Goal: Transaction & Acquisition: Complete application form

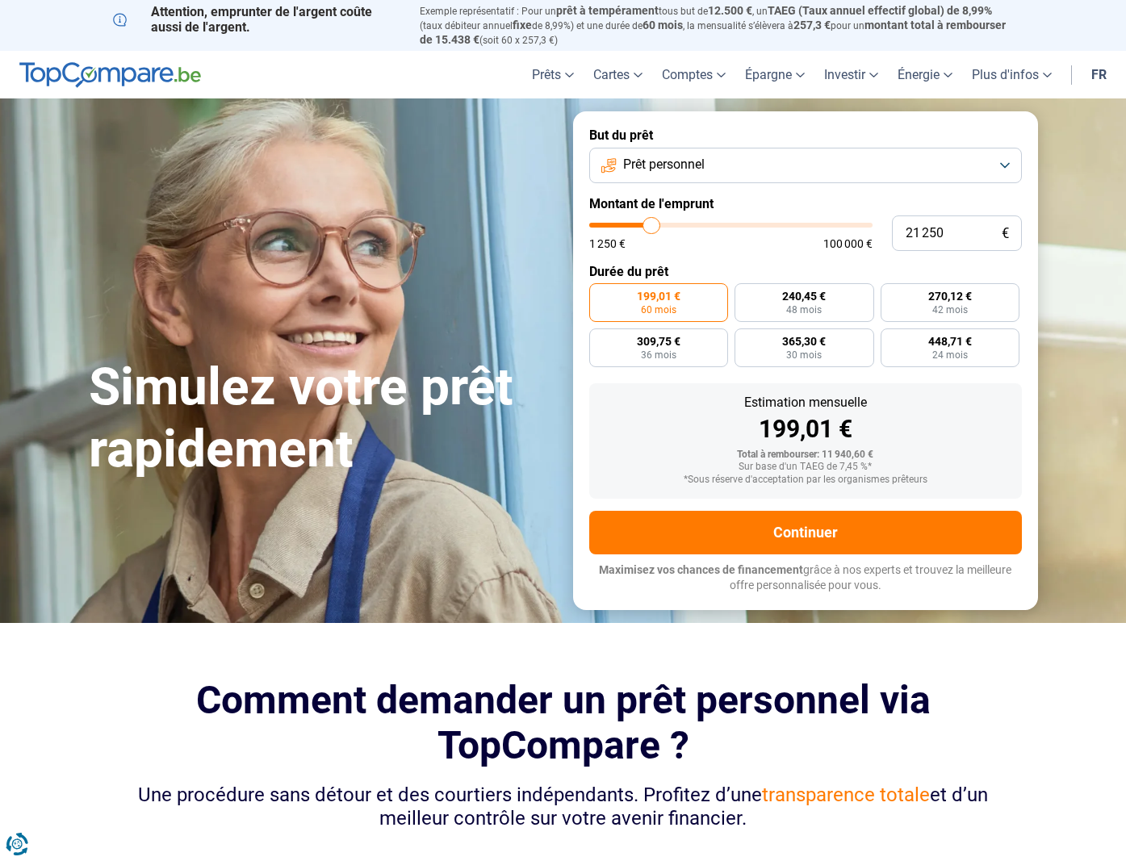
type input "21 000"
type input "21000"
type input "20 750"
type input "20750"
type input "20 500"
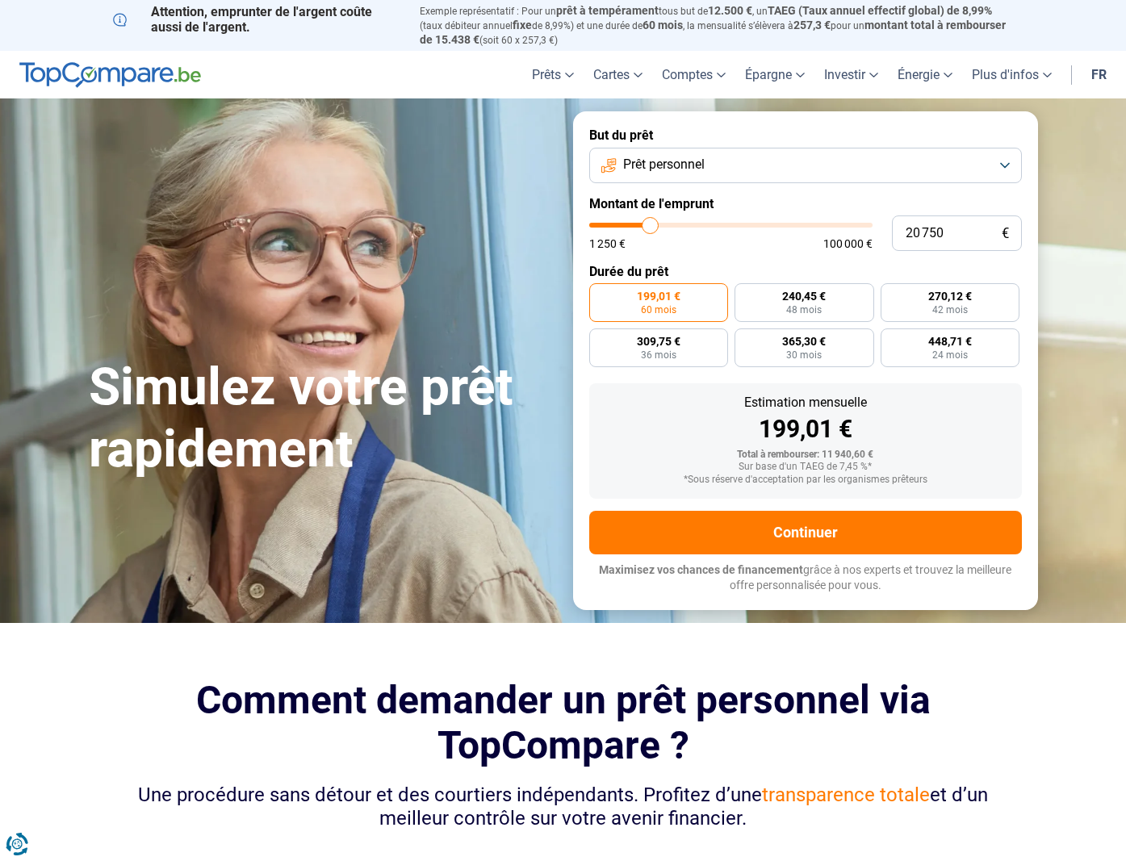
type input "20500"
type input "20 250"
type input "20250"
type input "20 000"
type input "20000"
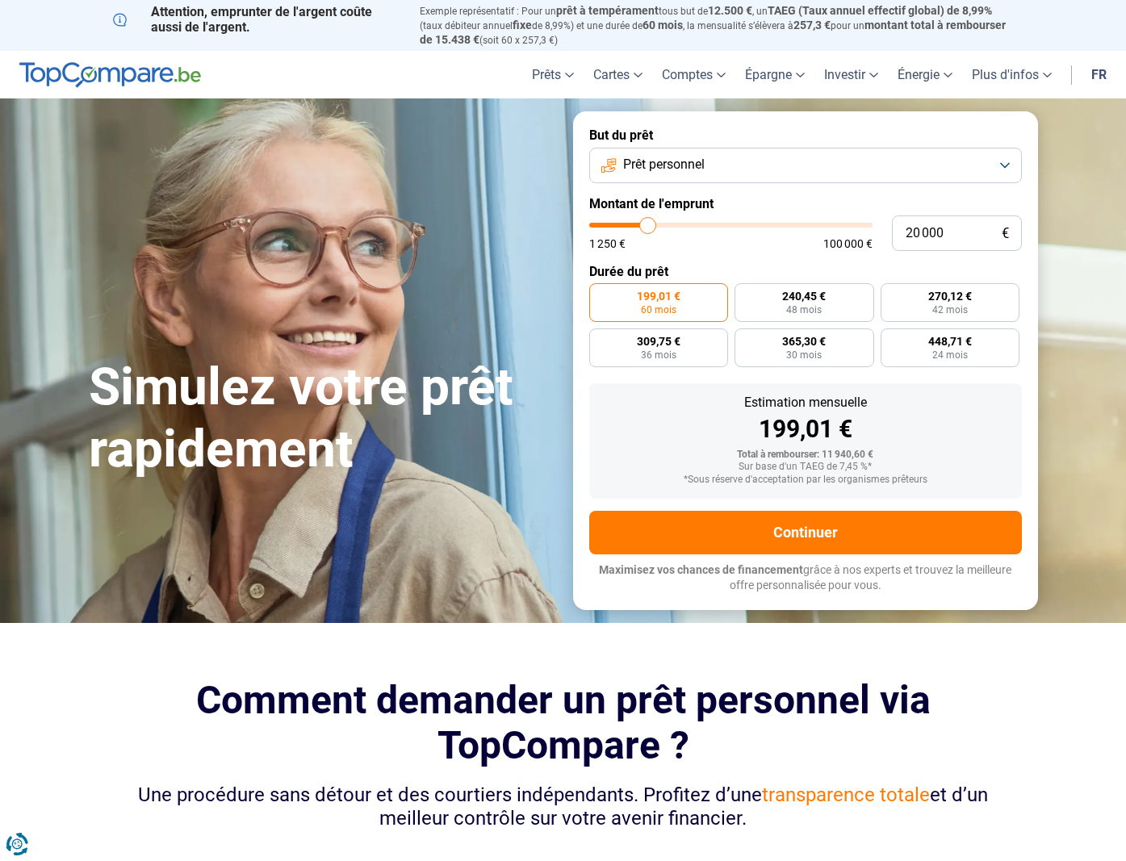
type input "19 500"
type input "19500"
type input "19 250"
type input "19250"
type input "19 000"
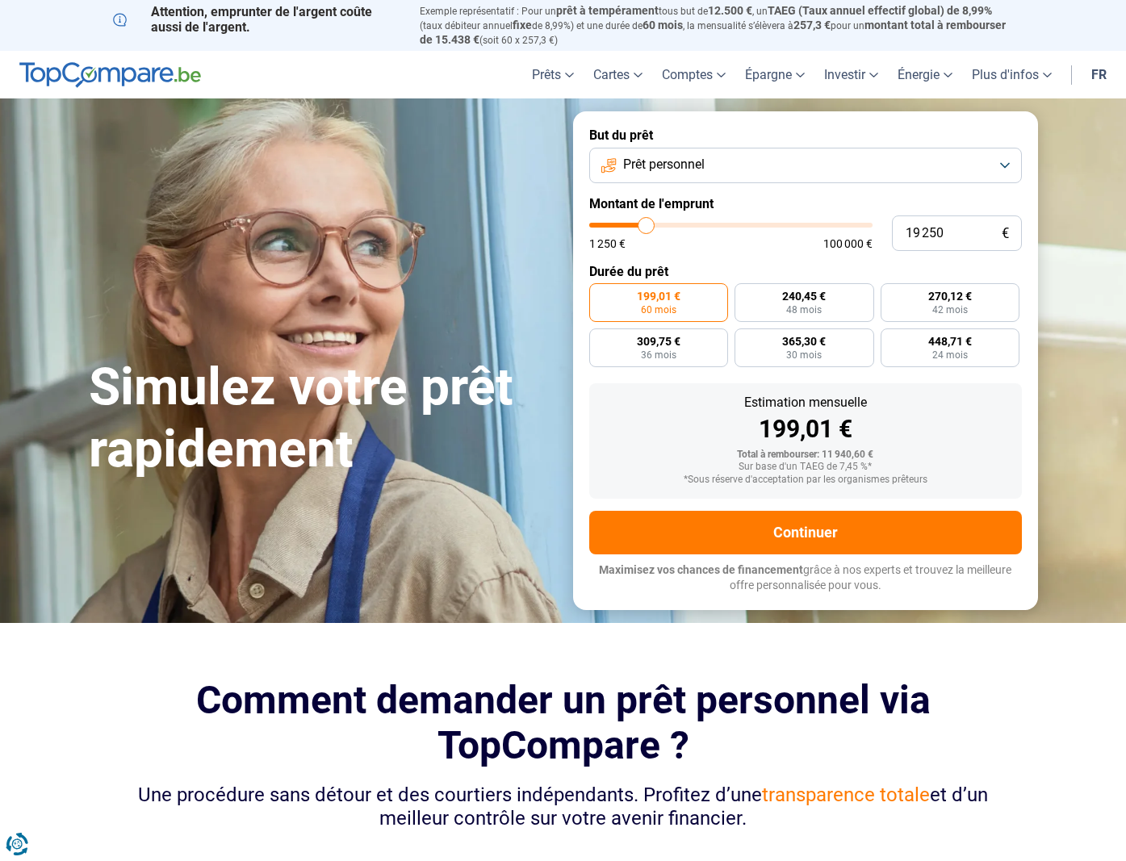
type input "19000"
type input "18 750"
type input "18750"
type input "18 500"
type input "18500"
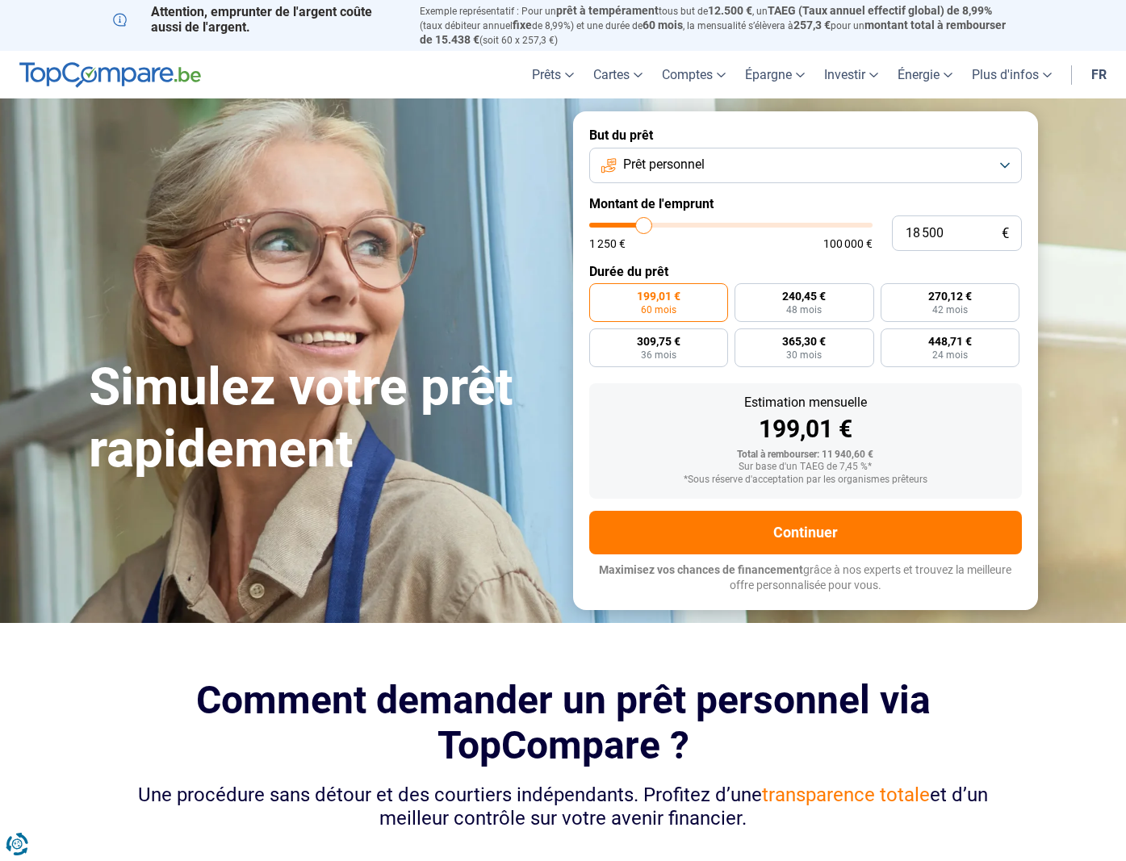
type input "18 250"
type input "18250"
type input "18 000"
type input "18000"
type input "17 750"
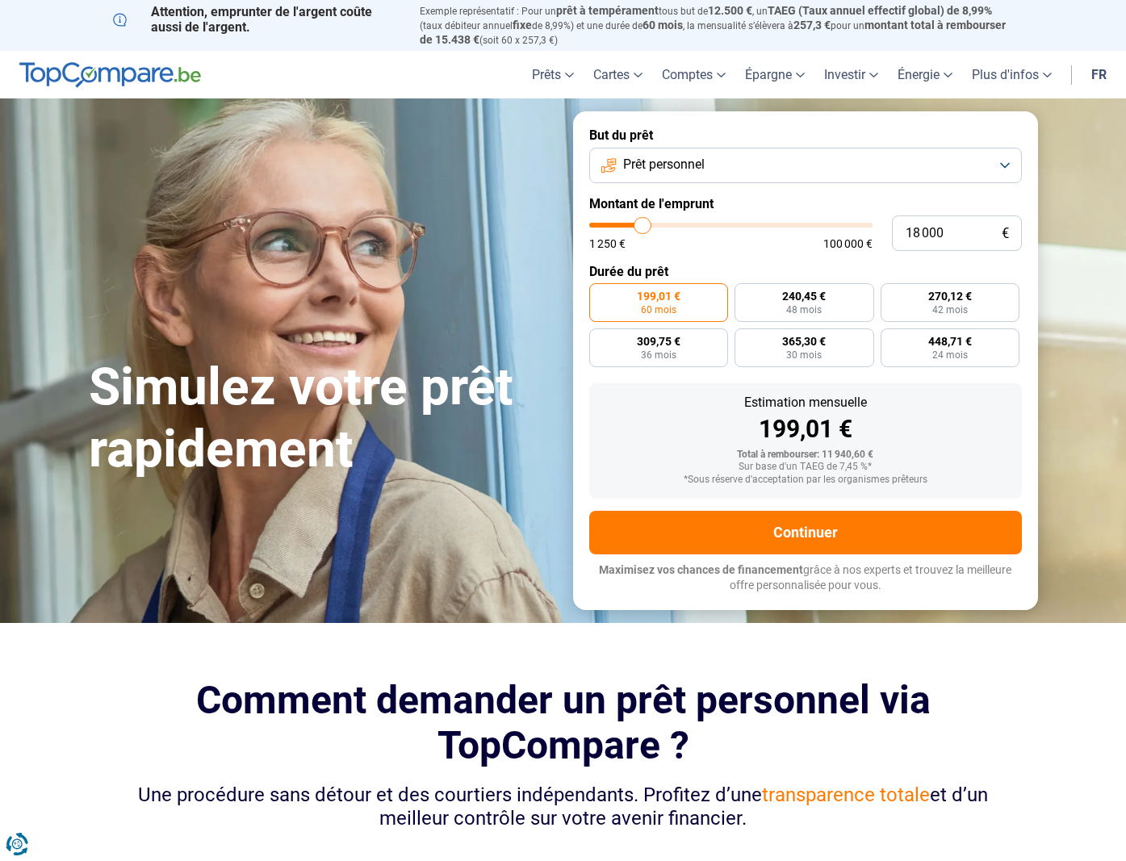
type input "17750"
type input "17 500"
type input "17500"
type input "17 250"
type input "17250"
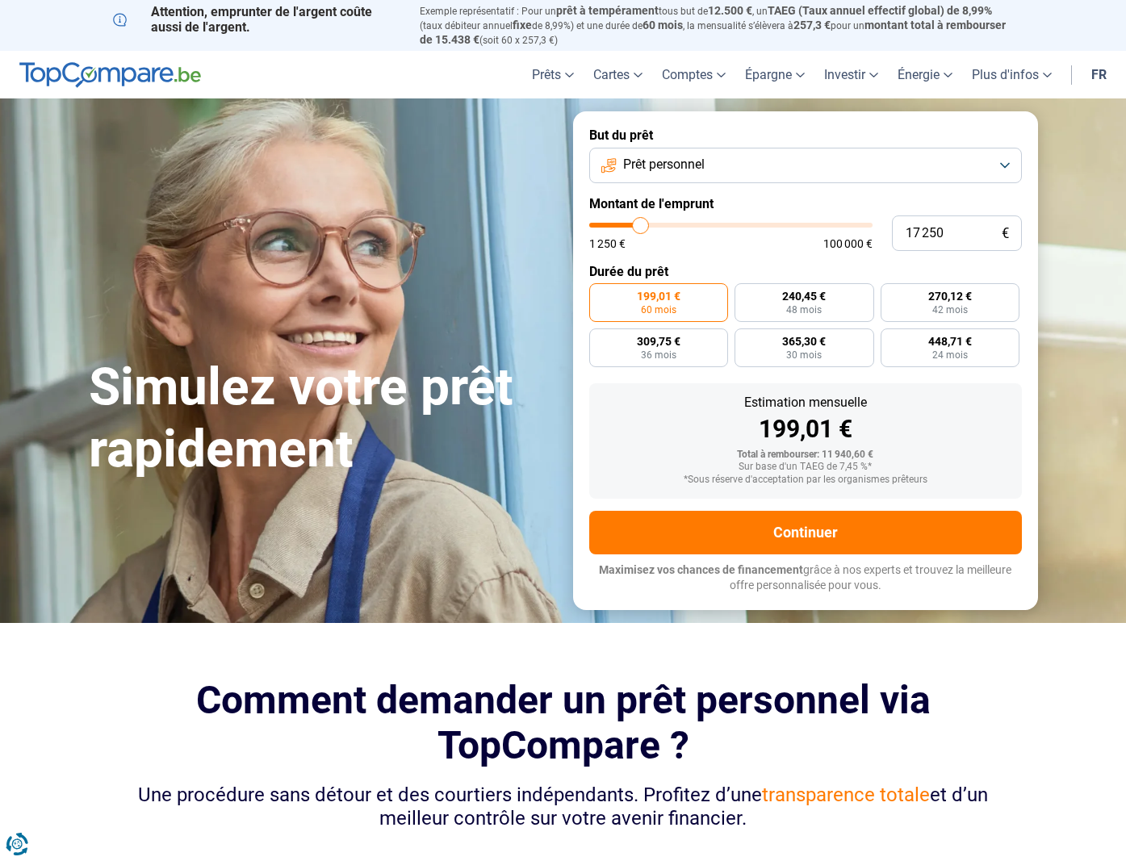
type input "17 000"
type input "17000"
type input "16 750"
type input "16750"
type input "16 500"
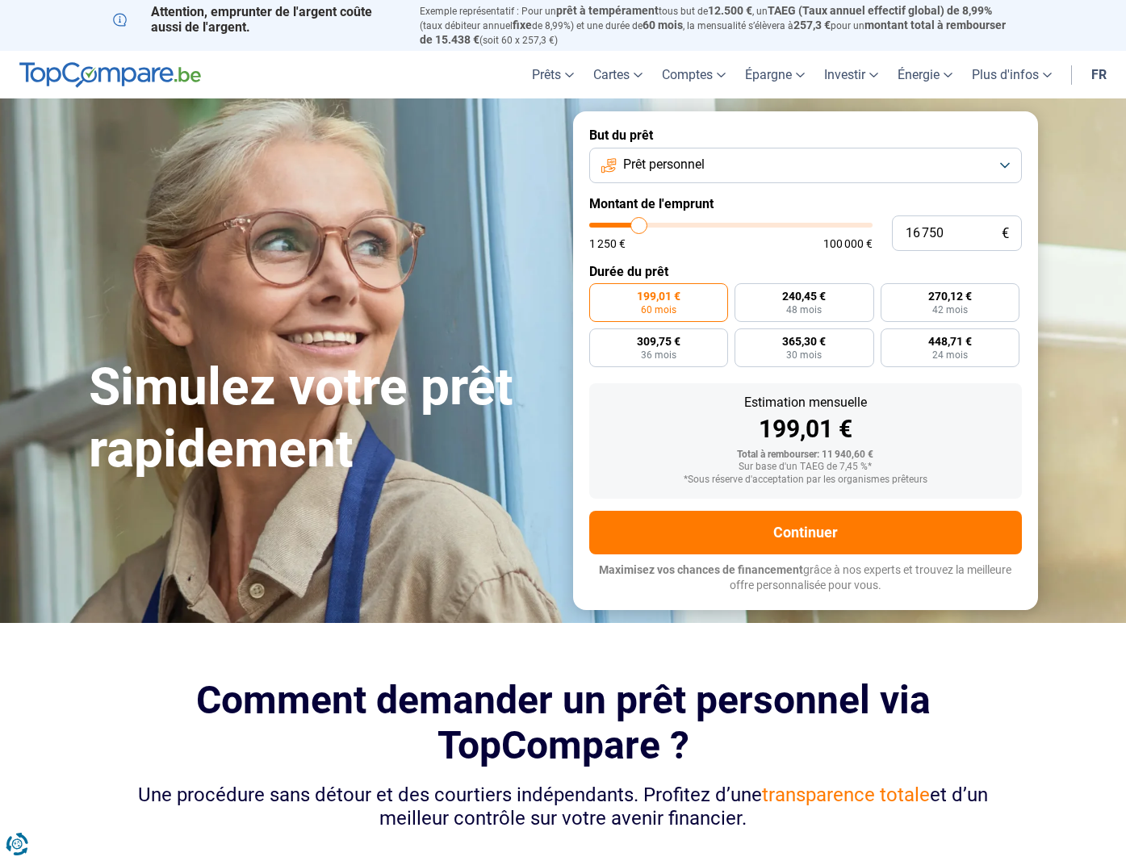
type input "16500"
type input "16 250"
type input "16250"
type input "16 000"
type input "16000"
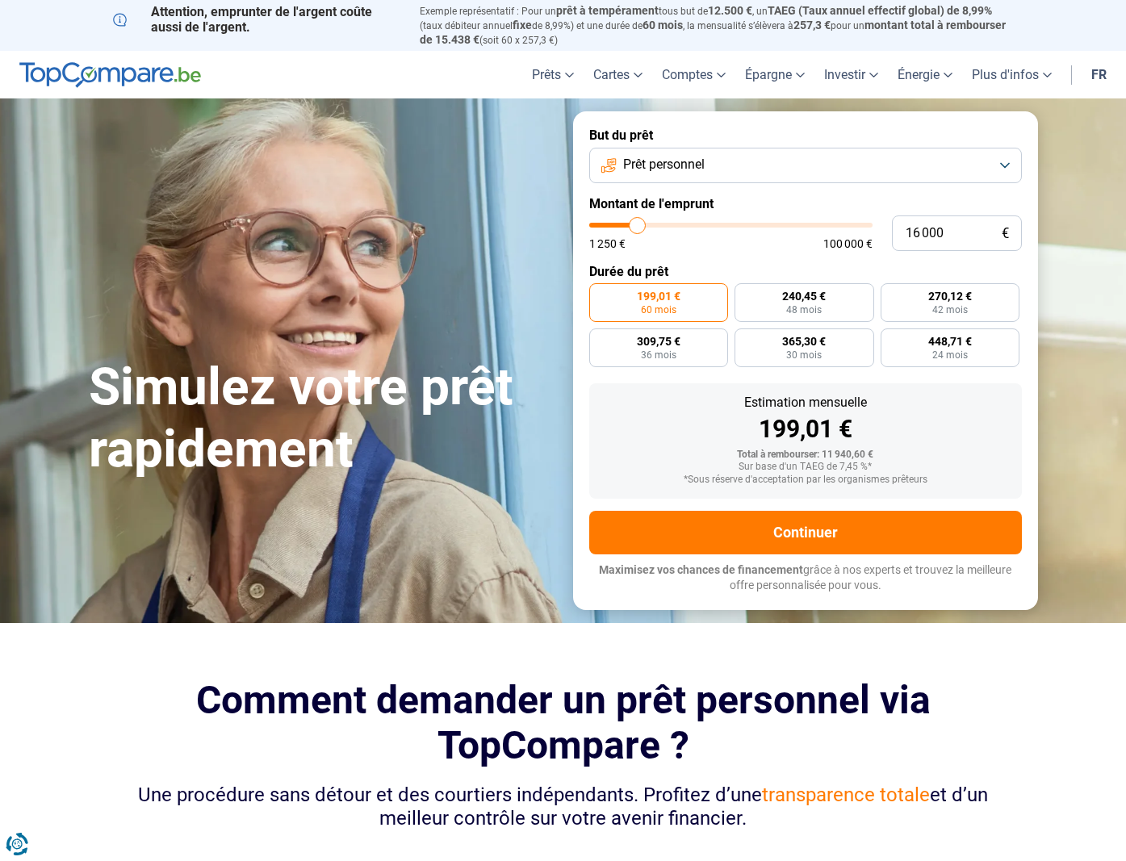
type input "15 750"
type input "15750"
type input "15 500"
type input "15500"
type input "15 250"
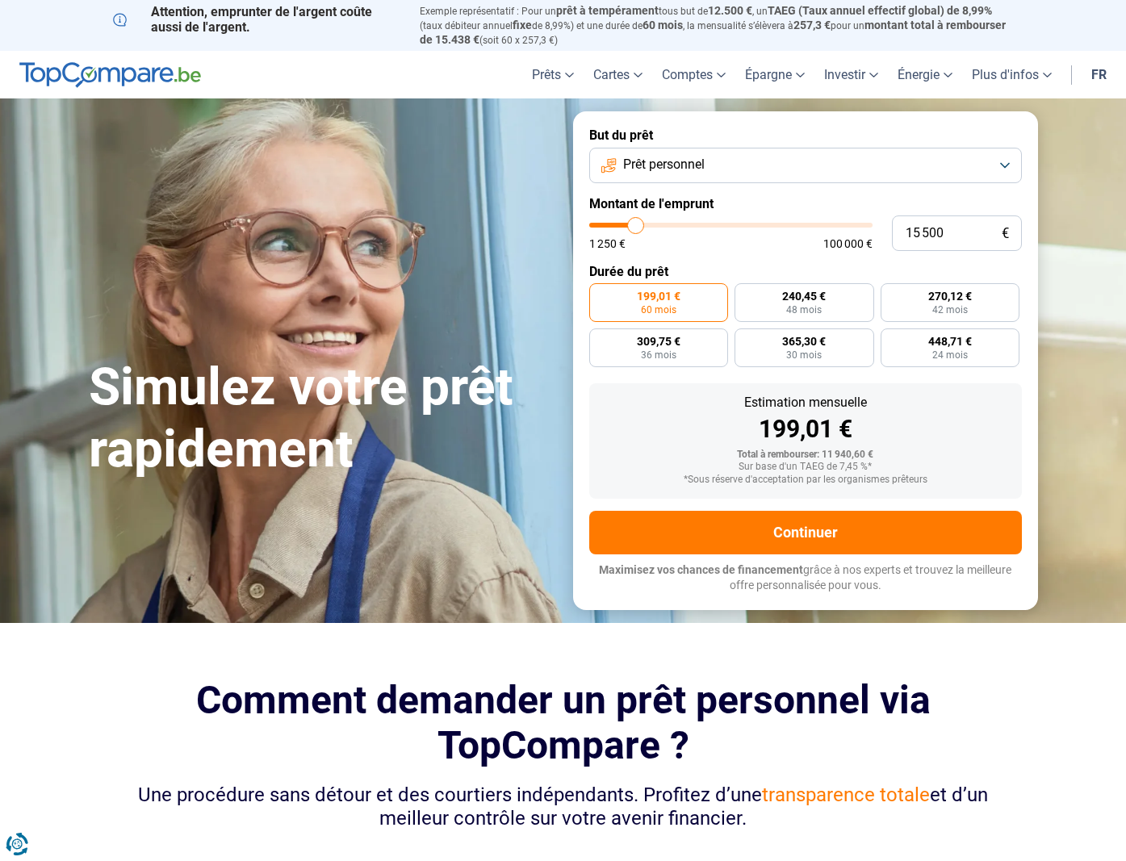
type input "15250"
type input "15 000"
type input "15000"
type input "14 750"
type input "14750"
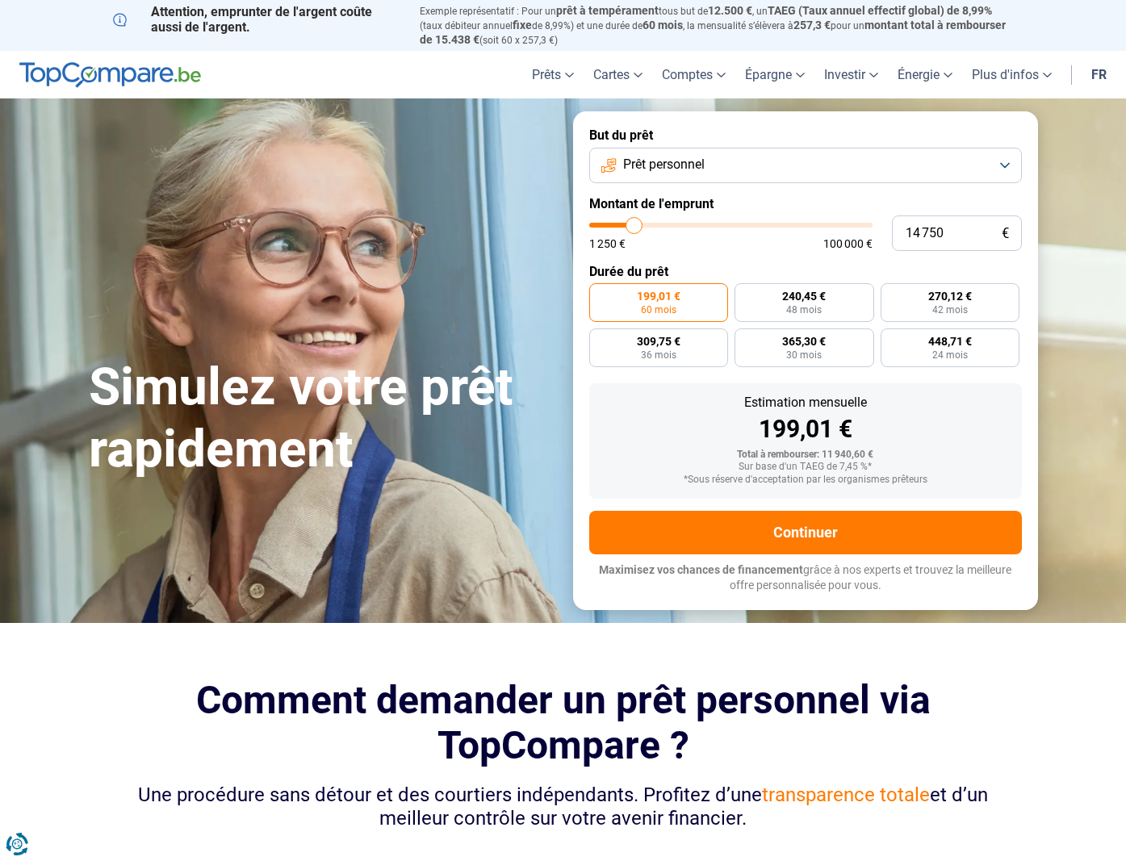
type input "14 500"
type input "14500"
type input "14 250"
type input "14250"
type input "14 000"
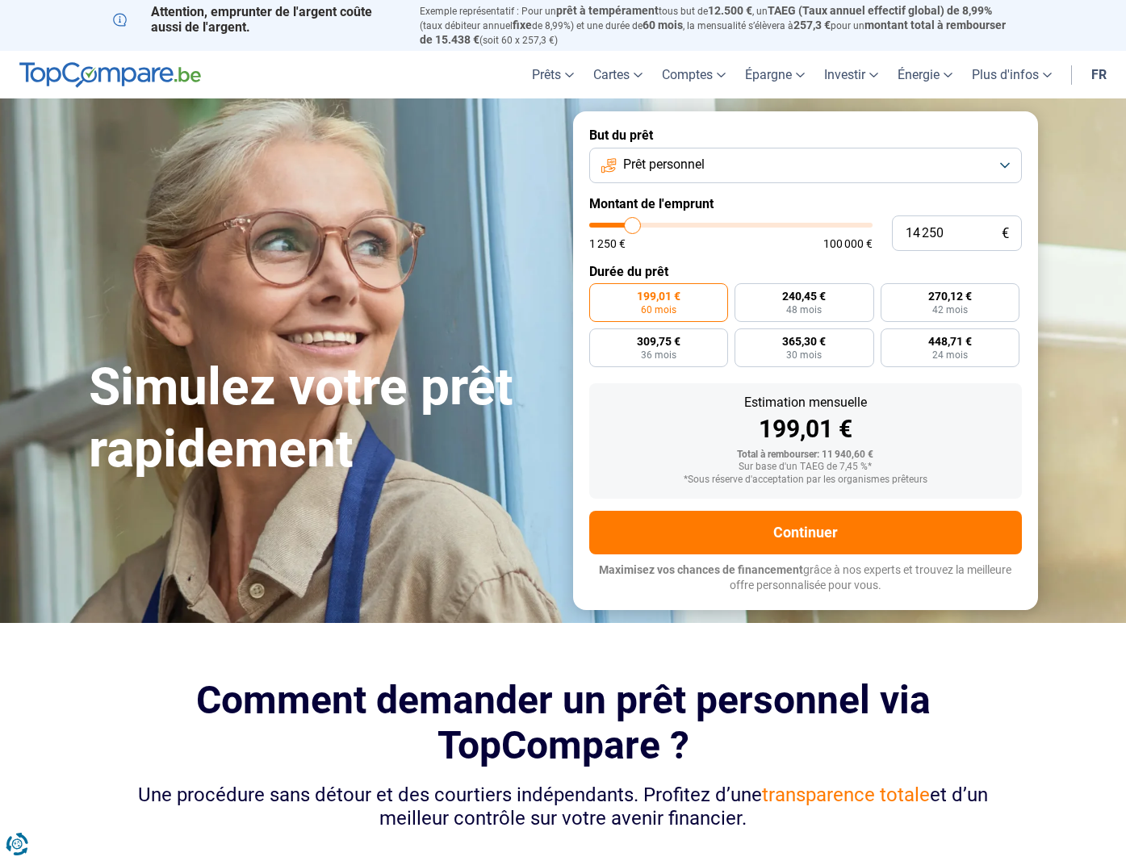
type input "14000"
type input "13 750"
type input "13750"
type input "13 500"
type input "13500"
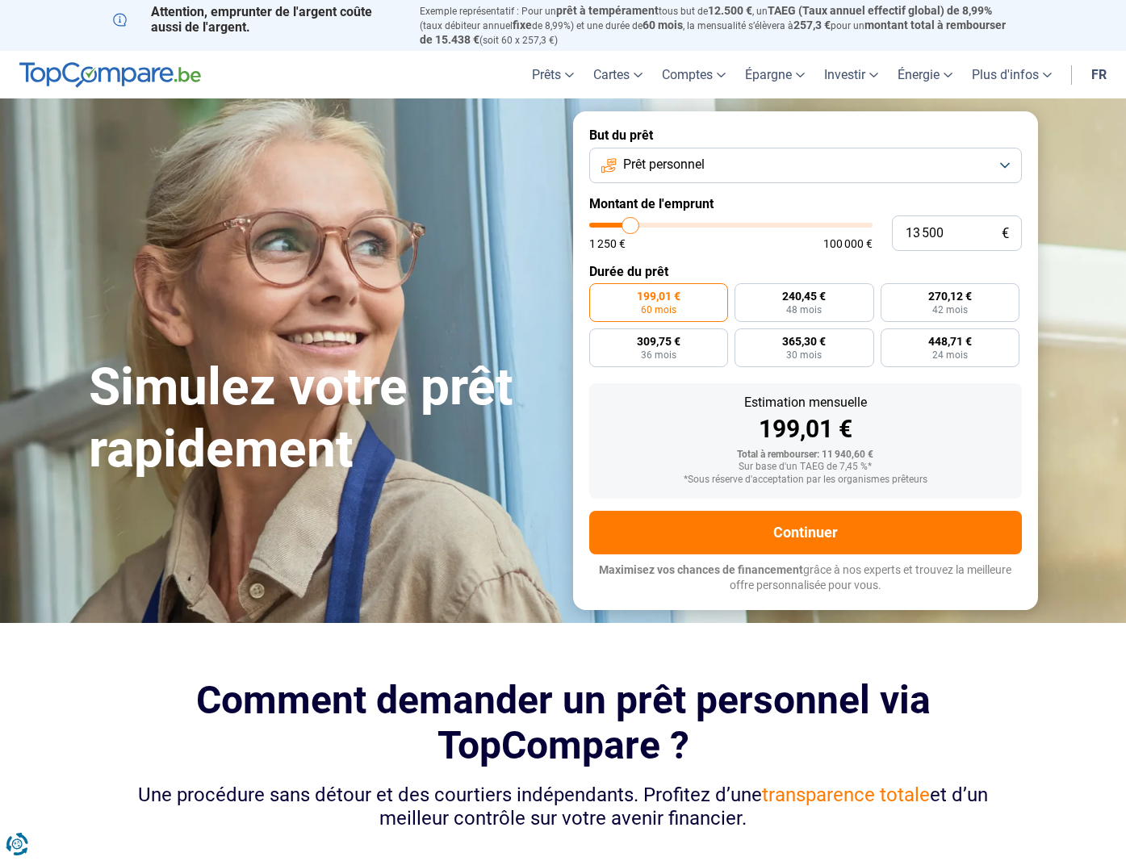
type input "13 250"
type input "13250"
type input "13 000"
type input "13000"
type input "12 750"
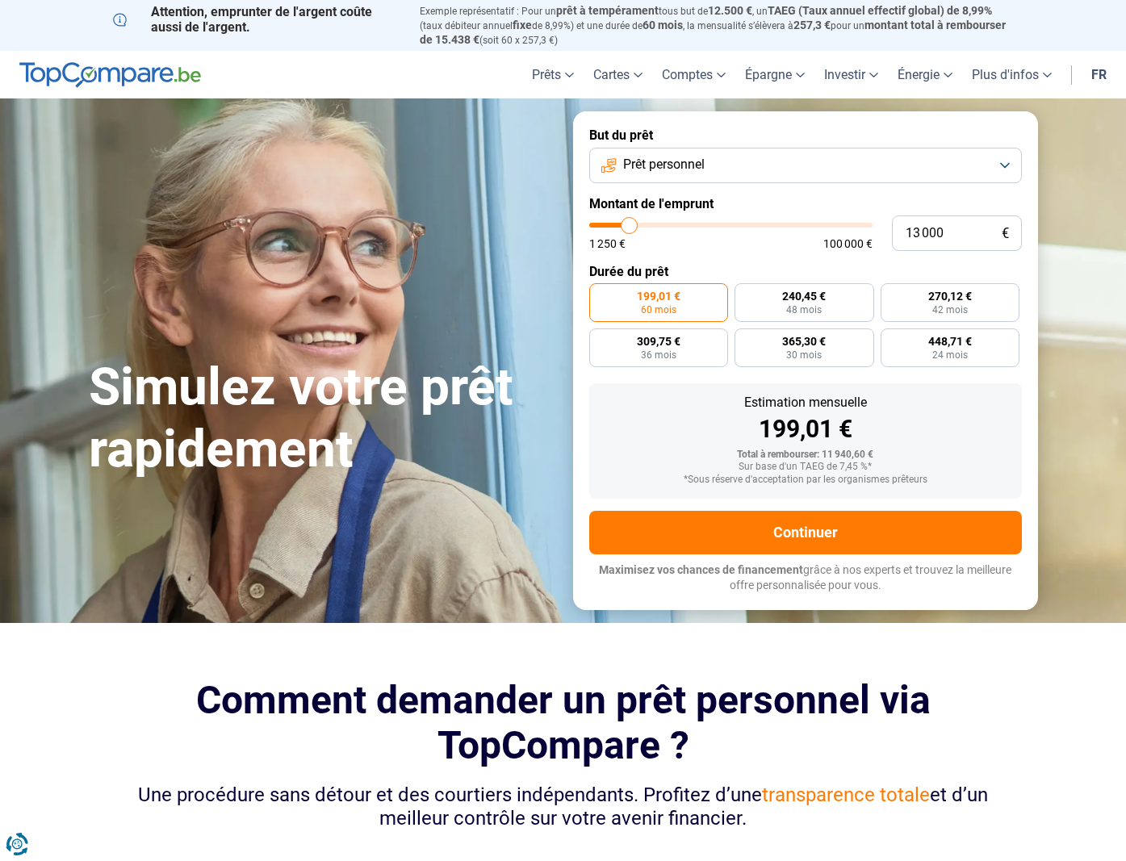
type input "12750"
type input "12 500"
type input "12500"
type input "12 250"
type input "12250"
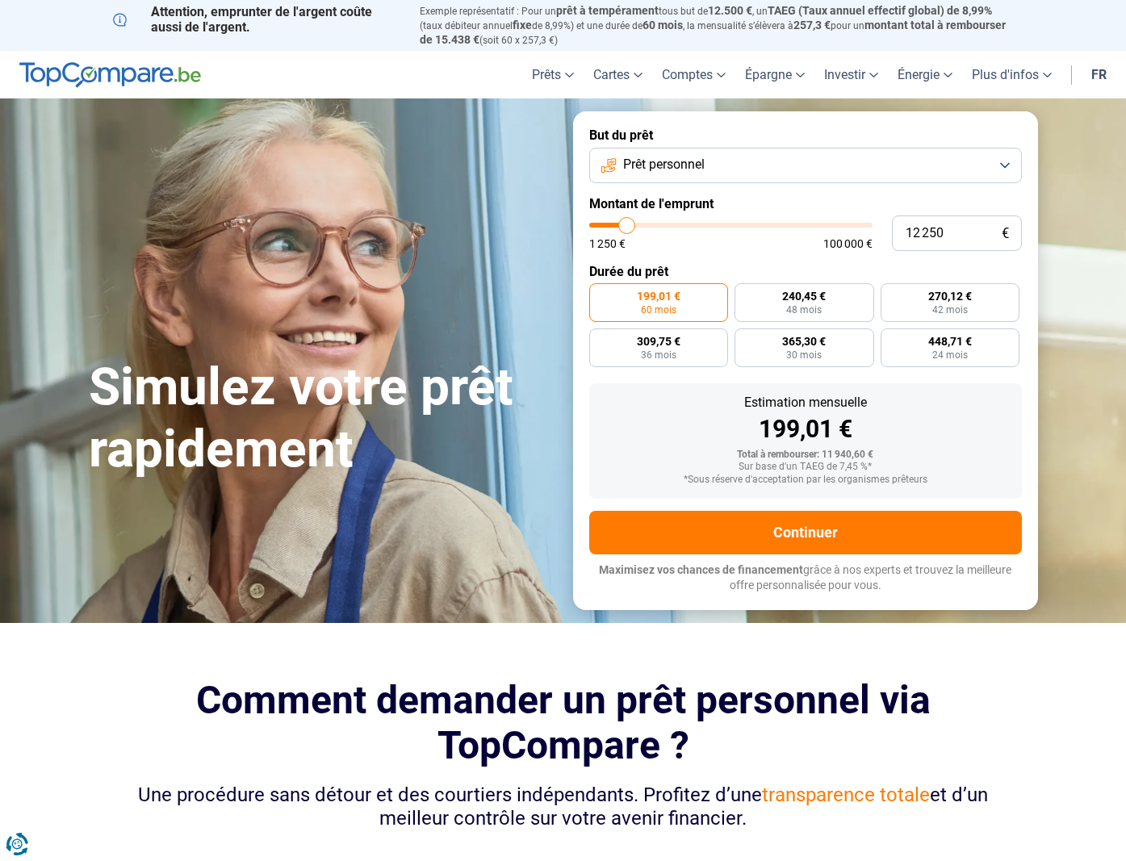
type input "12 000"
type input "12000"
click at [626, 223] on input "range" at bounding box center [730, 225] width 283 height 5
click at [818, 291] on span "288,51 €" at bounding box center [804, 296] width 44 height 11
click at [745, 288] on input "288,51 € 48 mois" at bounding box center [740, 288] width 10 height 10
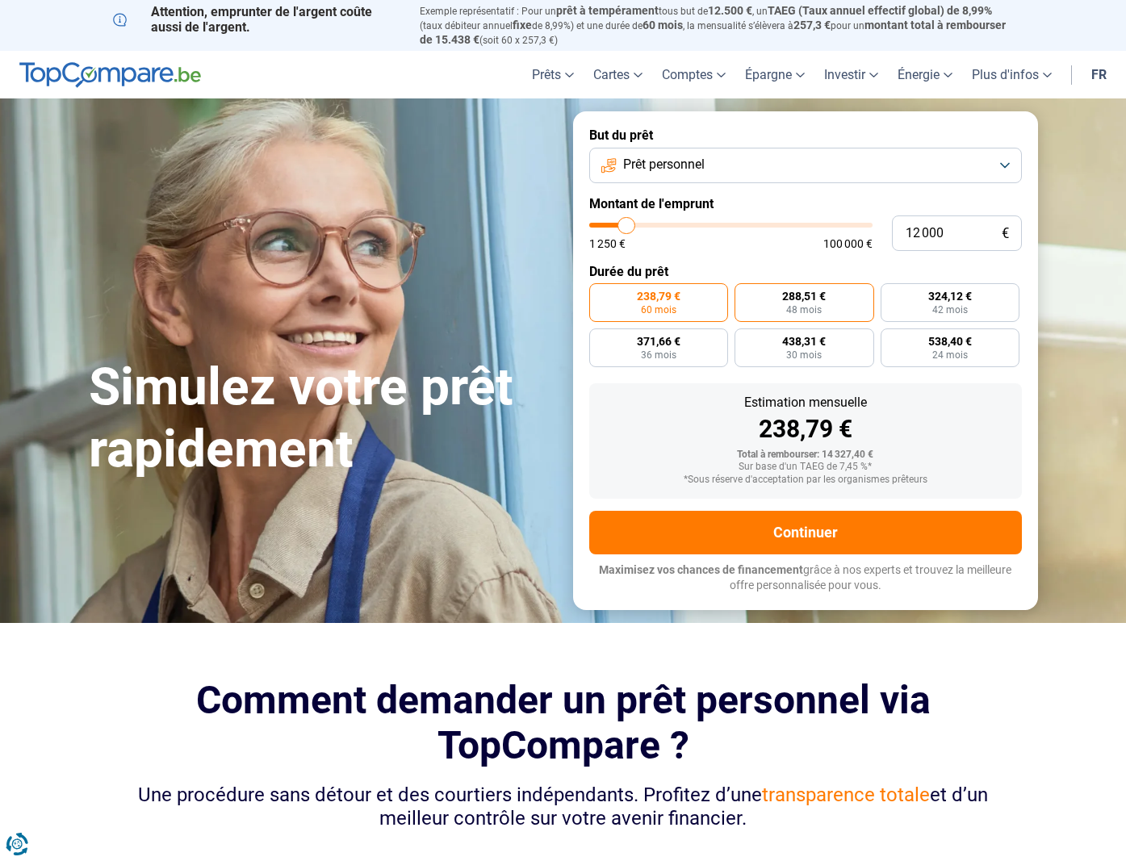
radio input "true"
click at [949, 291] on span "324,12 €" at bounding box center [950, 296] width 44 height 11
click at [891, 291] on input "324,12 € 42 mois" at bounding box center [886, 288] width 10 height 10
radio input "true"
click at [770, 283] on label "288,51 € 48 mois" at bounding box center [805, 302] width 140 height 39
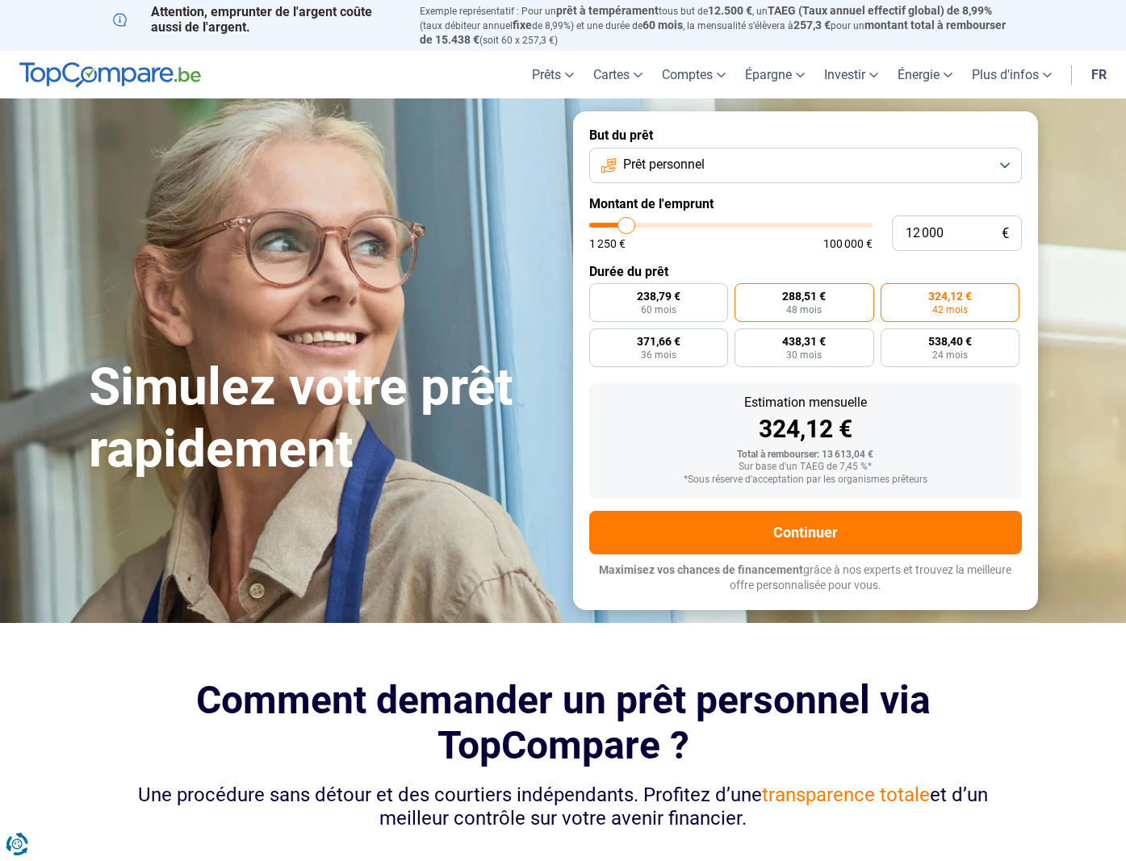
click at [745, 283] on input "288,51 € 48 mois" at bounding box center [740, 288] width 10 height 10
radio input "true"
click at [949, 291] on span "324,12 €" at bounding box center [950, 296] width 44 height 11
click at [891, 288] on input "324,12 € 42 mois" at bounding box center [886, 288] width 10 height 10
radio input "true"
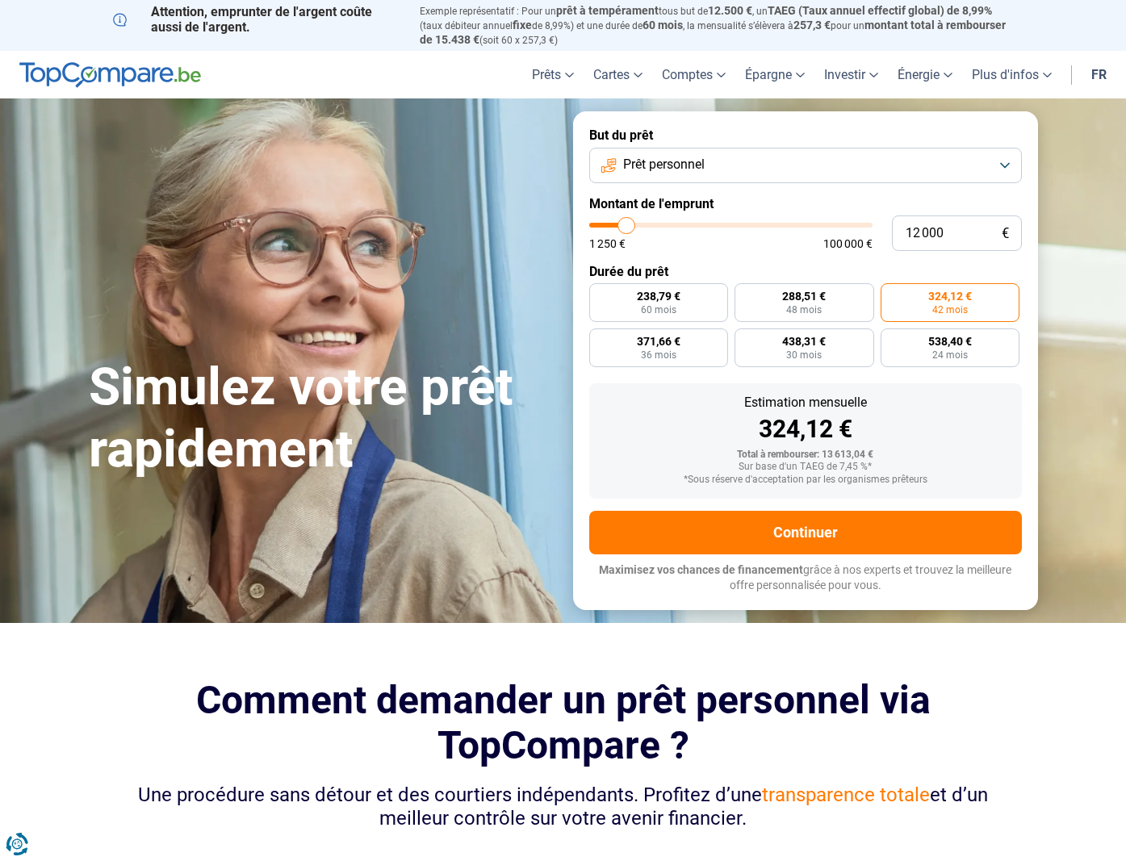
click at [627, 223] on input "range" at bounding box center [730, 225] width 283 height 5
type input "12 250"
type input "12250"
type input "12 500"
type input "12500"
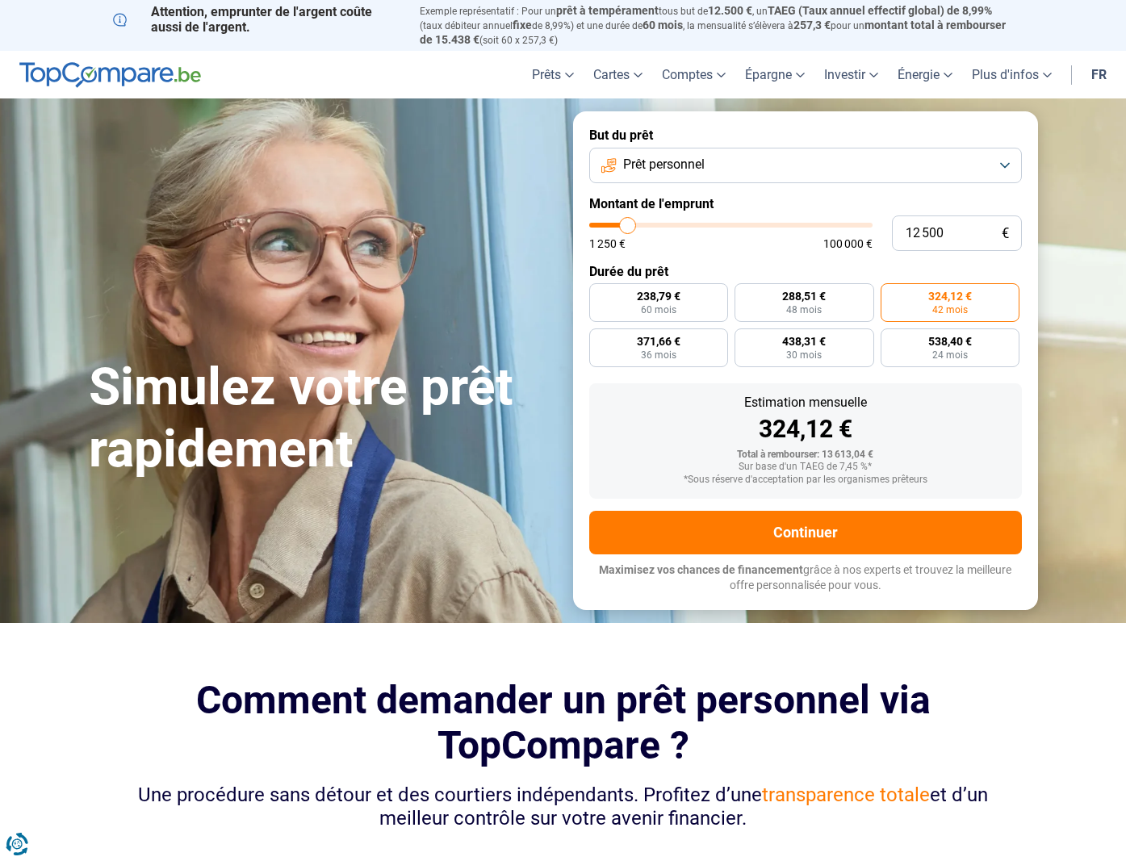
type input "12 750"
type input "12750"
type input "12 500"
type input "12500"
click at [628, 223] on input "range" at bounding box center [730, 225] width 283 height 5
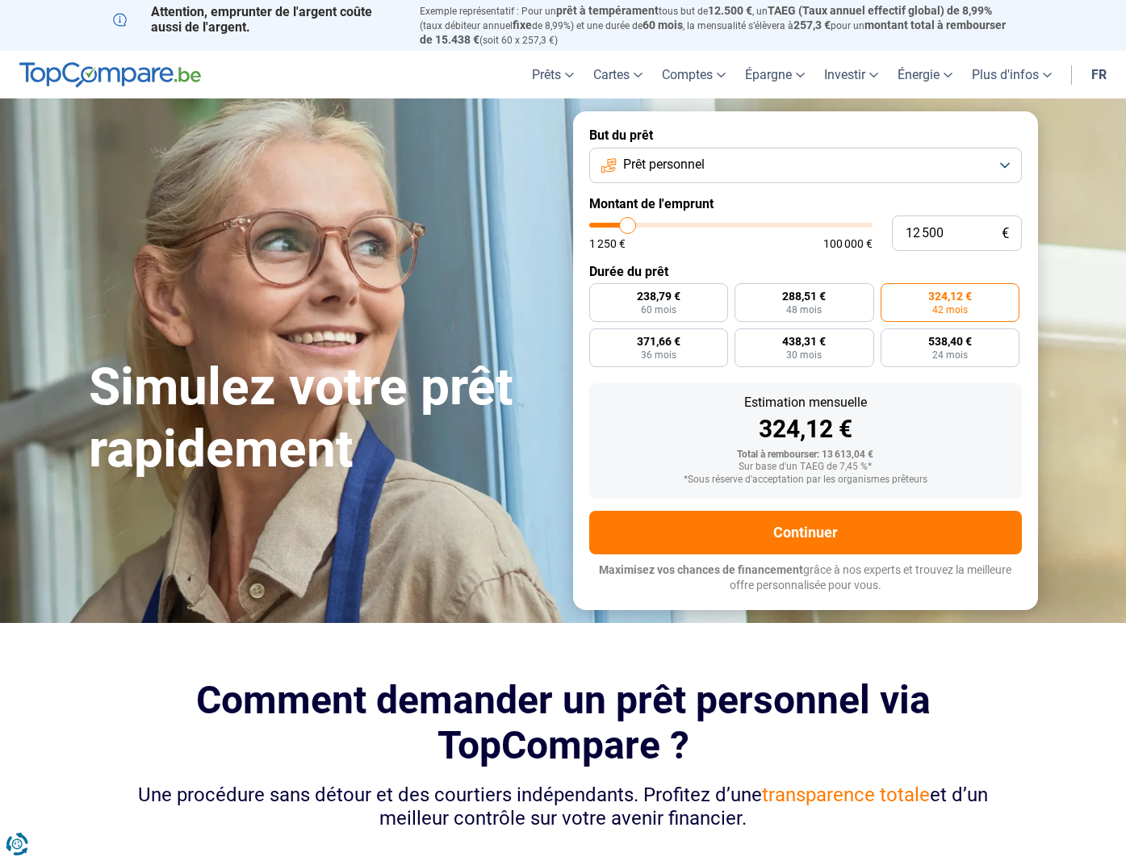
radio input "true"
click at [956, 305] on span "42 mois" at bounding box center [950, 310] width 36 height 10
click at [891, 291] on input "337,62 € 42 mois" at bounding box center [886, 288] width 10 height 10
radio input "true"
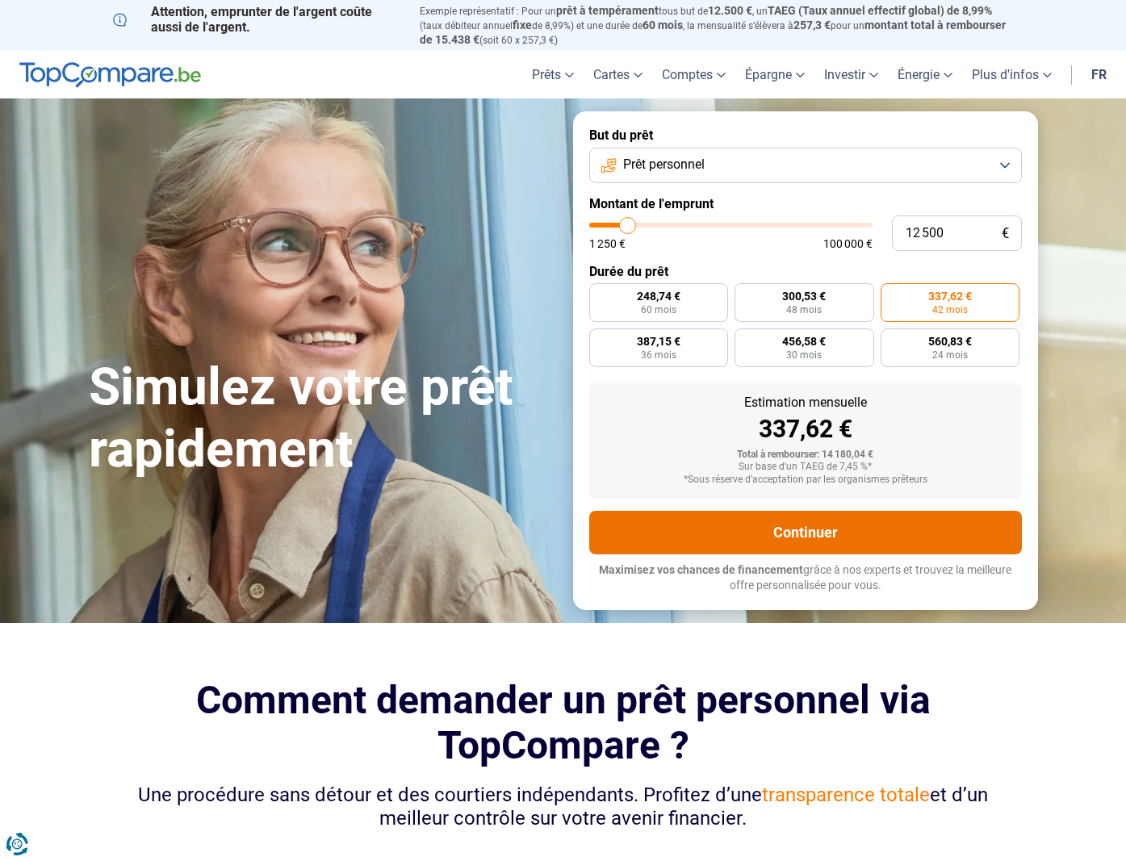
click at [862, 514] on button "Continuer" at bounding box center [805, 533] width 433 height 44
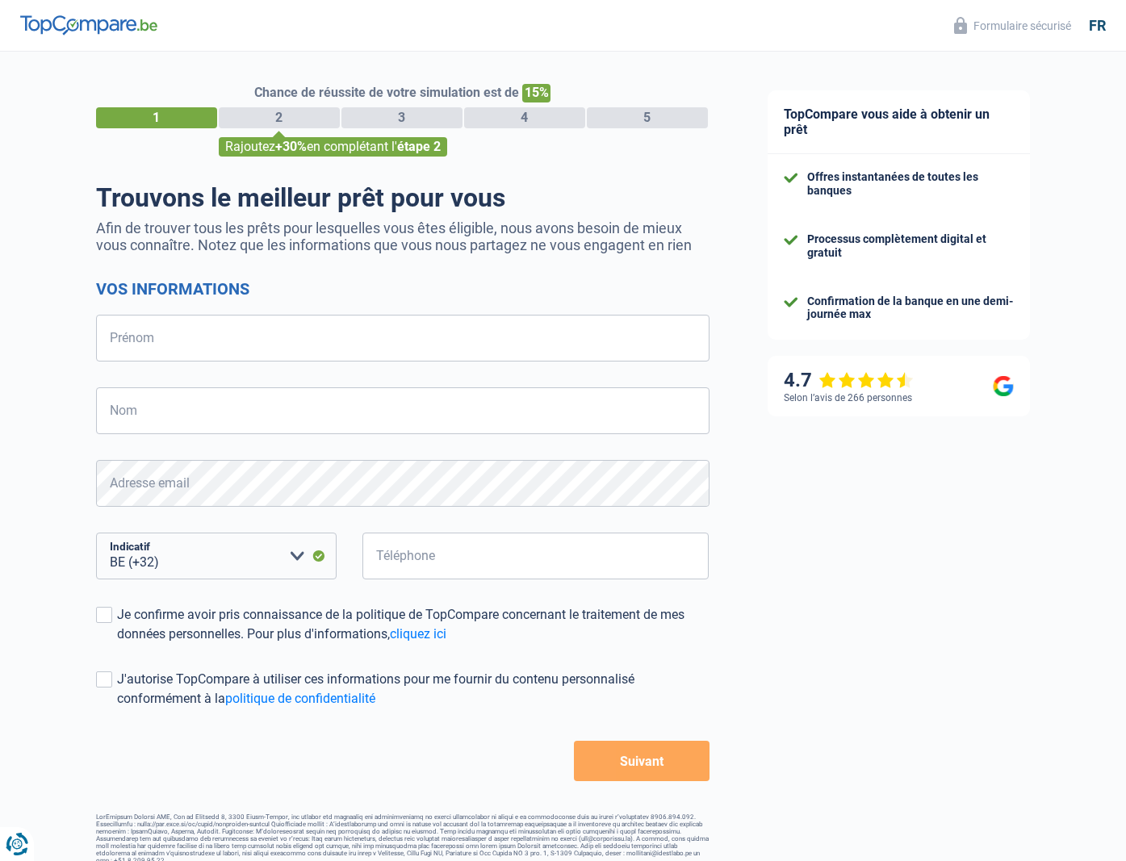
select select "32"
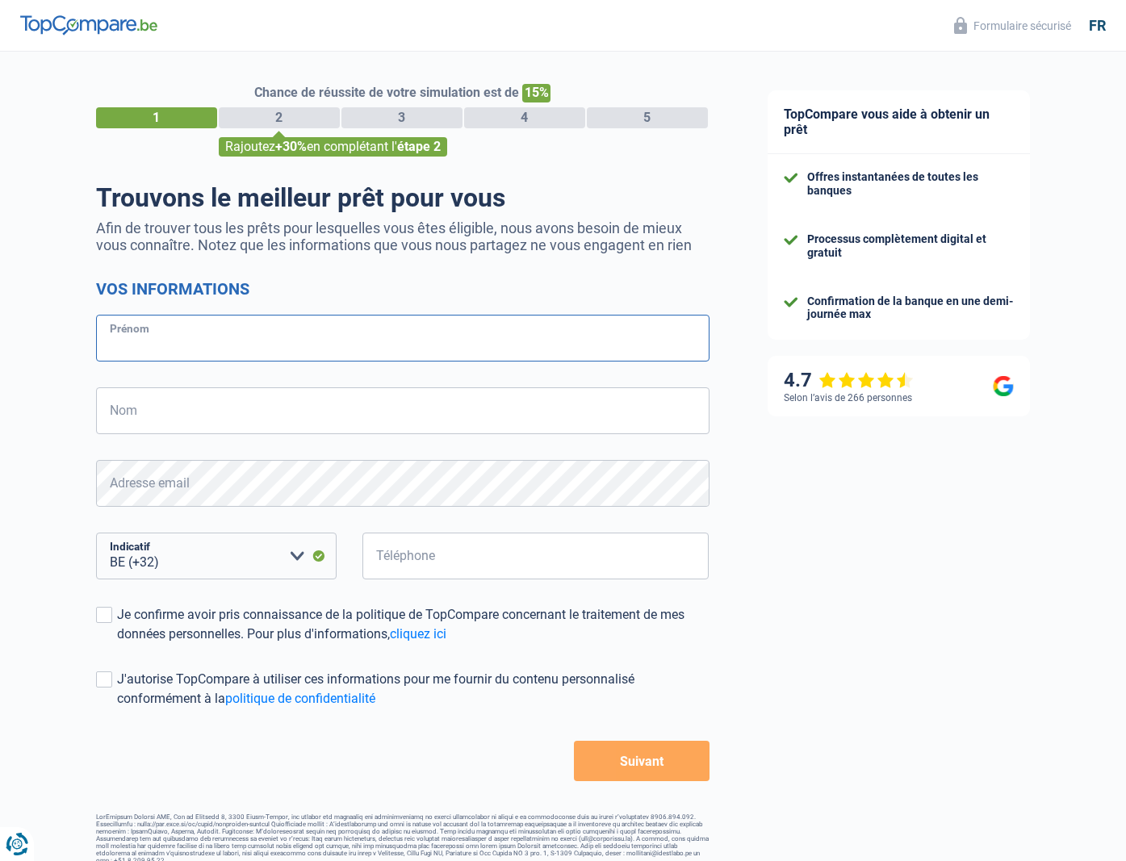
click at [259, 337] on input "Prénom" at bounding box center [403, 338] width 614 height 47
type input "Jordan"
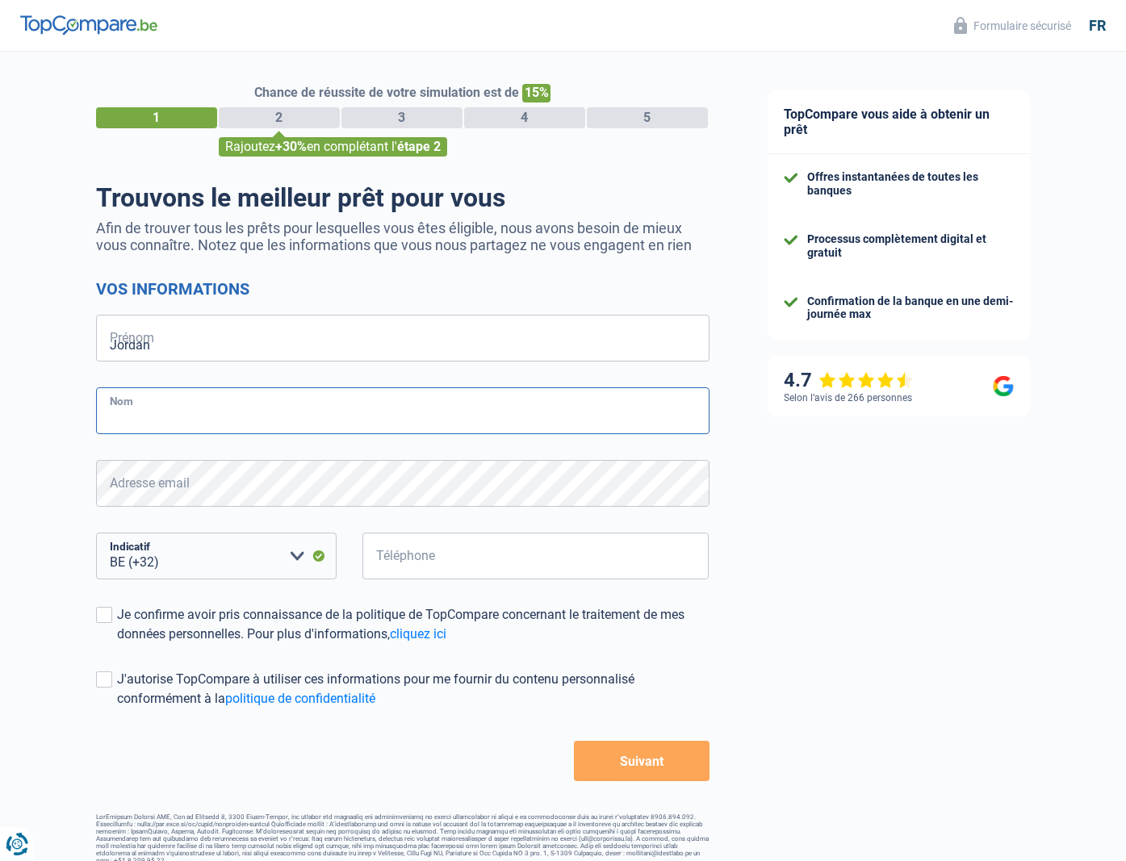
type input "Rulmont"
type input "483063253"
click at [102, 614] on span at bounding box center [104, 615] width 16 height 16
click at [117, 644] on input "Je confirme avoir pris connaissance de la politique de TopCompare concernant le…" at bounding box center [117, 644] width 0 height 0
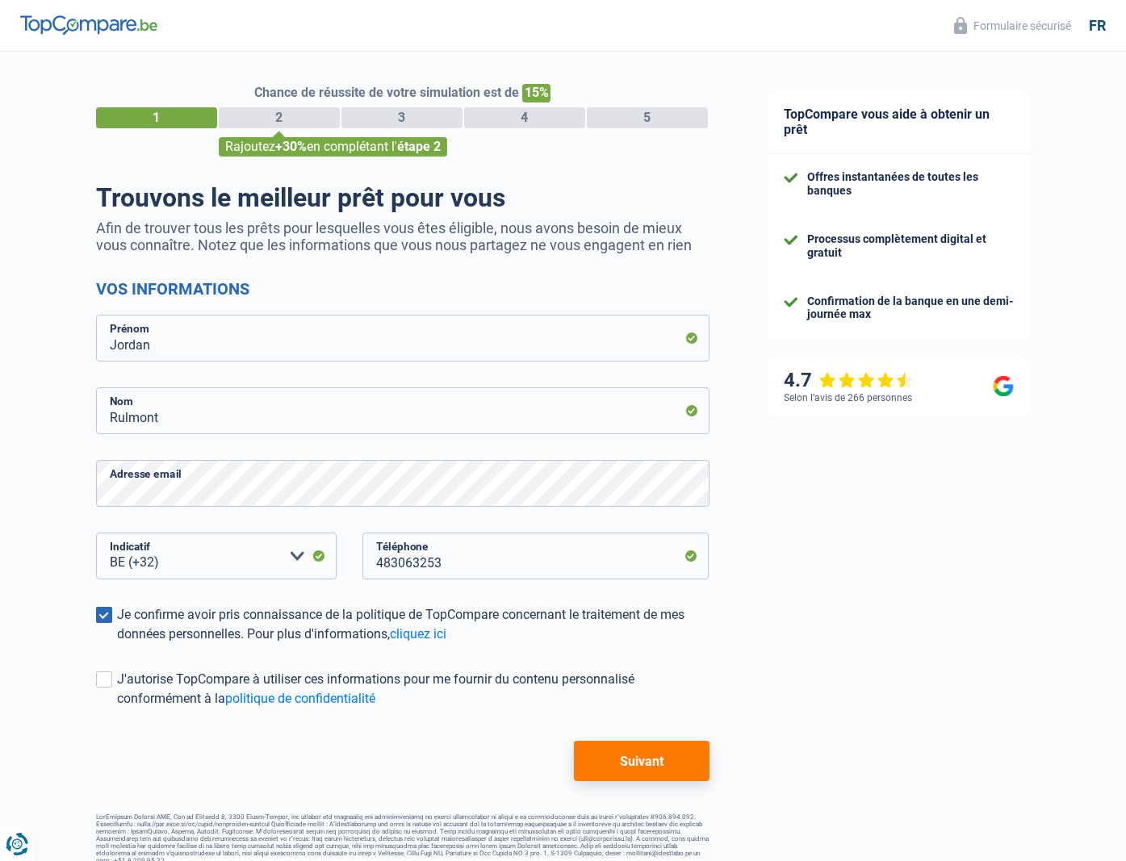
click at [650, 760] on button "Suivant" at bounding box center [641, 761] width 135 height 40
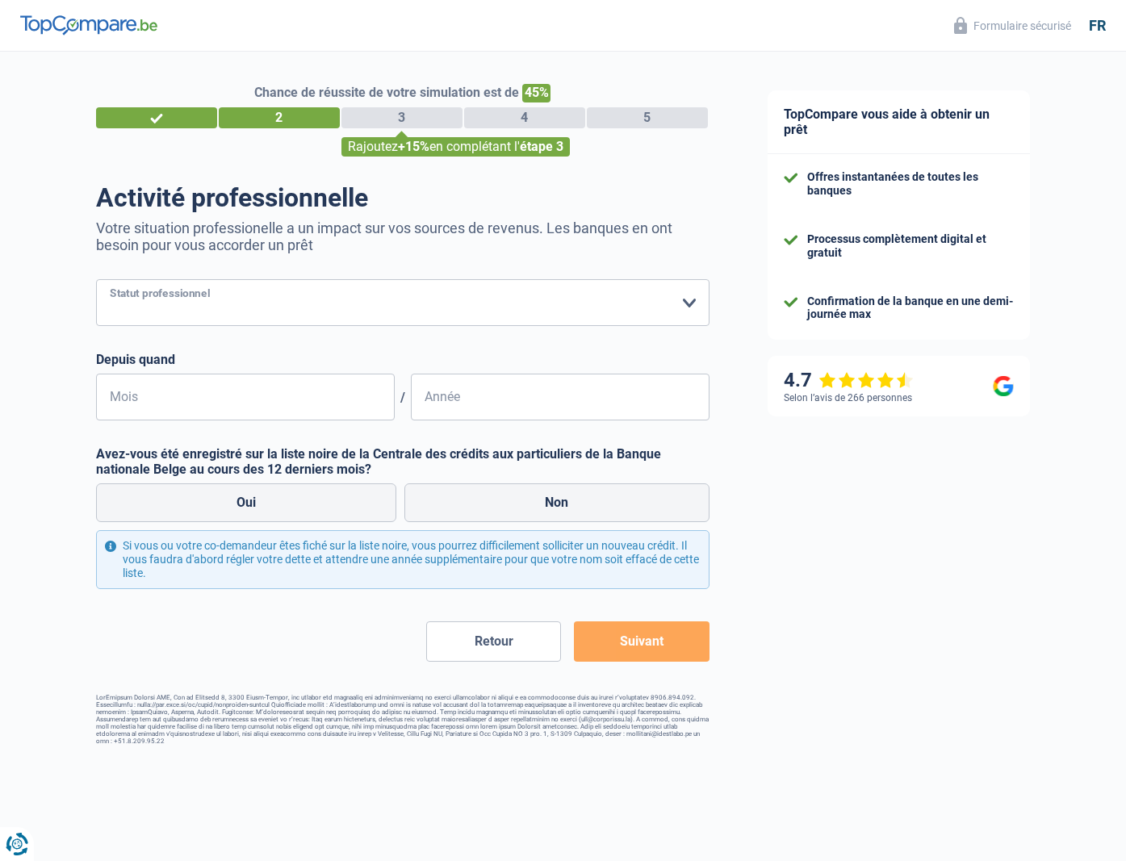
click at [254, 291] on select "Ouvrier Employé privé Employé public Invalide Indépendant Pensionné Chômeur Mut…" at bounding box center [403, 302] width 614 height 47
select select "independent"
click at [96, 279] on select "Ouvrier Employé privé Employé public Invalide Indépendant Pensionné Chômeur Mut…" at bounding box center [403, 302] width 614 height 47
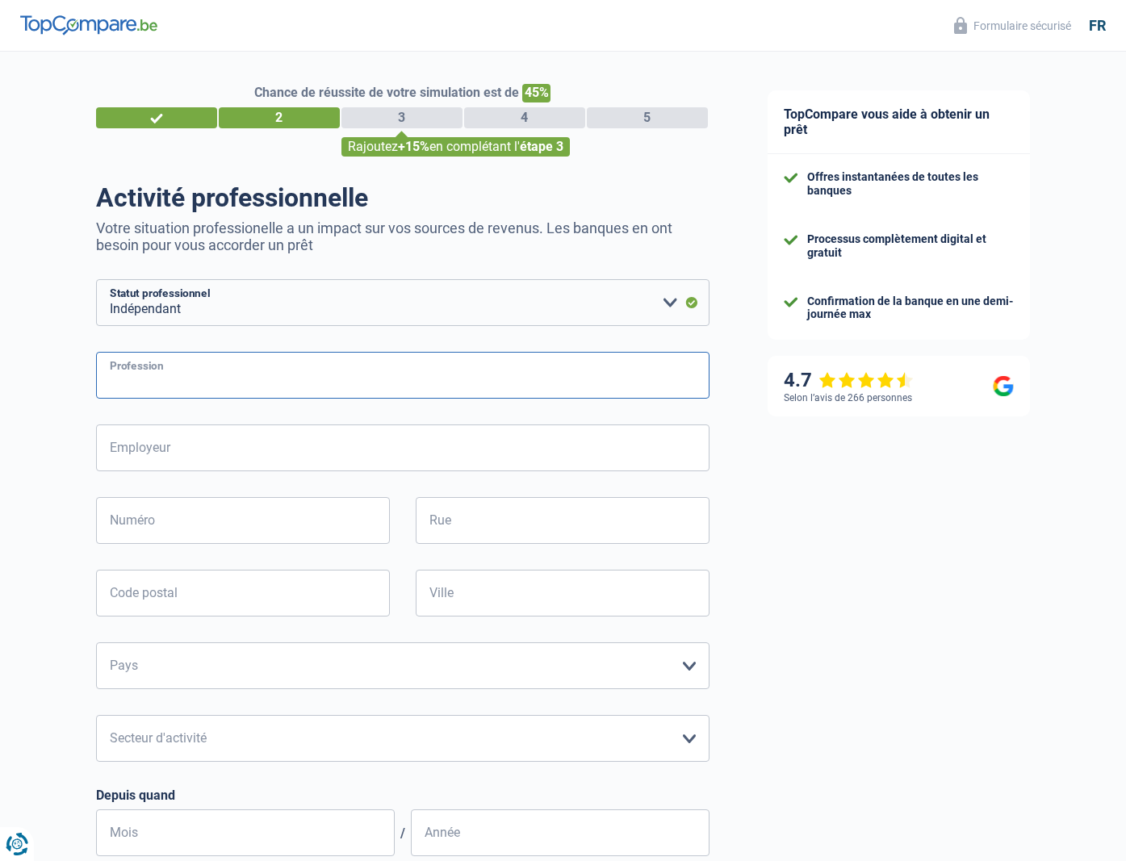
click at [186, 376] on input "Profession" at bounding box center [403, 375] width 614 height 47
type input "Gérant d'entreprise"
click at [304, 442] on input "Employeur" at bounding box center [403, 448] width 614 height 47
type input "CMDS"
type input "Rue de la Casquette 36"
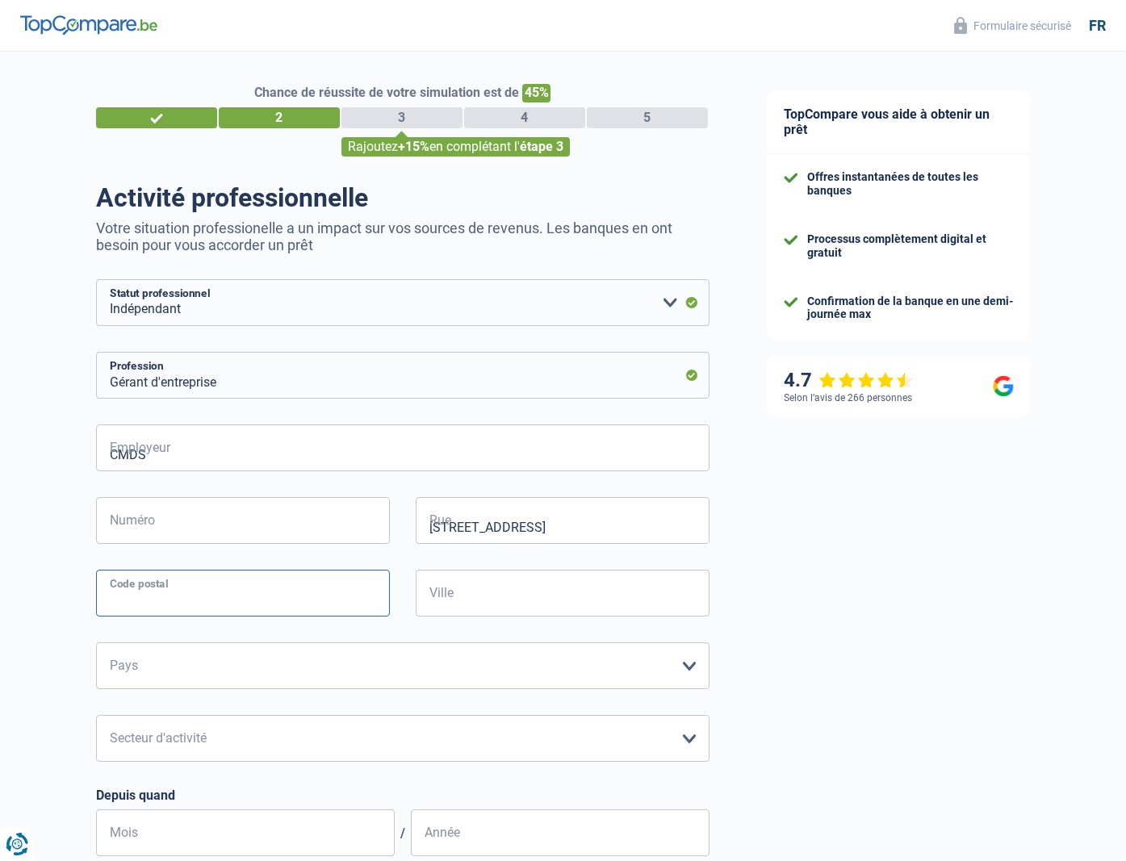
type input "4000"
type input "Liège"
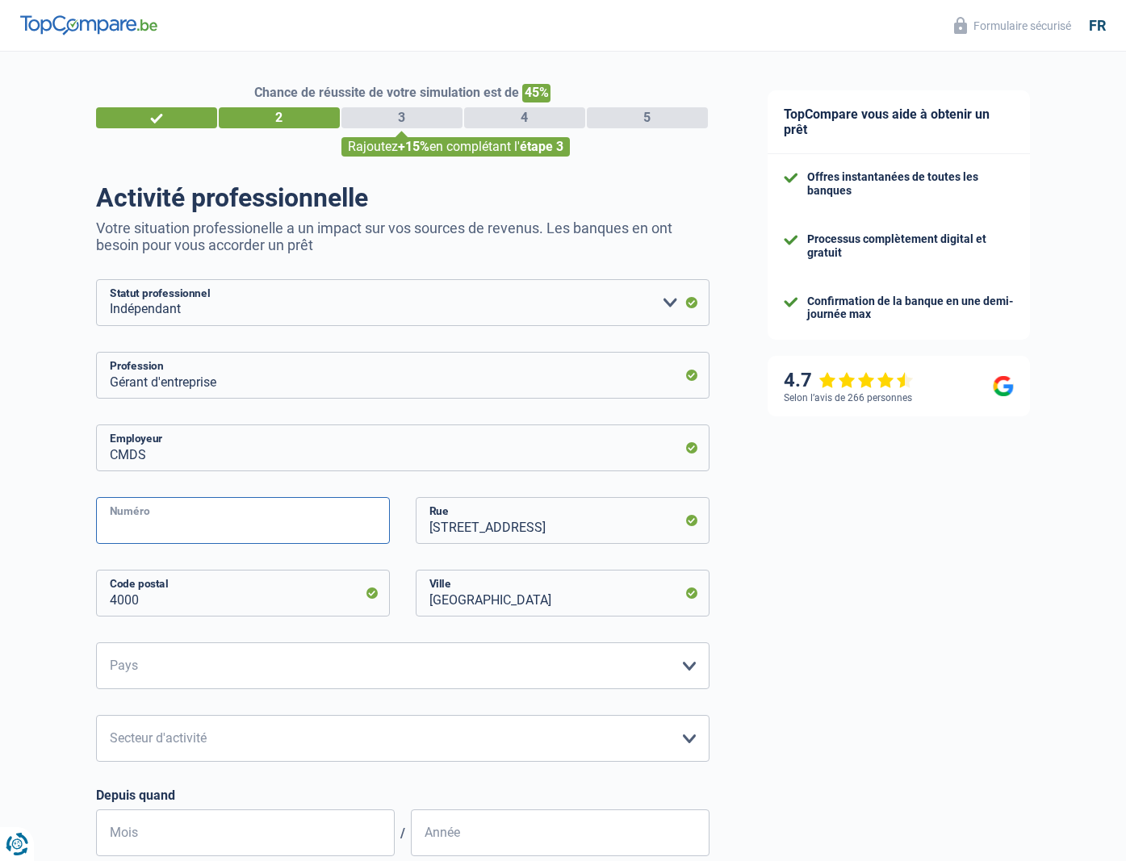
type input "36"
click at [243, 671] on select "Belgique Luxembourg Veuillez sélectionner une option" at bounding box center [403, 666] width 614 height 47
select select "BE"
click at [96, 643] on select "Belgique Luxembourg Veuillez sélectionner une option" at bounding box center [403, 666] width 614 height 47
click at [258, 736] on select "Agriculture/Pêche Industrie Horeca Courier/Fitness/Taxi Construction Banques/As…" at bounding box center [403, 738] width 614 height 47
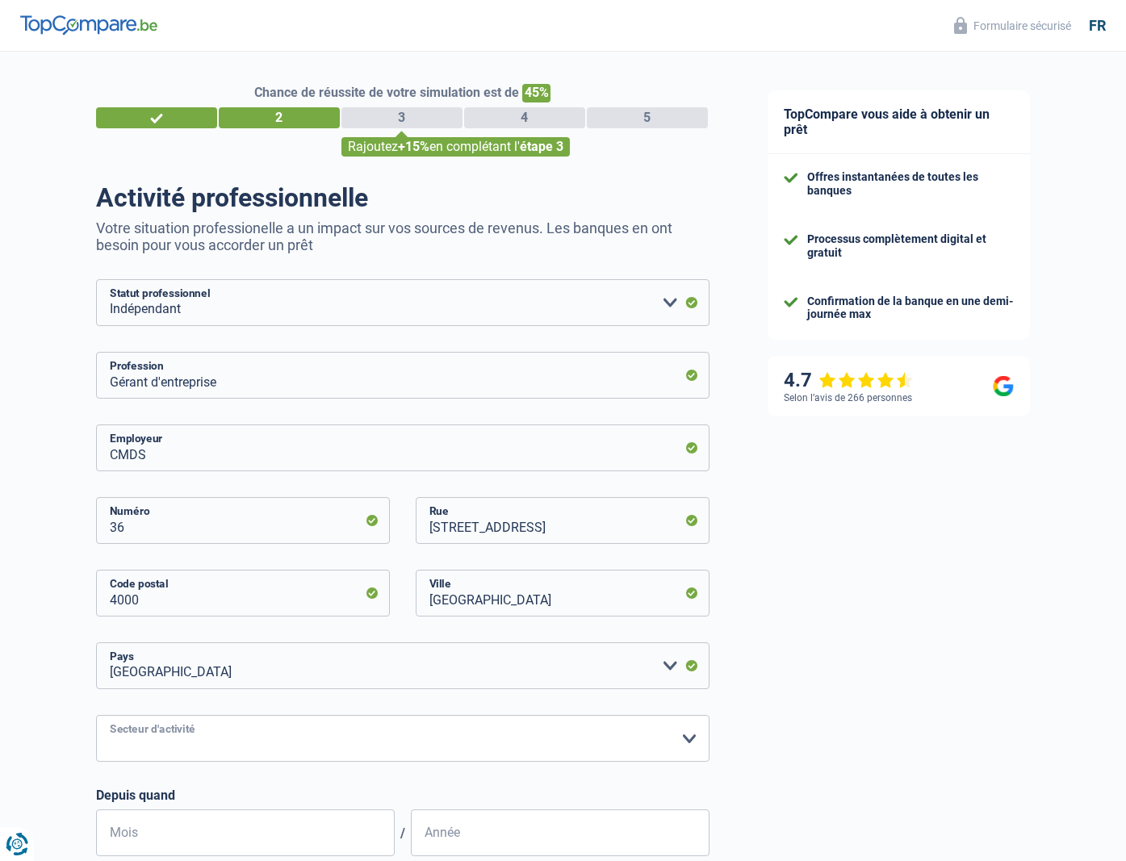
select select "hrc"
click at [96, 715] on select "Agriculture/Pêche Industrie Horeca Courier/Fitness/Taxi Construction Banques/As…" at bounding box center [403, 738] width 614 height 47
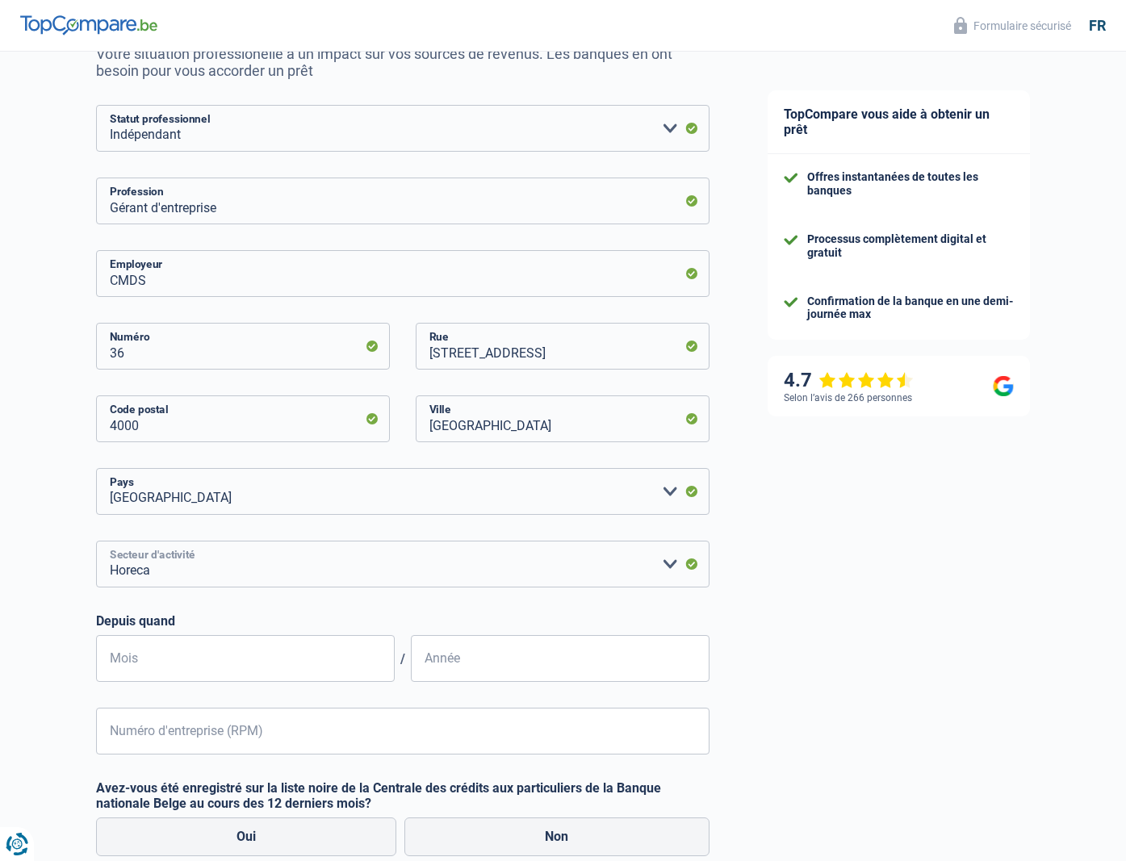
scroll to position [285, 0]
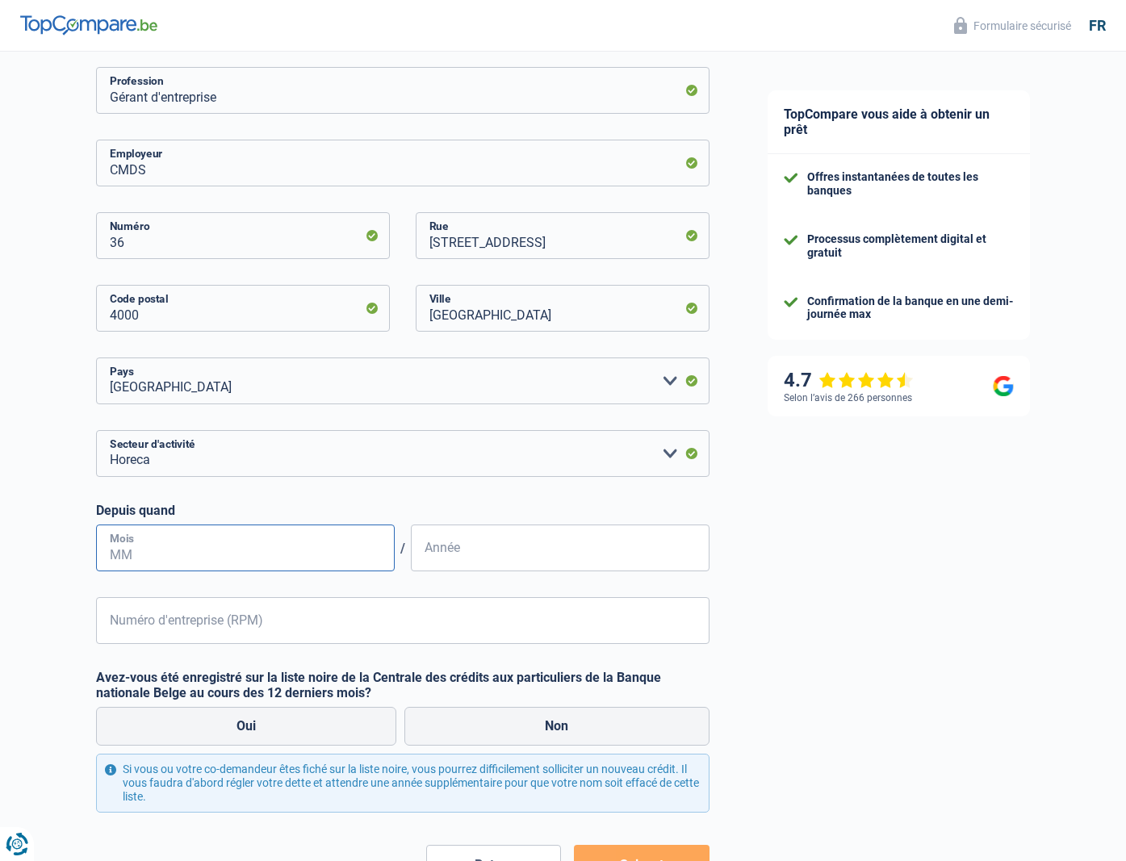
click at [180, 544] on input "Mois" at bounding box center [245, 548] width 299 height 47
type input "06"
type input "2019"
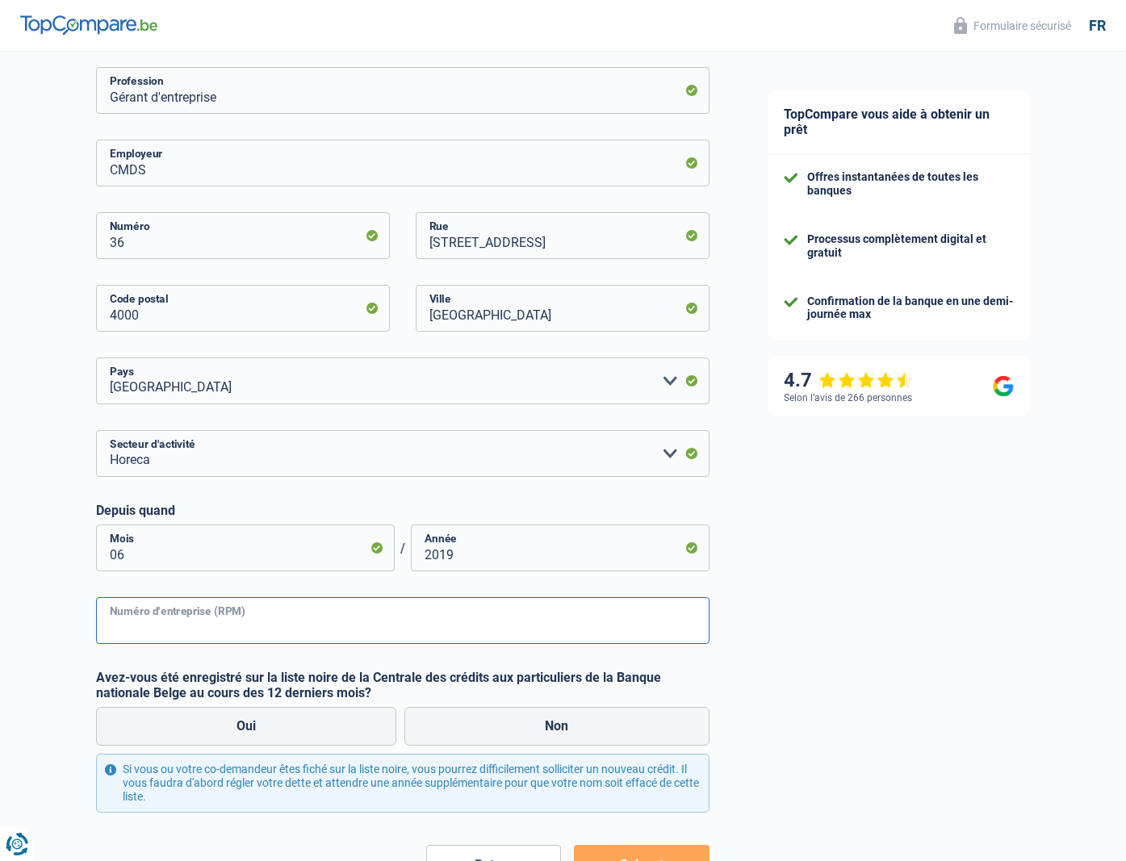
click at [159, 619] on input "Numéro d'entreprise (RPM)" at bounding box center [403, 620] width 614 height 47
type input "0"
type input "0728636086"
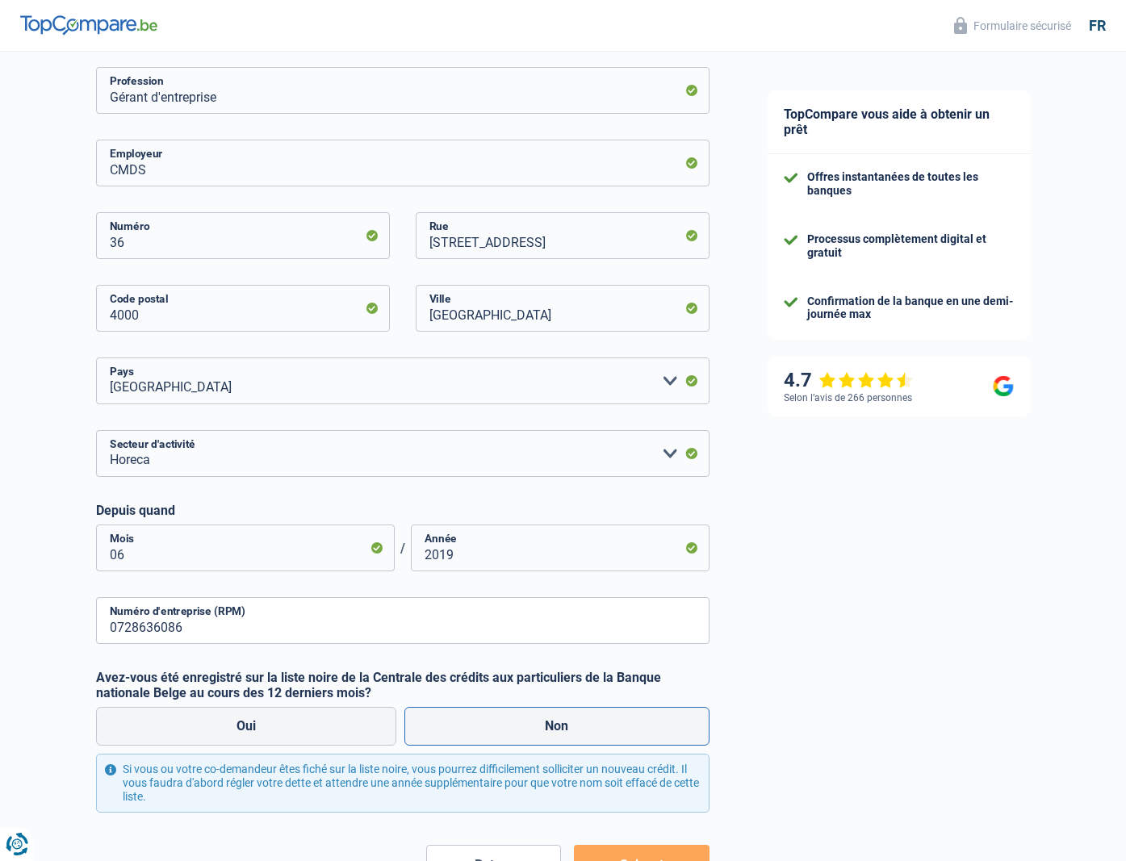
click at [544, 727] on label "Non" at bounding box center [556, 726] width 305 height 39
click at [544, 727] on input "Non" at bounding box center [556, 726] width 305 height 39
radio input "true"
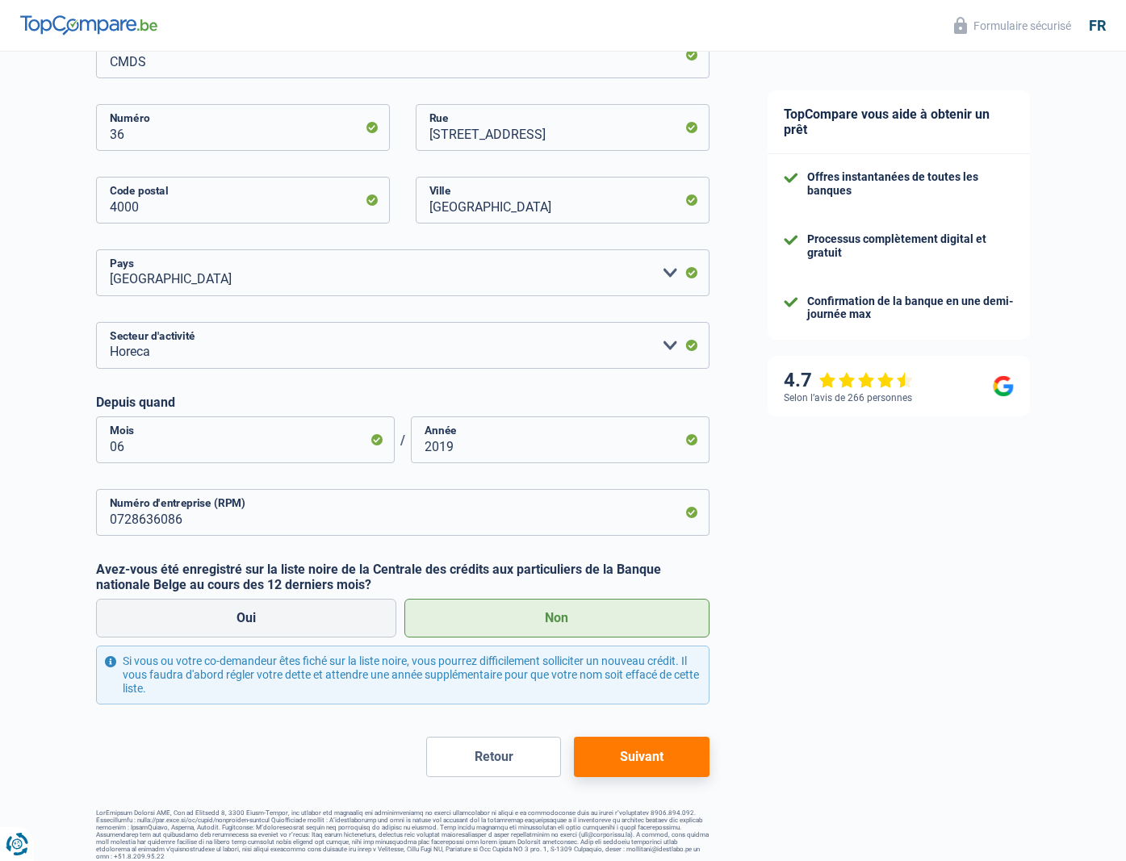
scroll to position [393, 0]
click at [631, 748] on button "Suivant" at bounding box center [641, 757] width 135 height 40
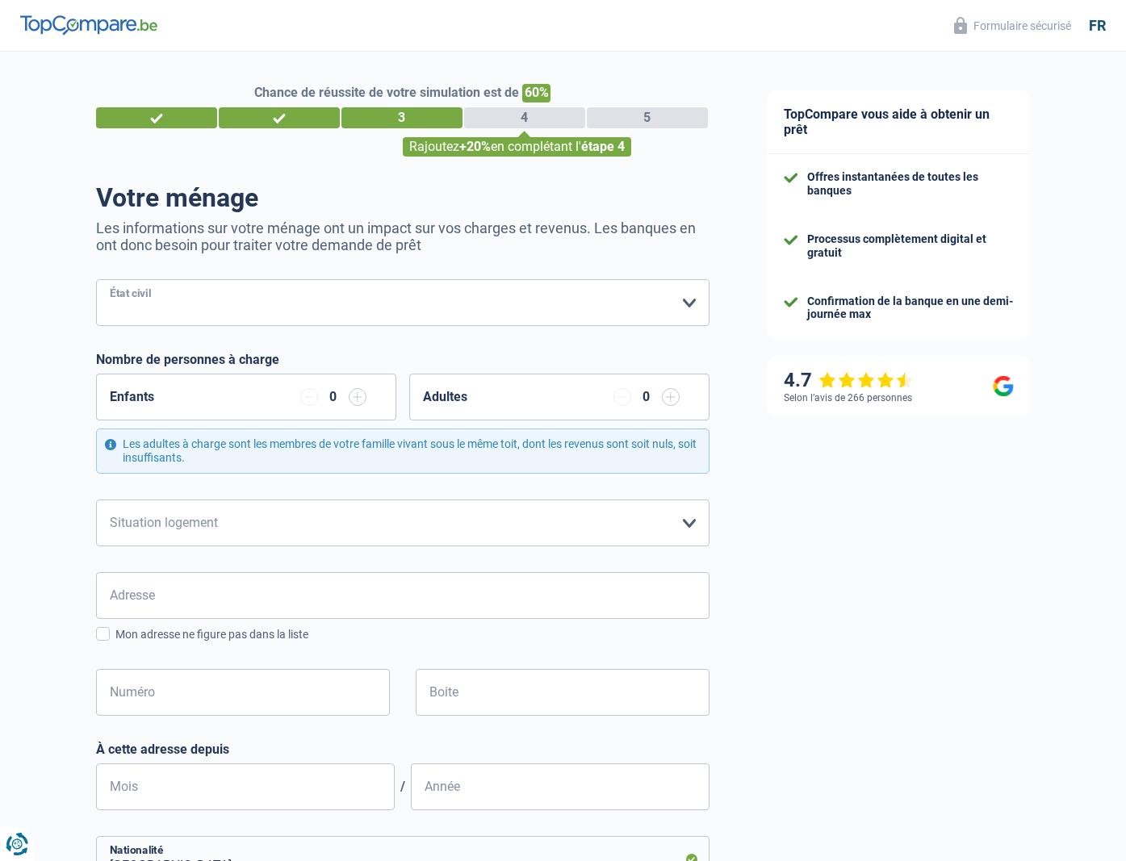
click at [287, 299] on select "Célibataire Marié(e) Cohabitant(e) légal(e) Divorcé(e) Veuf(ve) Séparé (de fait…" at bounding box center [403, 302] width 614 height 47
select select "cohabitation"
click at [96, 279] on select "Célibataire Marié(e) Cohabitant(e) légal(e) Divorcé(e) Veuf(ve) Séparé (de fait…" at bounding box center [403, 302] width 614 height 47
click at [269, 528] on select "Locataire Propriétaire avec prêt hypothécaire Propriétaire sans prêt hypothécai…" at bounding box center [403, 523] width 614 height 47
select select "rents"
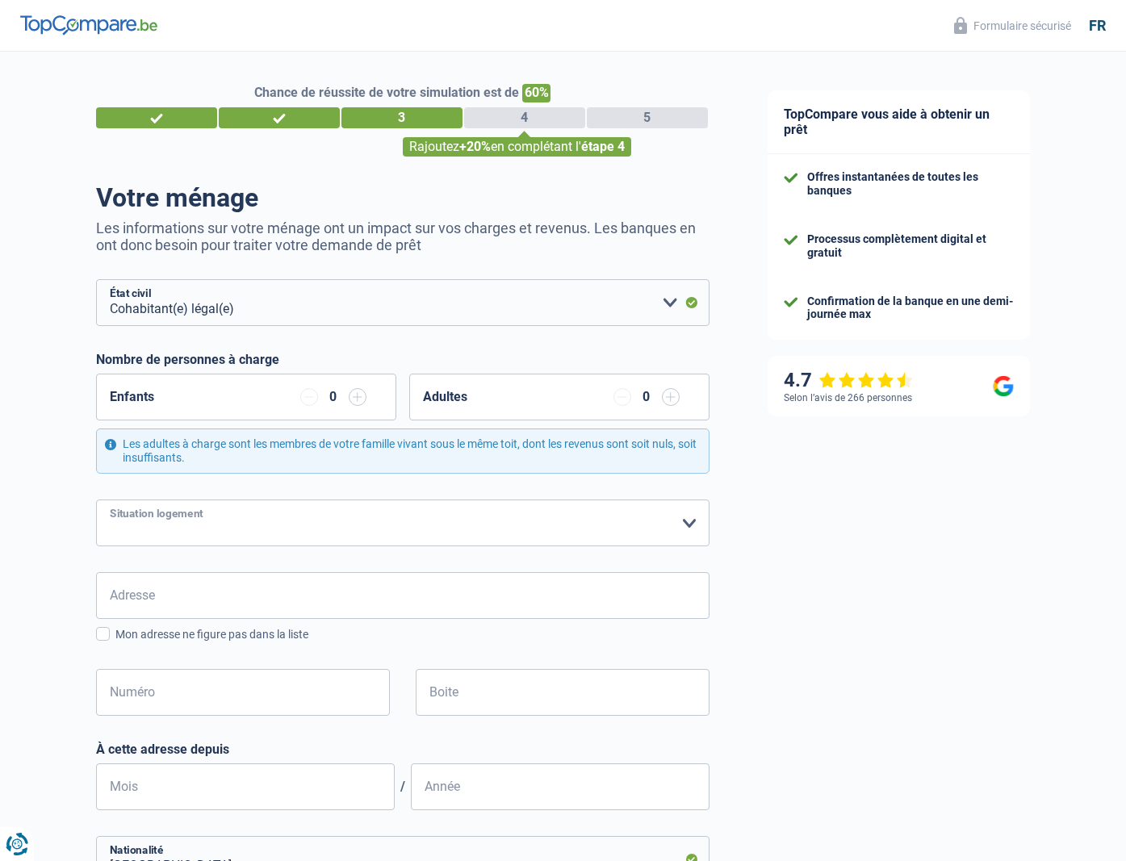
click at [96, 500] on select "Locataire Propriétaire avec prêt hypothécaire Propriétaire sans prêt hypothécai…" at bounding box center [403, 523] width 614 height 47
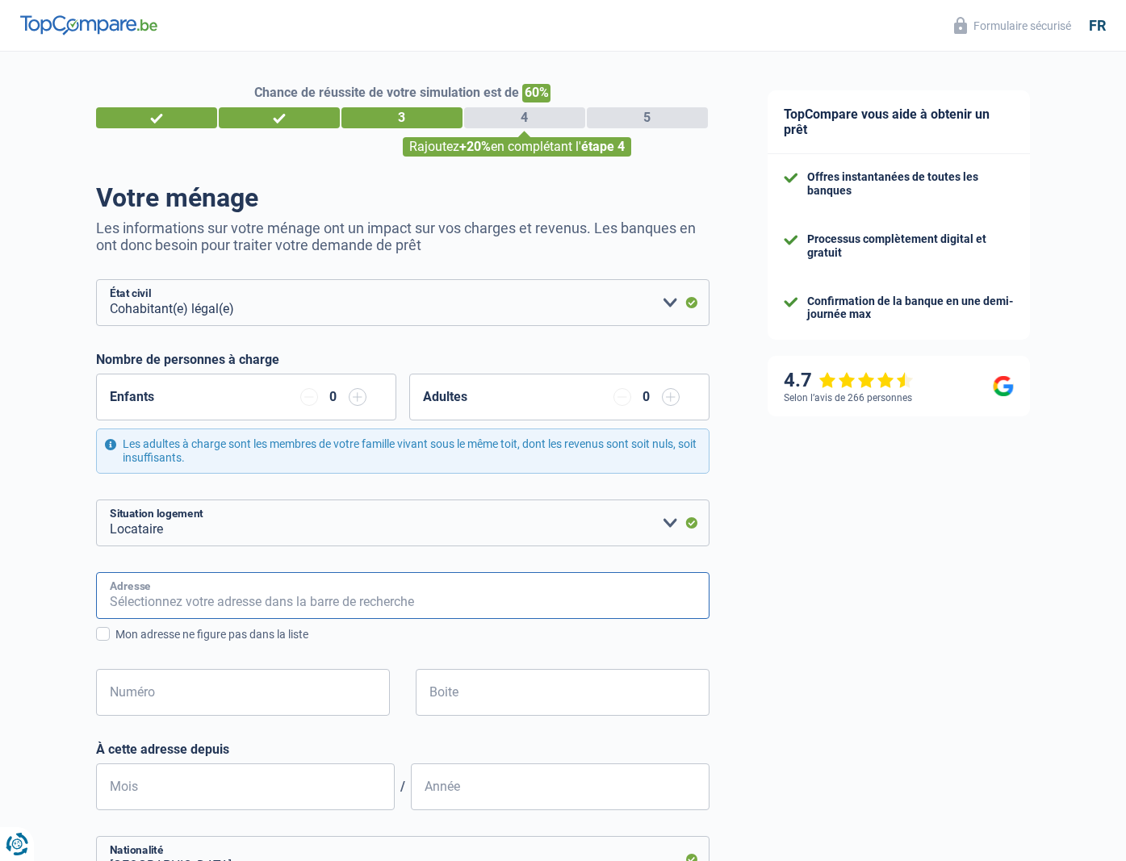
click at [273, 596] on input "Adresse" at bounding box center [403, 595] width 614 height 47
type input "Rue Louis Boumal 3"
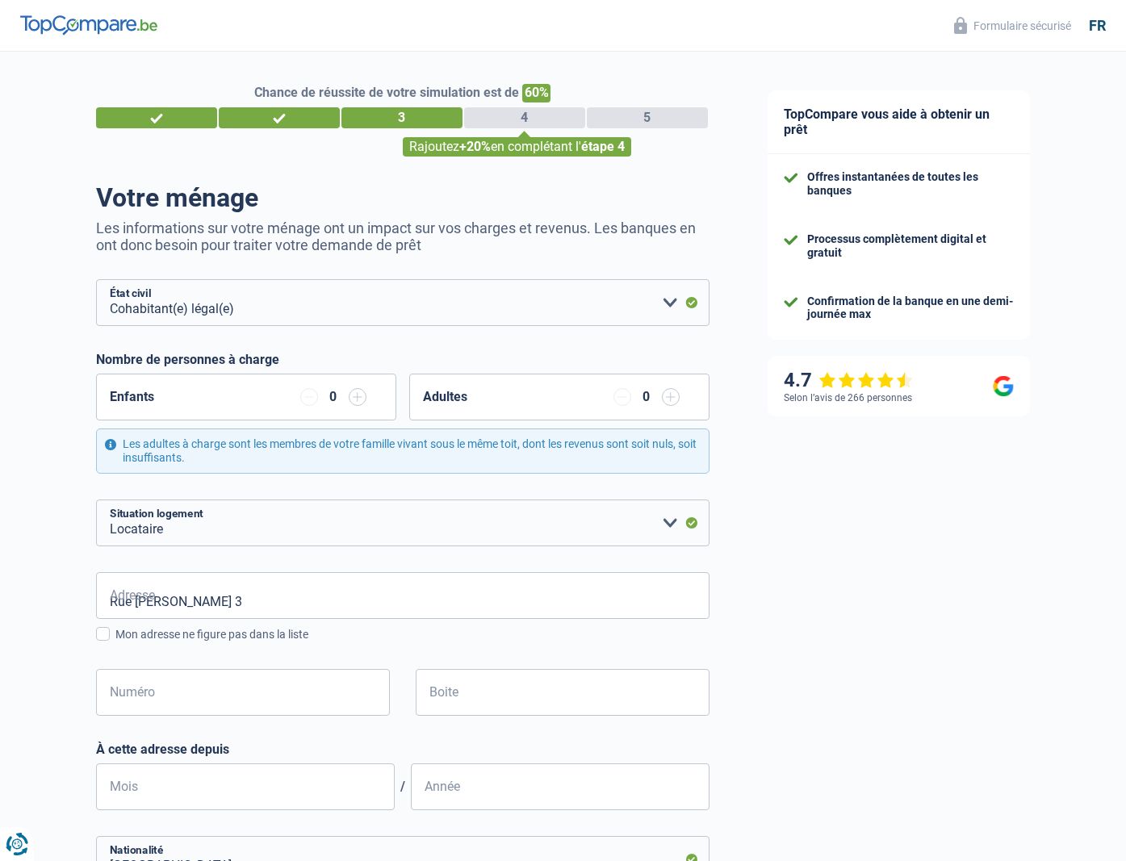
type input "Belgique"
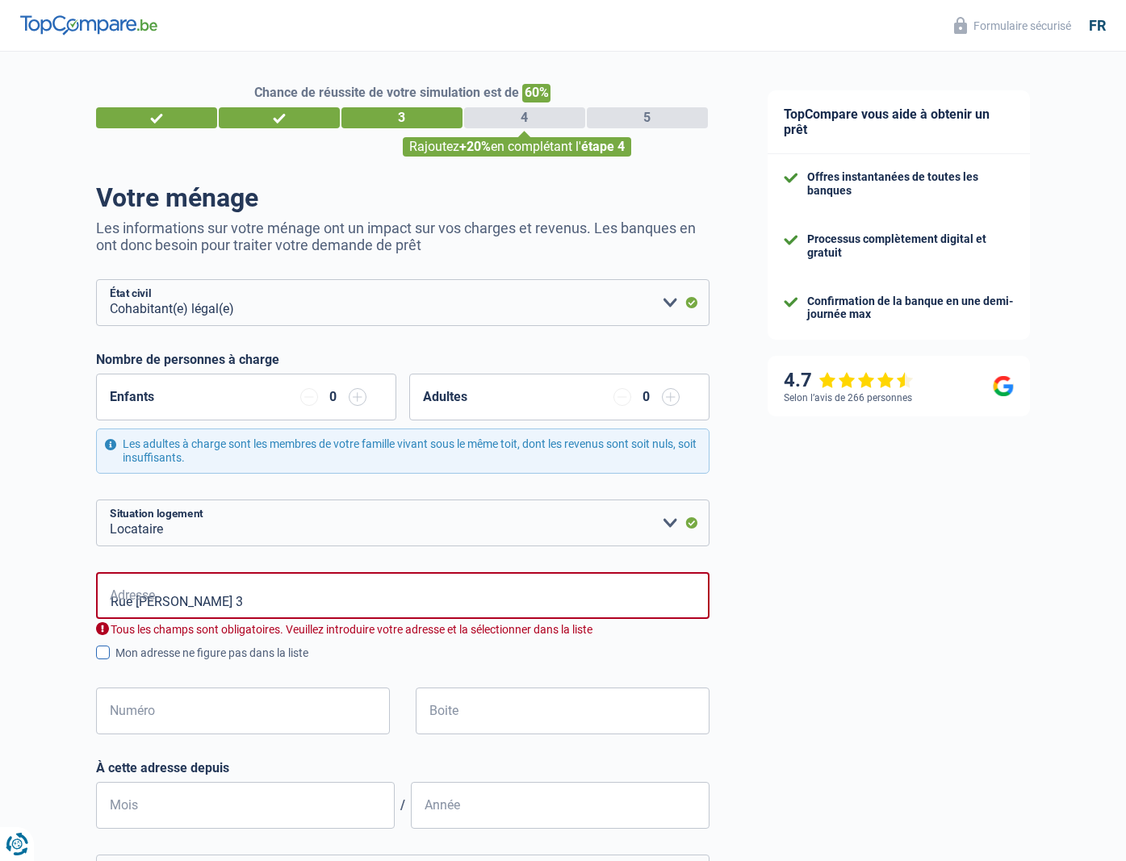
type input "Belgique"
click at [216, 713] on input "Numéro" at bounding box center [243, 711] width 294 height 47
type input "3"
type input "Liège"
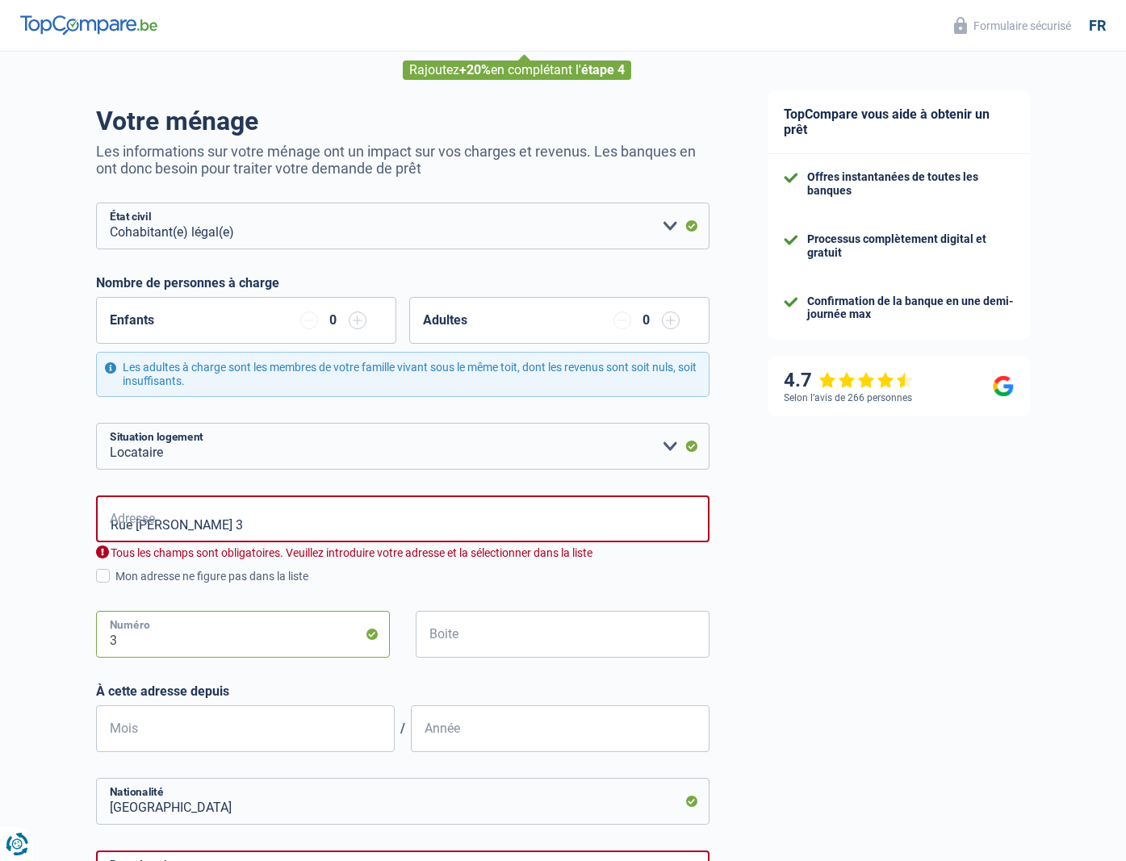
scroll to position [132, 0]
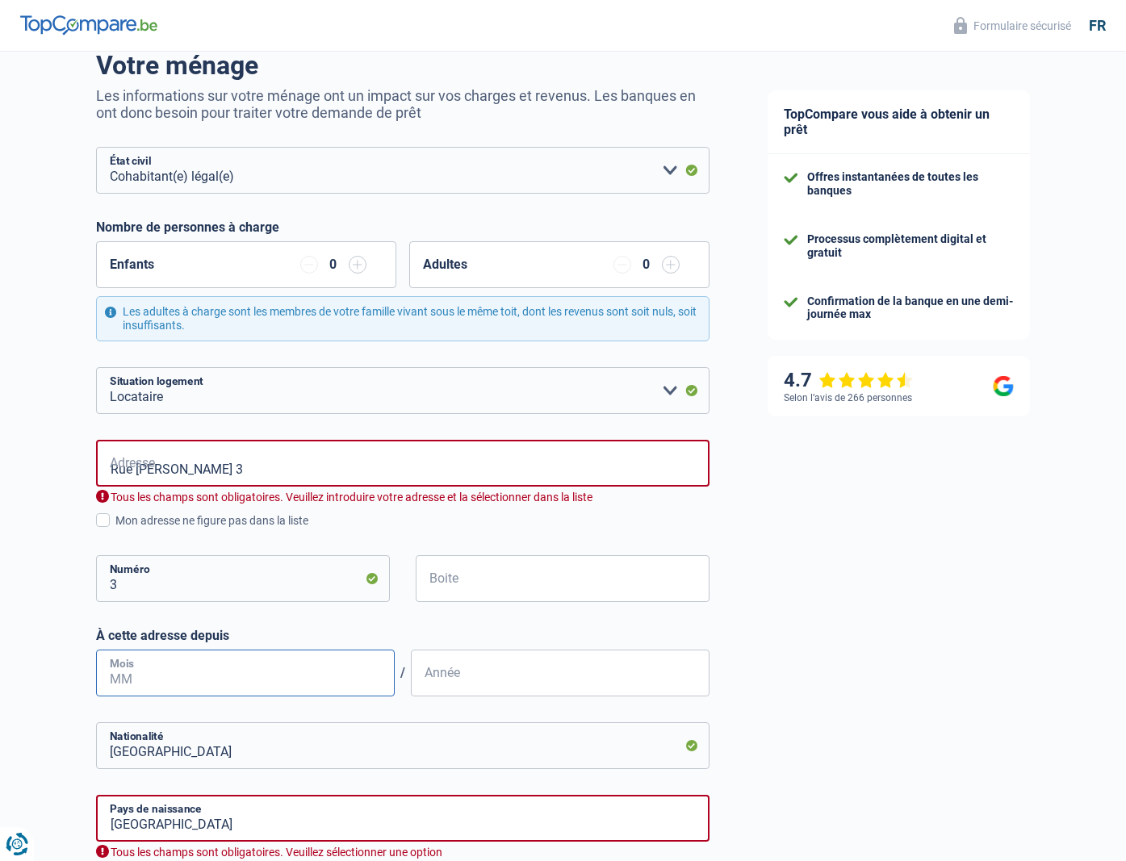
click at [223, 679] on input "Mois" at bounding box center [245, 673] width 299 height 47
type input "07"
click at [471, 679] on input "Année" at bounding box center [560, 673] width 299 height 47
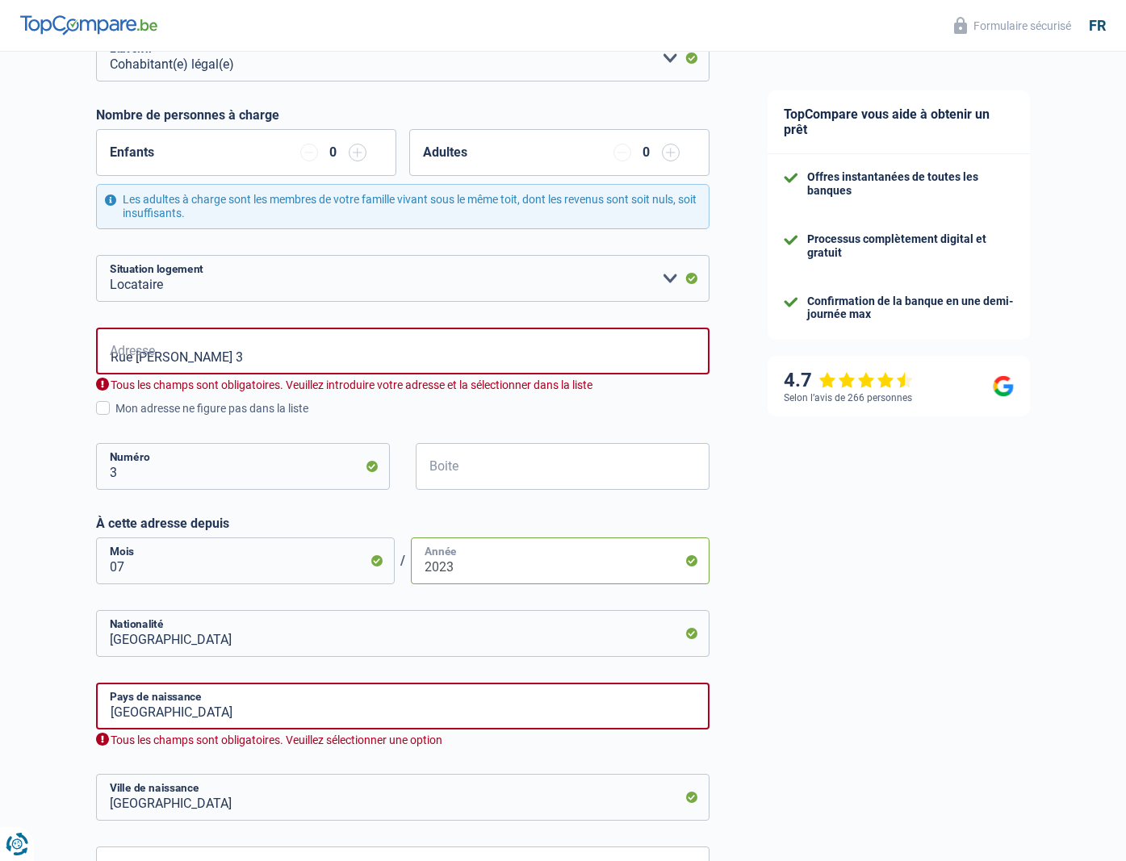
scroll to position [429, 0]
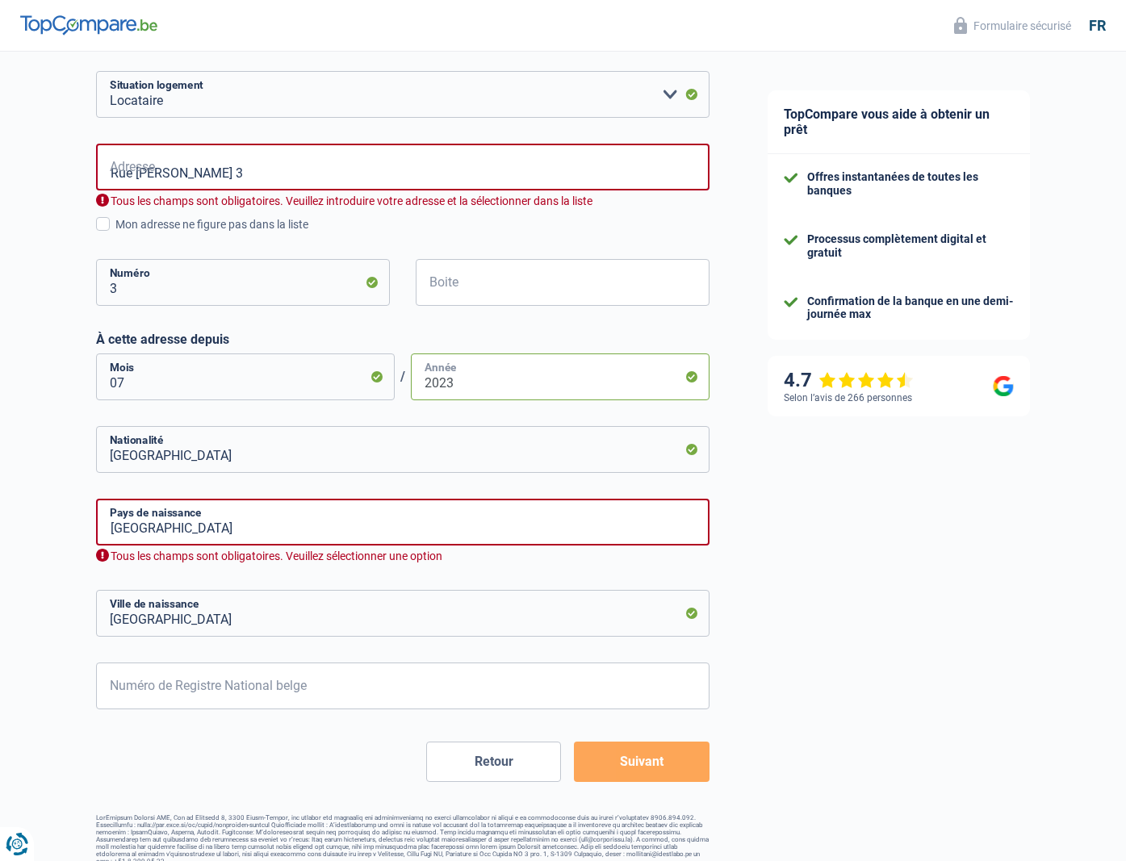
type input "2023"
click at [286, 523] on input "Belgique" at bounding box center [403, 522] width 614 height 47
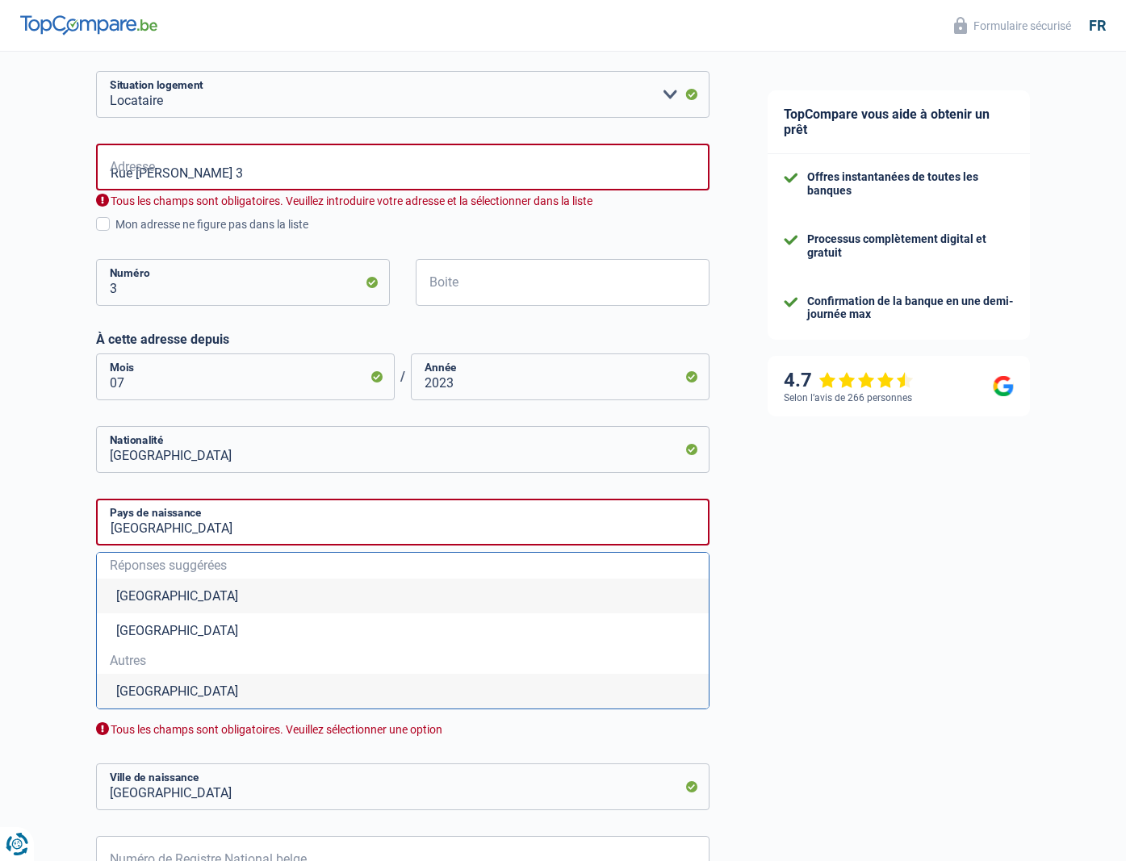
click at [151, 591] on li "Belgique" at bounding box center [403, 596] width 612 height 35
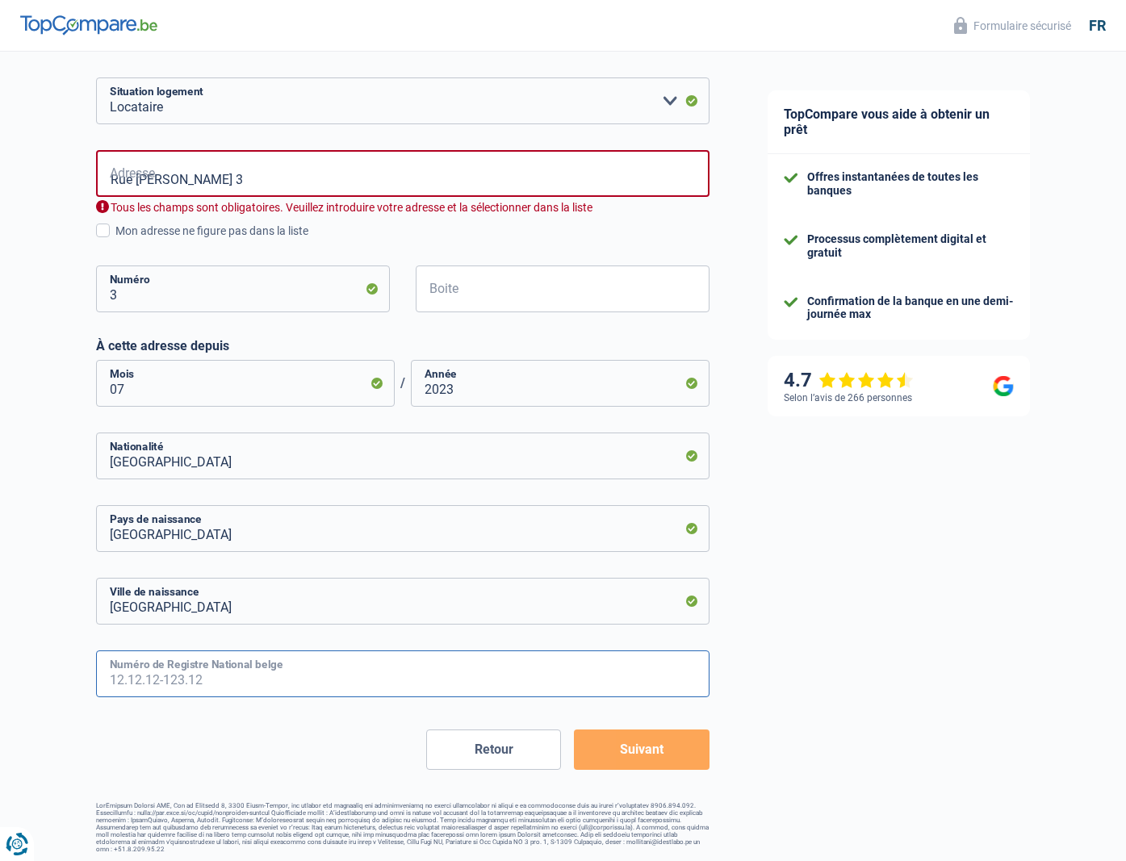
click at [249, 677] on input "Numéro de Registre National belge" at bounding box center [403, 674] width 614 height 47
type input "88.02.13-051.63"
click at [656, 752] on button "Suivant" at bounding box center [641, 750] width 135 height 40
click at [242, 175] on input "Rue Louis Boumal 3" at bounding box center [403, 173] width 614 height 47
type input "Rue Louis Boumal, 4000, Liège, BE"
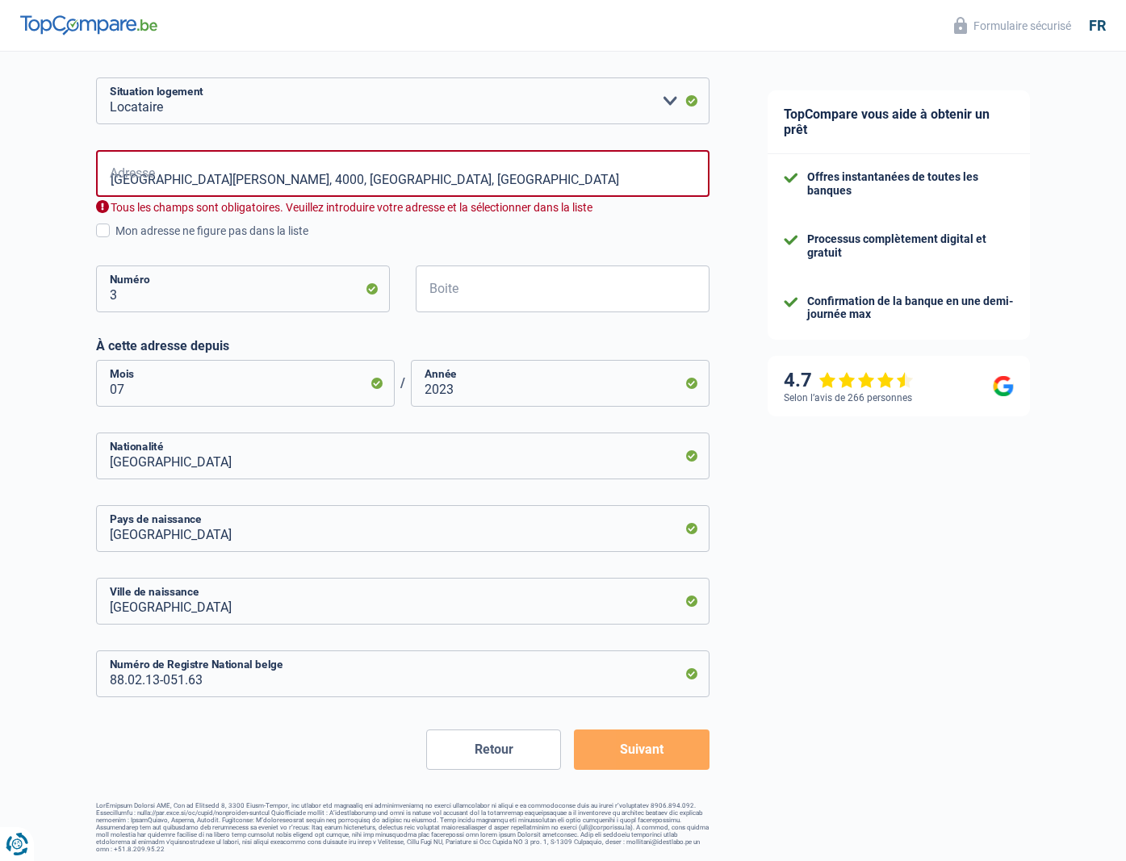
scroll to position [404, 0]
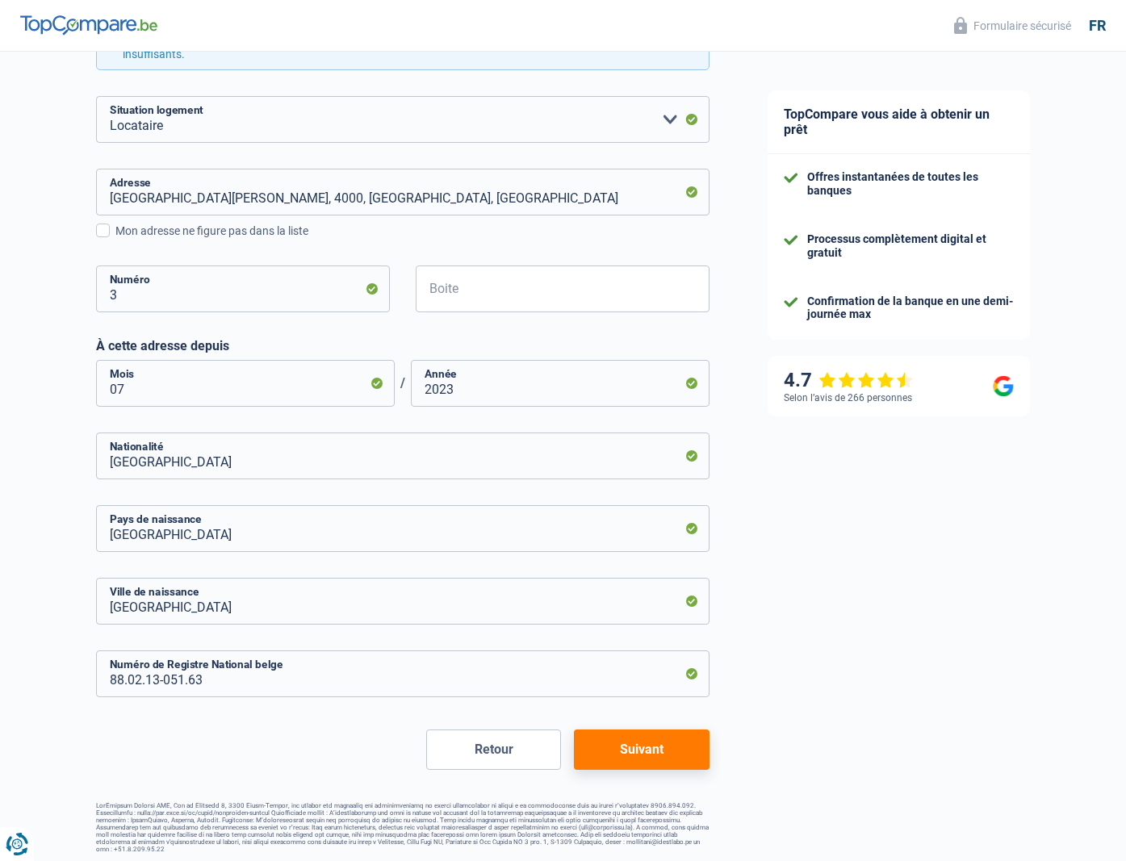
click at [663, 750] on button "Suivant" at bounding box center [641, 750] width 135 height 40
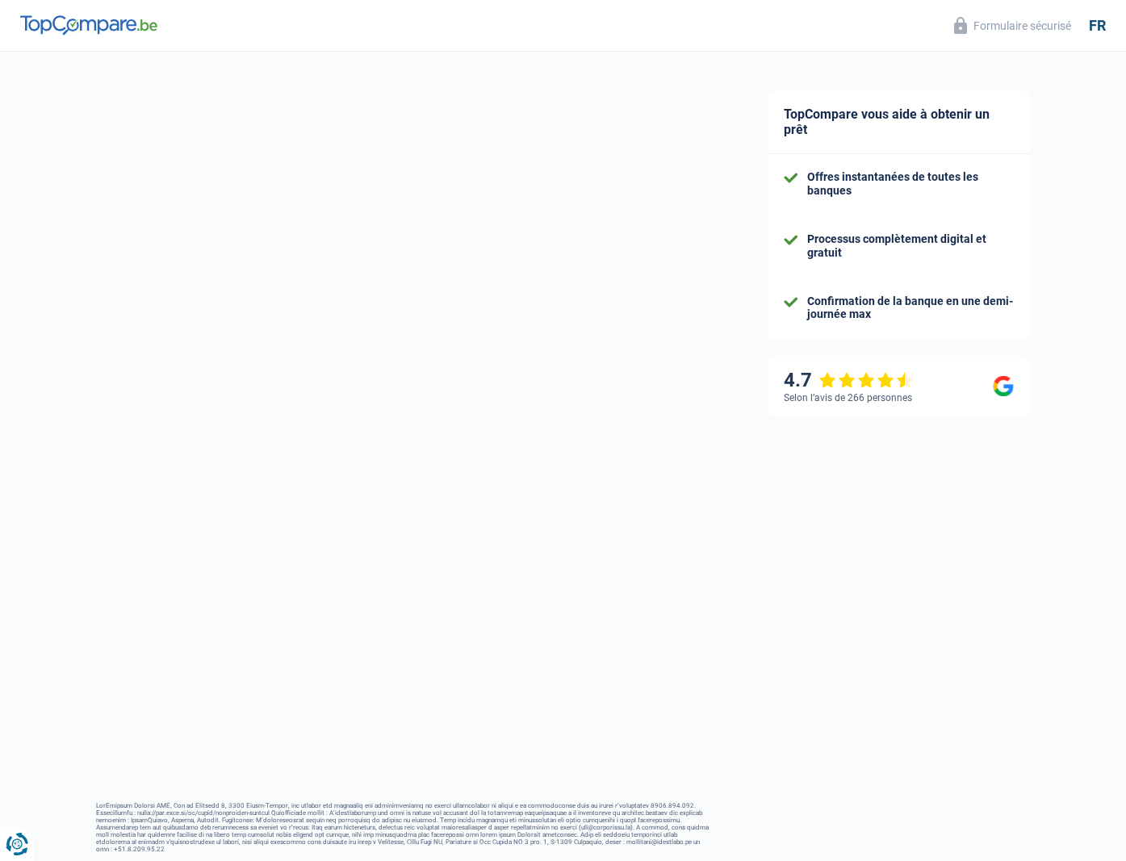
select select "netSalary"
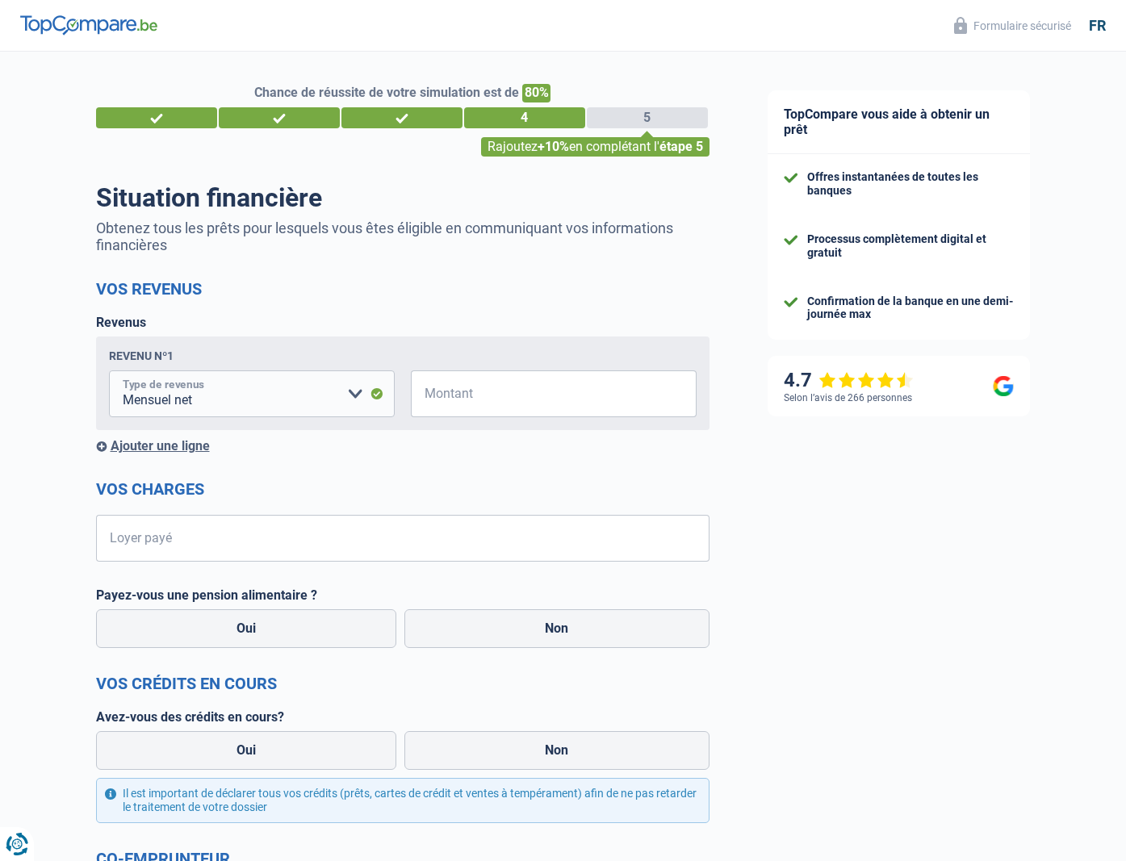
click at [354, 393] on select "Allocation d'handicap Allocations chômage Allocations familiales Chèques repas …" at bounding box center [252, 394] width 286 height 47
click at [463, 387] on input "Montant" at bounding box center [564, 394] width 266 height 47
type input "2.650"
click at [239, 538] on input "Loyer payé" at bounding box center [412, 538] width 593 height 47
type input "540"
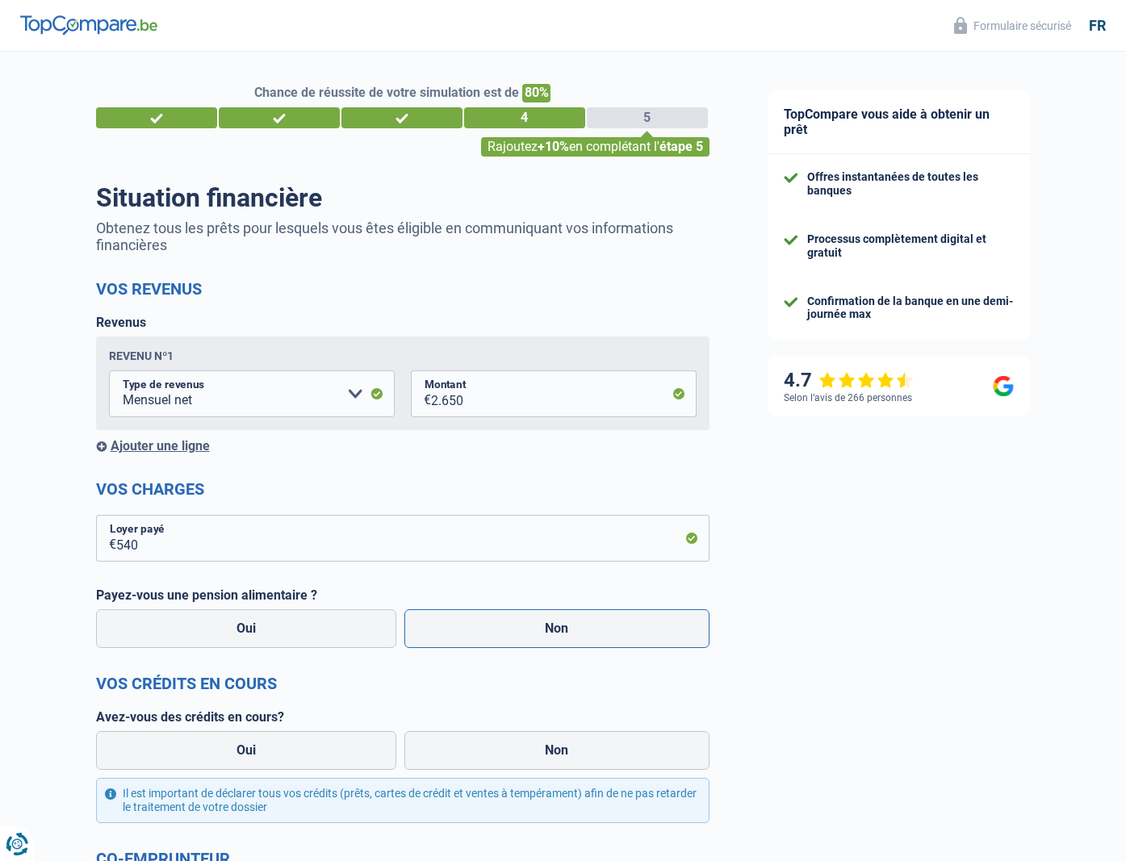
click at [493, 633] on label "Non" at bounding box center [556, 629] width 305 height 39
click at [493, 633] on input "Non" at bounding box center [556, 629] width 305 height 39
radio input "true"
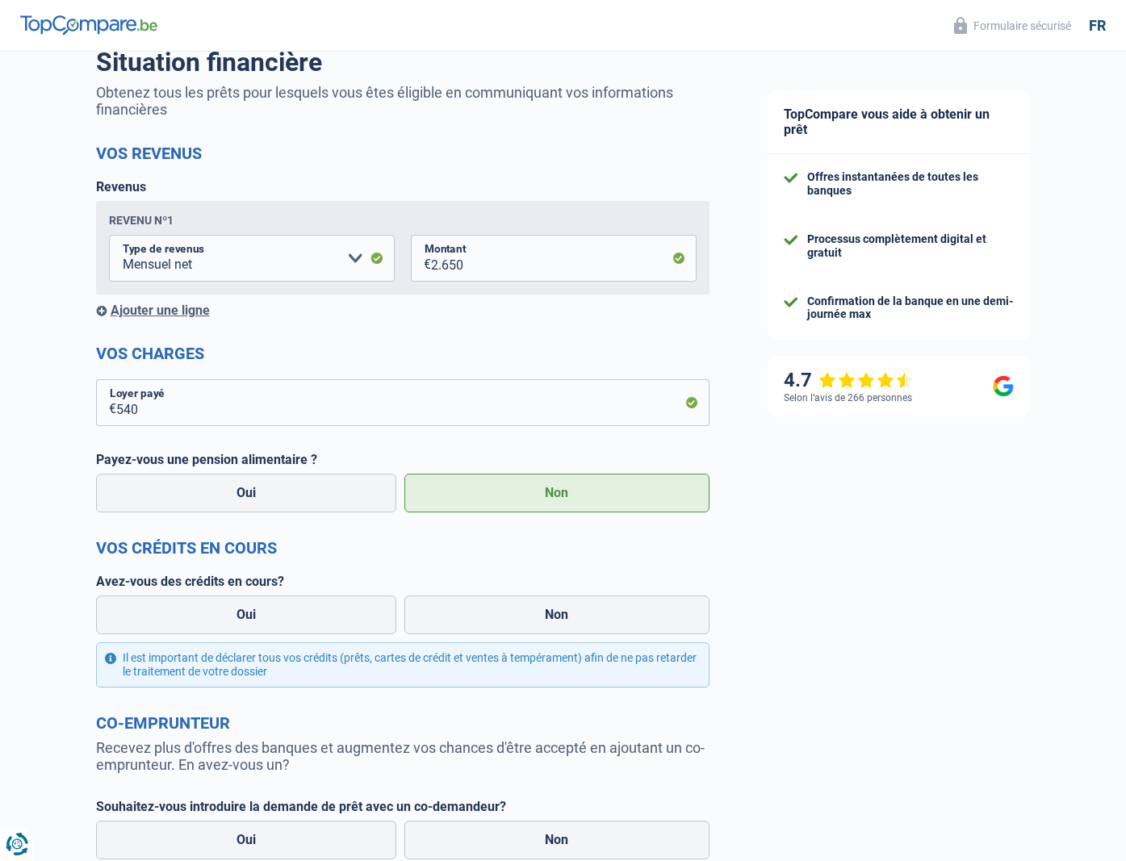
scroll to position [136, 0]
click at [337, 618] on label "Oui" at bounding box center [246, 615] width 301 height 39
click at [337, 618] on input "Oui" at bounding box center [246, 615] width 301 height 39
radio input "true"
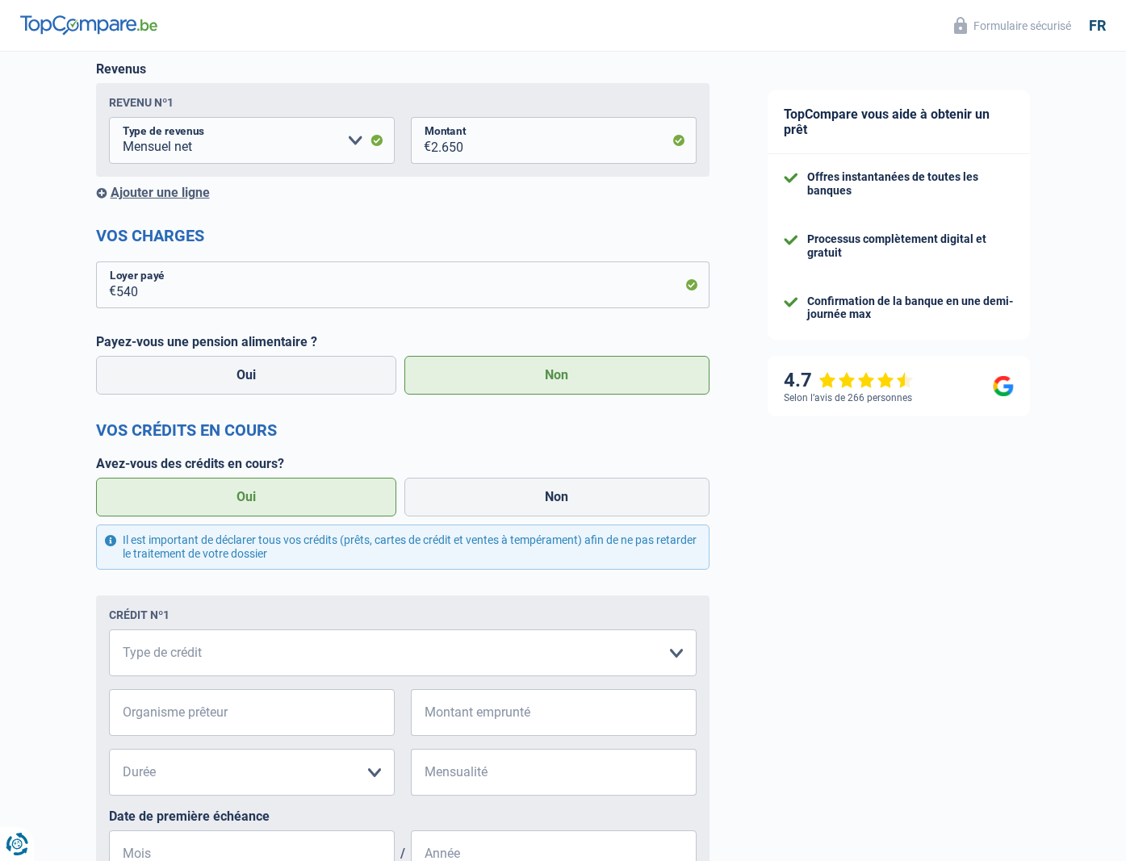
scroll to position [262, 0]
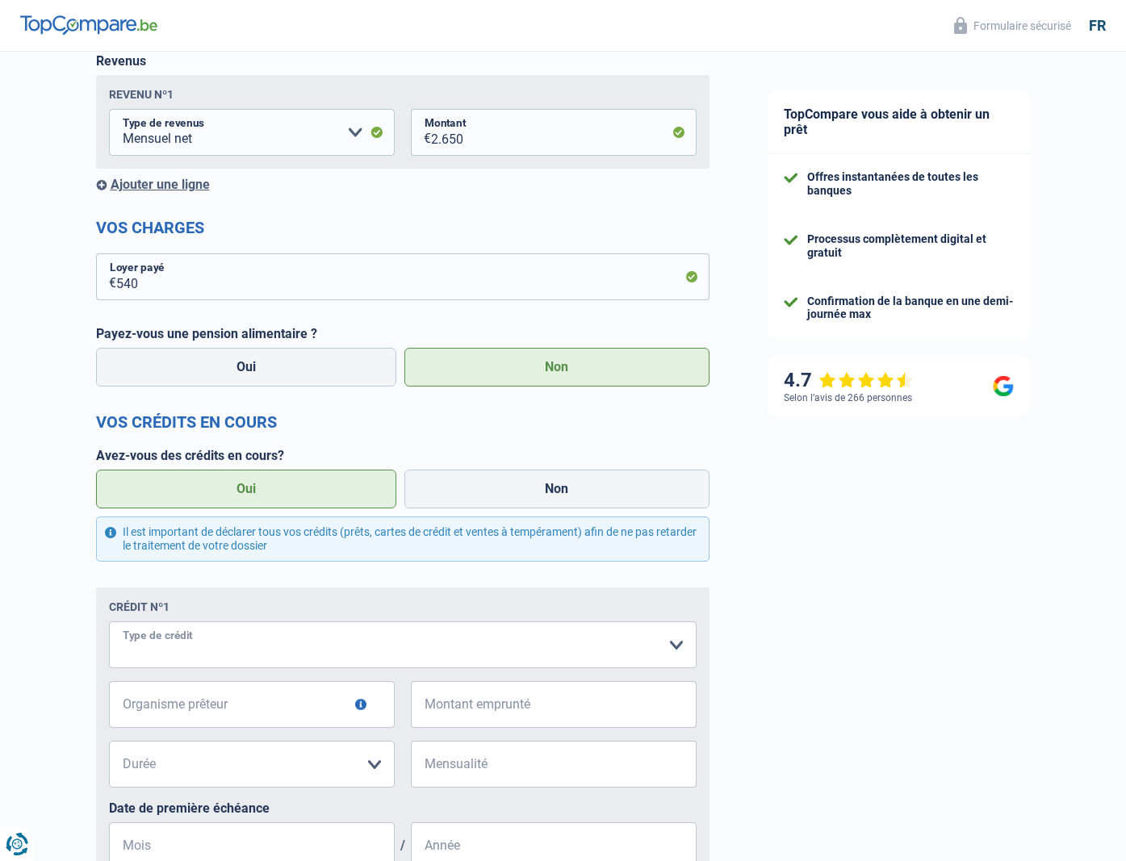
click at [329, 650] on select "Carte ou ouverture de crédit Prêt hypothécaire Vente à tempérament Prêt à tempé…" at bounding box center [403, 645] width 588 height 47
select select "carLoan"
click at [109, 622] on select "Carte ou ouverture de crédit Prêt hypothécaire Vente à tempérament Prêt à tempé…" at bounding box center [403, 645] width 588 height 47
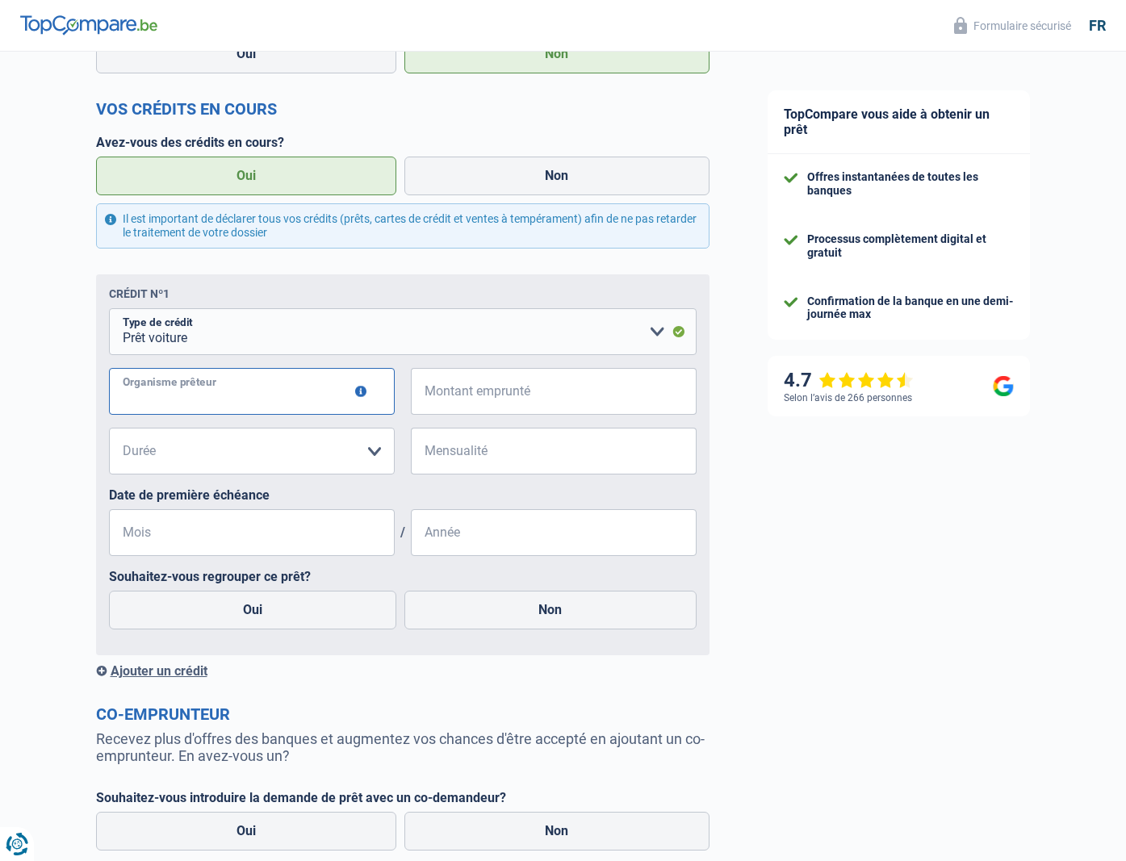
click at [245, 392] on input "Organisme prêteur" at bounding box center [252, 391] width 286 height 47
type input "d"
type input "D'ieteren"
click at [490, 387] on input "Montant emprunté" at bounding box center [564, 391] width 266 height 47
type input "24.700"
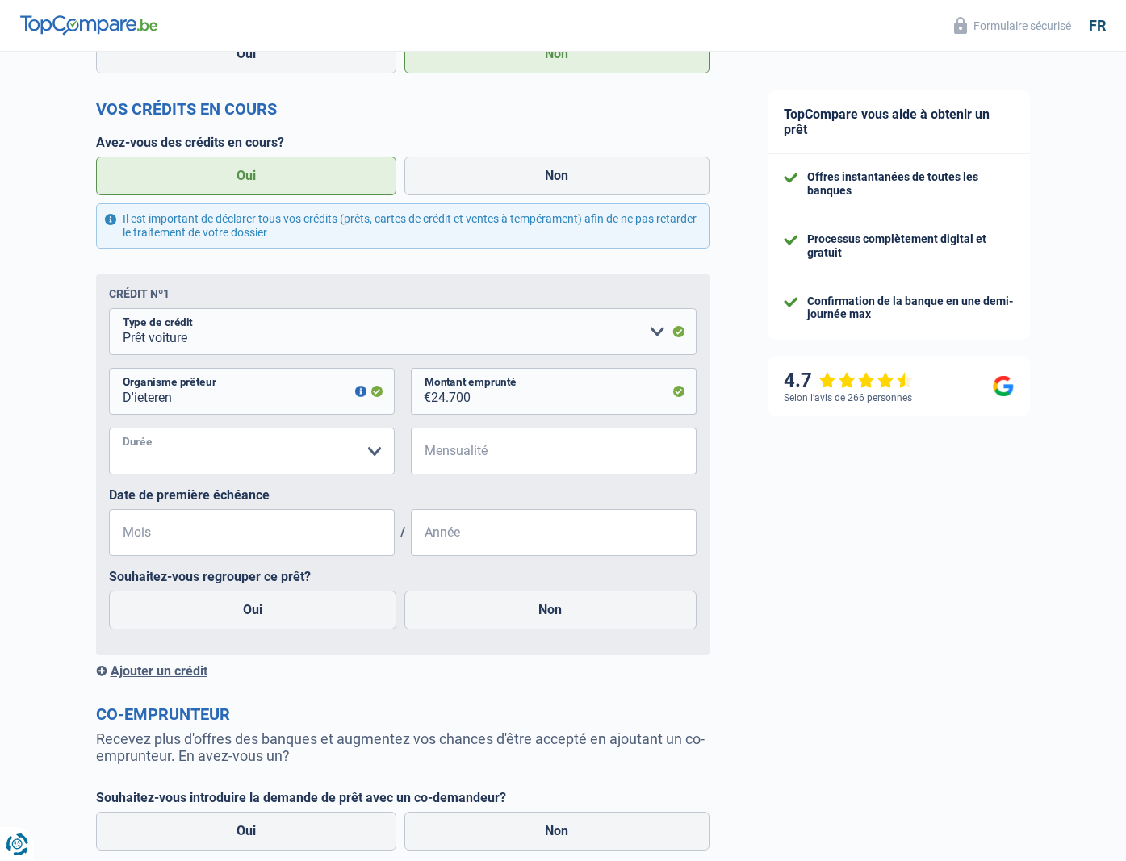
click at [189, 460] on select "12 mois 18 mois 24 mois 30 mois 36 mois 42 mois 48 mois 60 mois 72 mois 84 mois…" at bounding box center [252, 451] width 286 height 47
select select "36"
click at [109, 428] on select "12 mois 18 mois 24 mois 30 mois 36 mois 42 mois 48 mois 60 mois 72 mois 84 mois…" at bounding box center [252, 451] width 286 height 47
click at [490, 456] on input "Mensualité" at bounding box center [564, 451] width 266 height 47
type input "288"
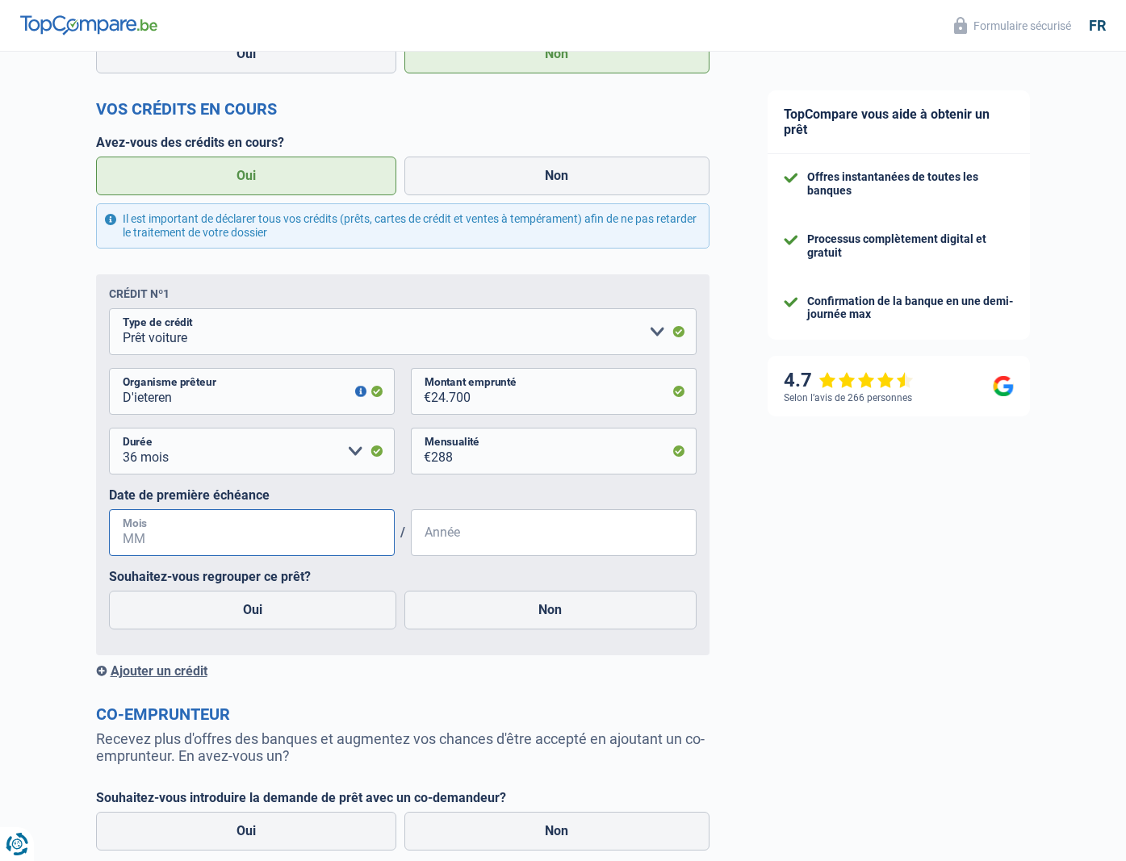
click at [224, 535] on input "Mois" at bounding box center [252, 532] width 286 height 47
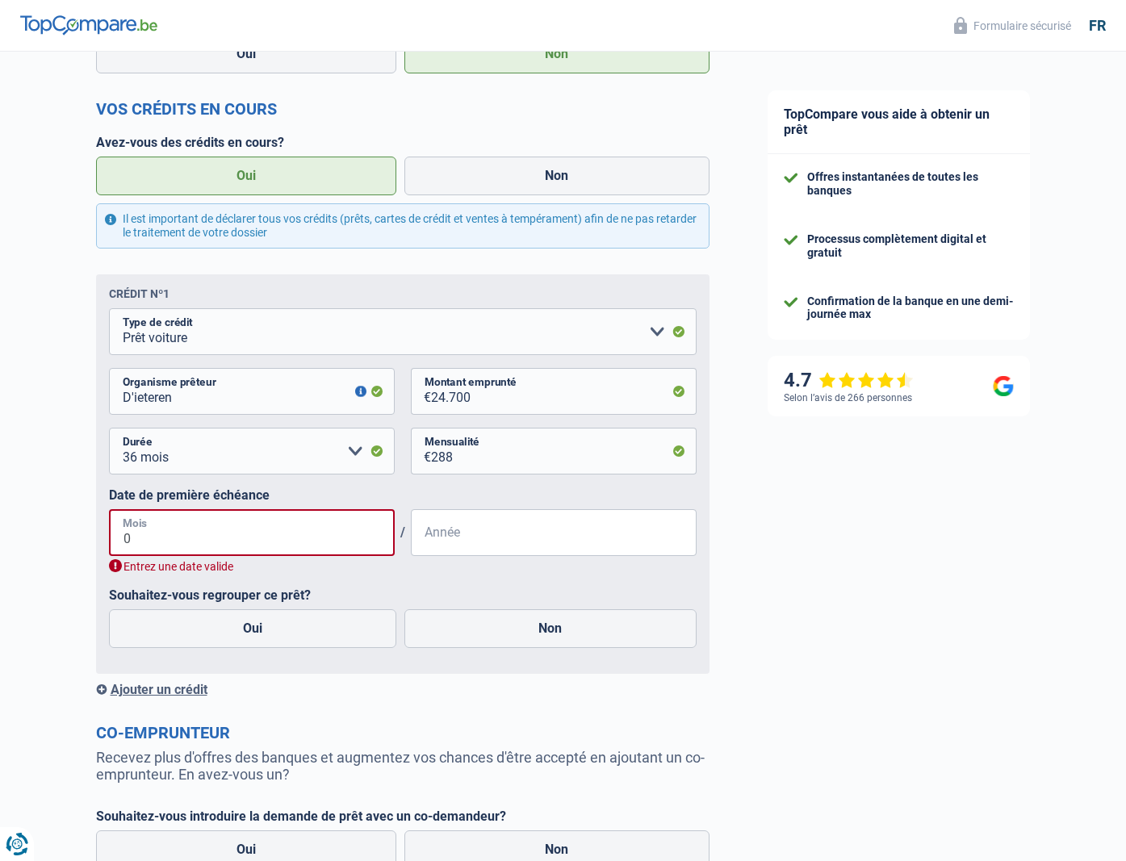
type input "08"
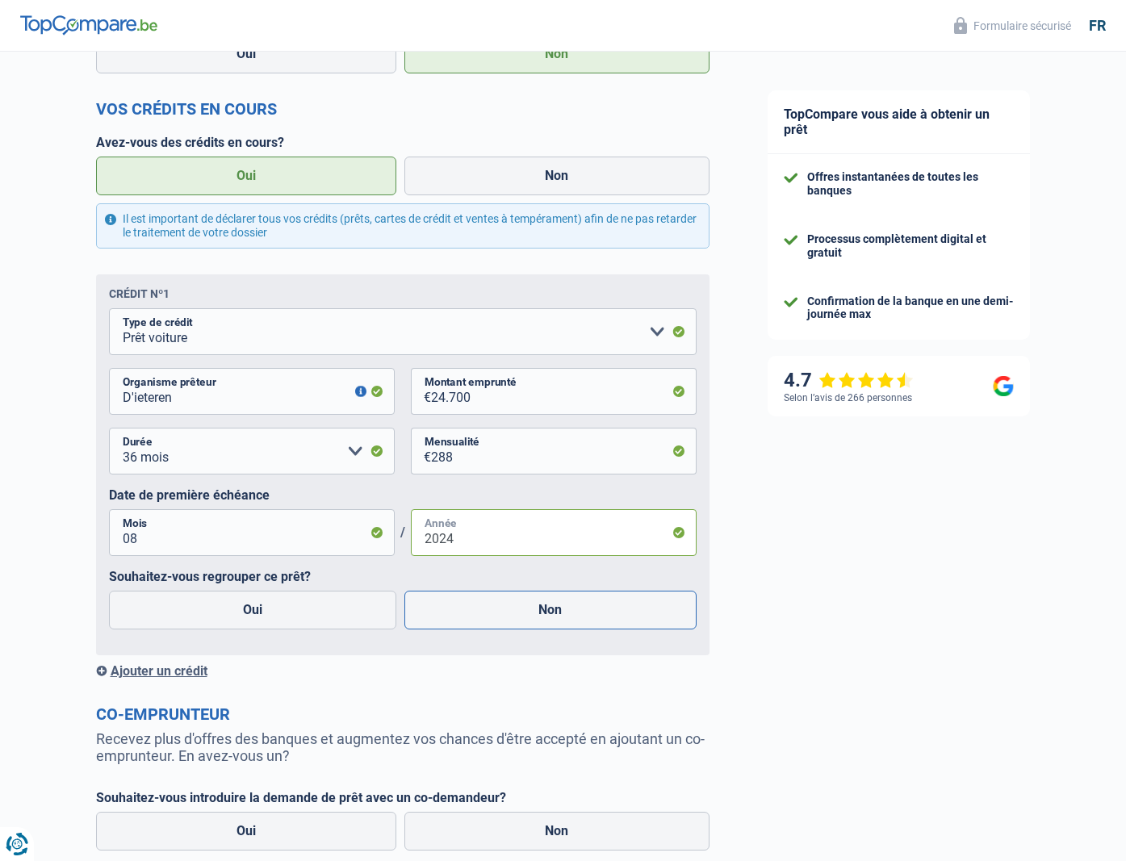
type input "2024"
click at [529, 610] on label "Non" at bounding box center [550, 610] width 292 height 39
click at [529, 610] on input "Non" at bounding box center [550, 610] width 292 height 39
radio input "true"
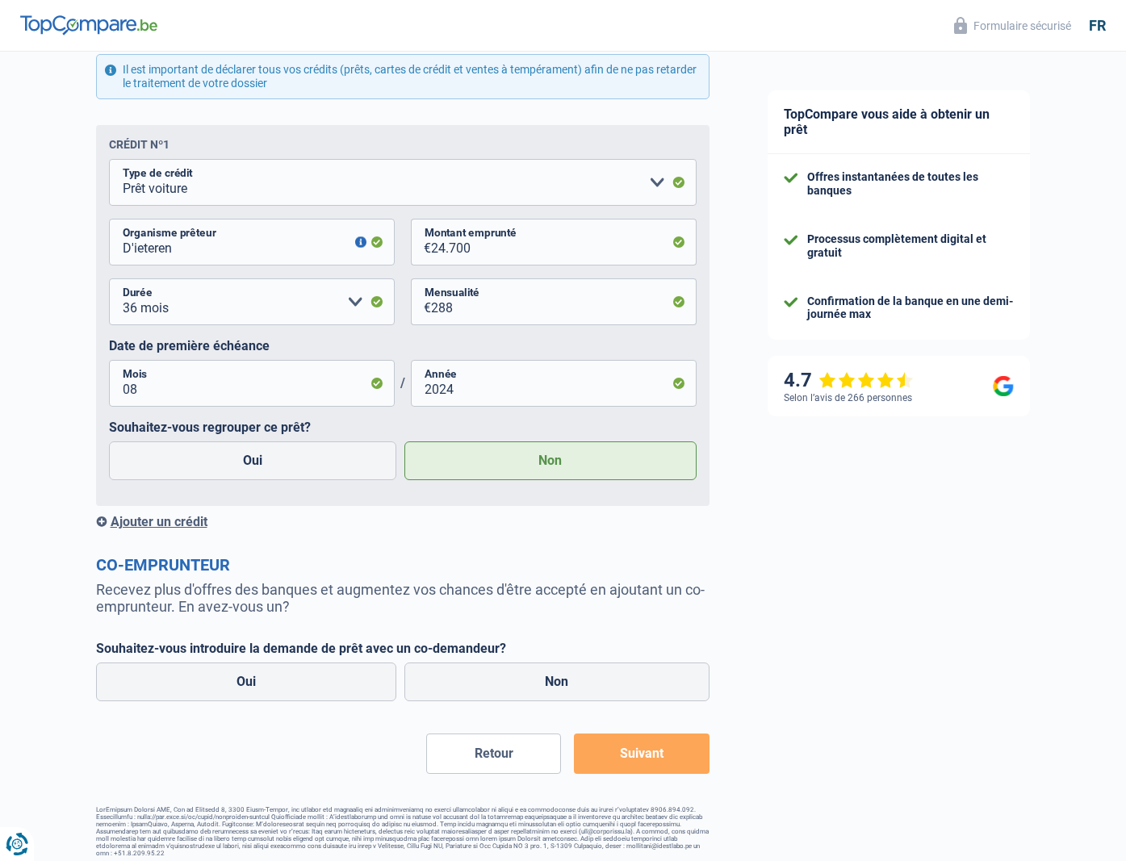
scroll to position [729, 0]
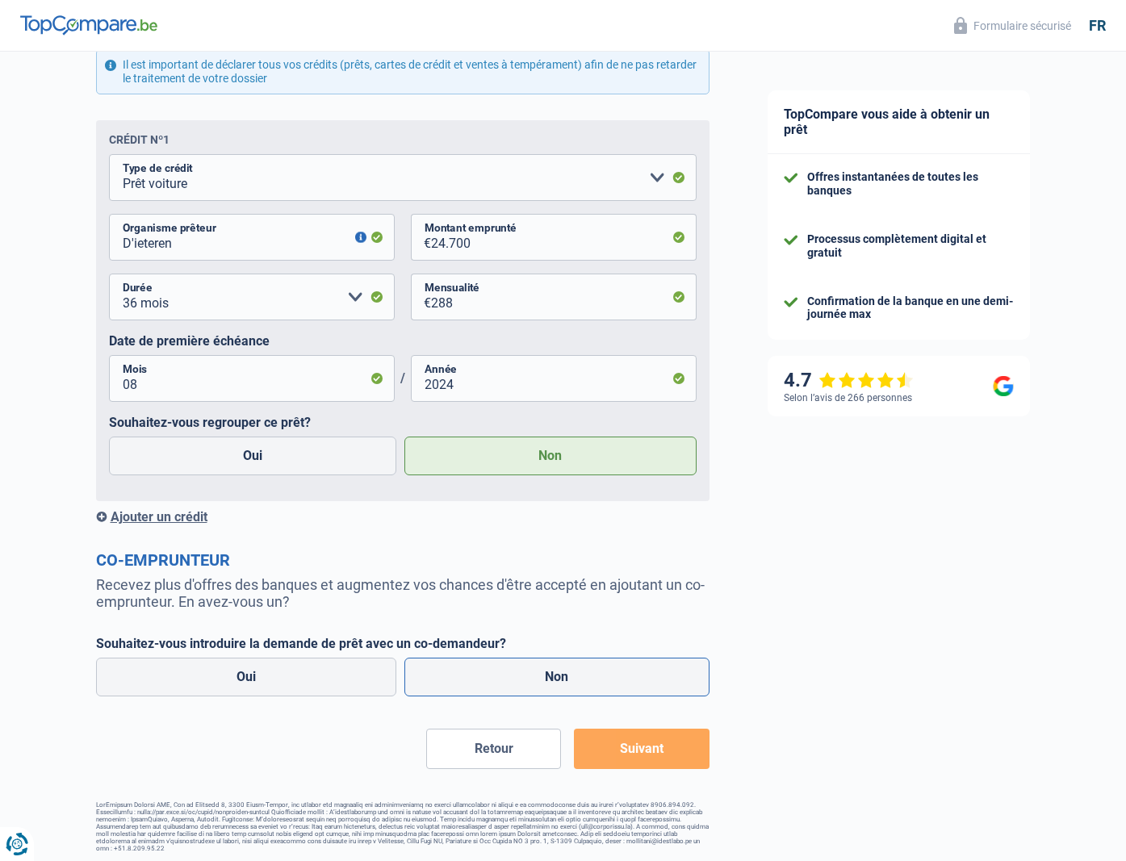
click at [535, 672] on label "Non" at bounding box center [556, 677] width 305 height 39
click at [535, 672] on input "Non" at bounding box center [556, 677] width 305 height 39
radio input "true"
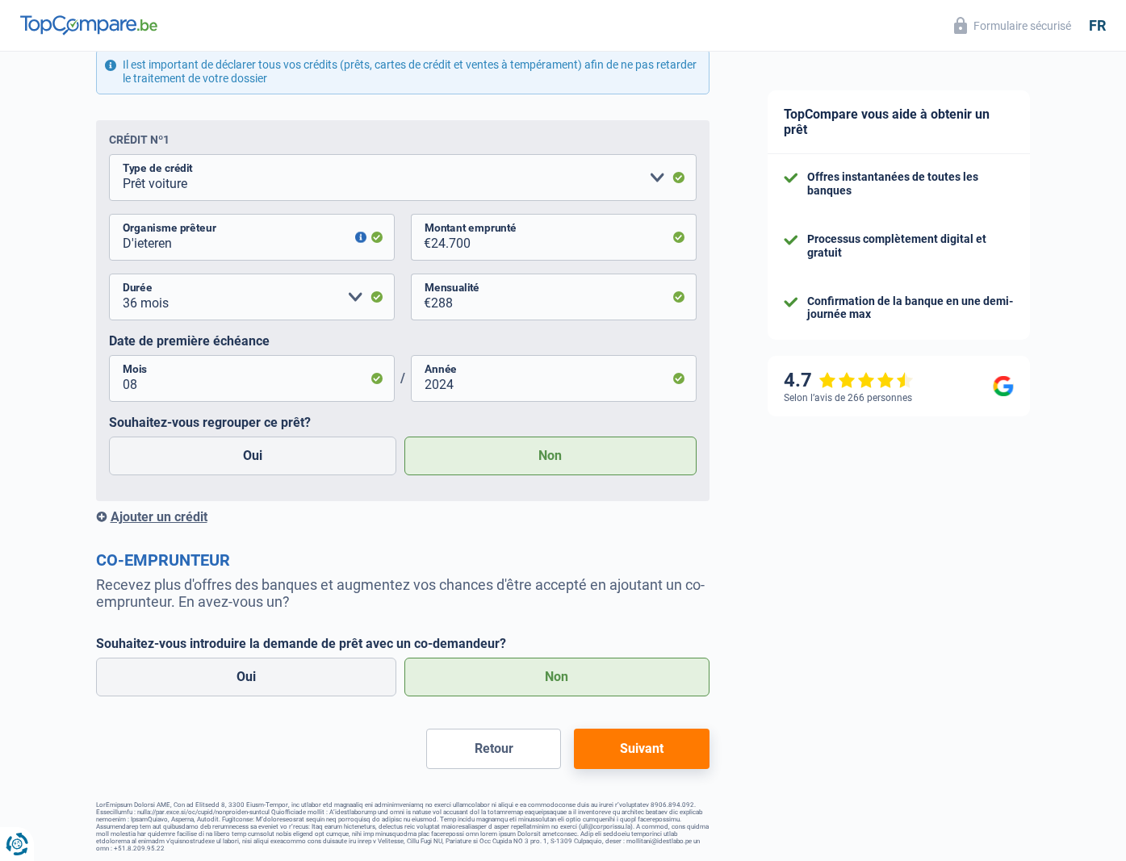
click at [639, 750] on button "Suivant" at bounding box center [641, 749] width 135 height 40
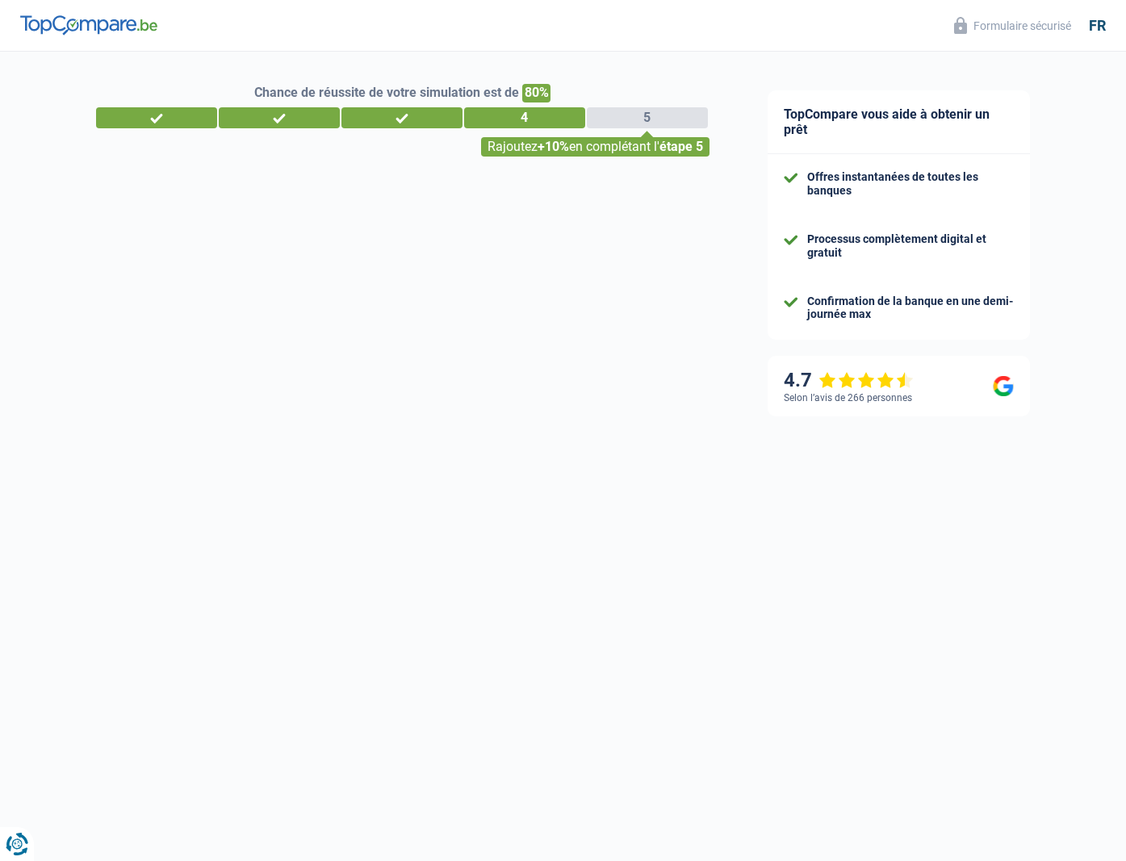
select select "60"
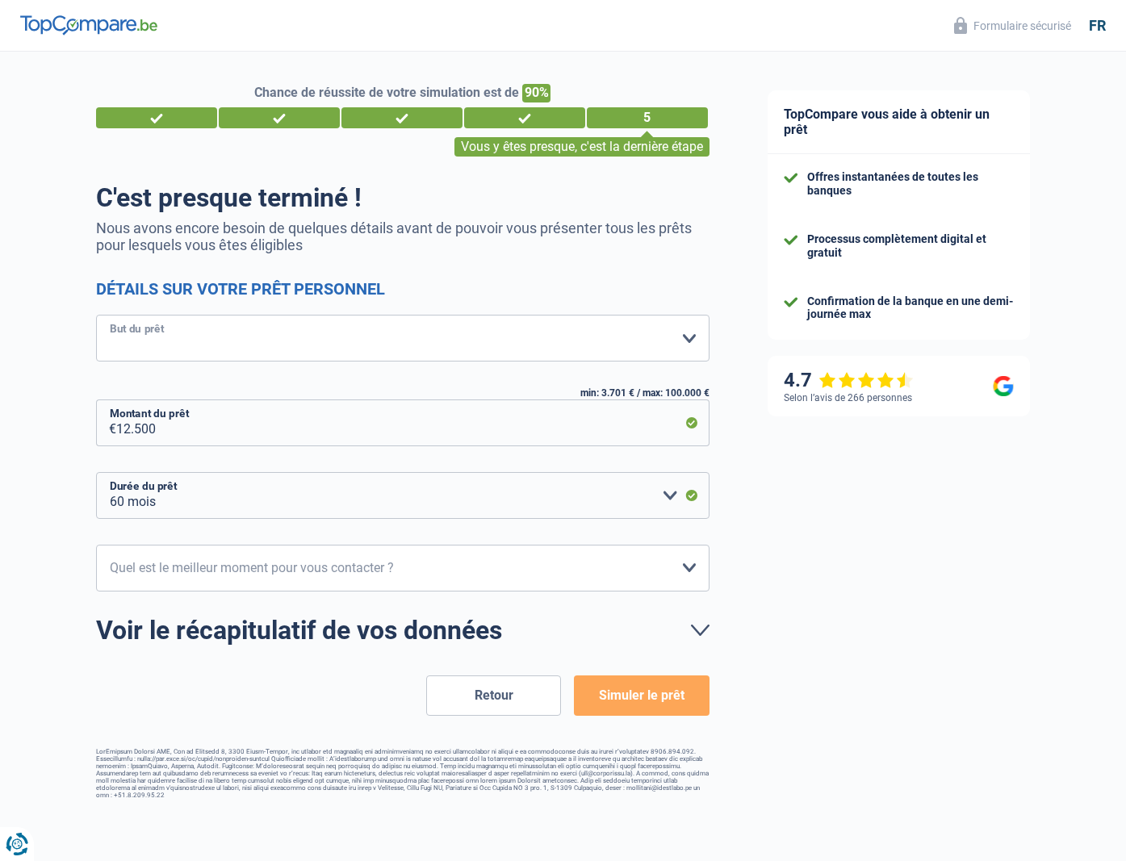
click at [212, 339] on select "Confort maison: meubles, textile, peinture, électroménager, outillage non-profe…" at bounding box center [403, 338] width 614 height 47
select select "familyEvent"
click at [96, 315] on select "Confort maison: meubles, textile, peinture, électroménager, outillage non-profe…" at bounding box center [403, 338] width 614 height 47
click at [349, 498] on select "12 mois 18 mois 24 mois 30 mois 36 mois 42 mois 48 mois 60 mois Veuillez sélect…" at bounding box center [403, 495] width 614 height 47
click at [96, 472] on select "12 mois 18 mois 24 mois 30 mois 36 mois 42 mois 48 mois 60 mois Veuillez sélect…" at bounding box center [403, 495] width 614 height 47
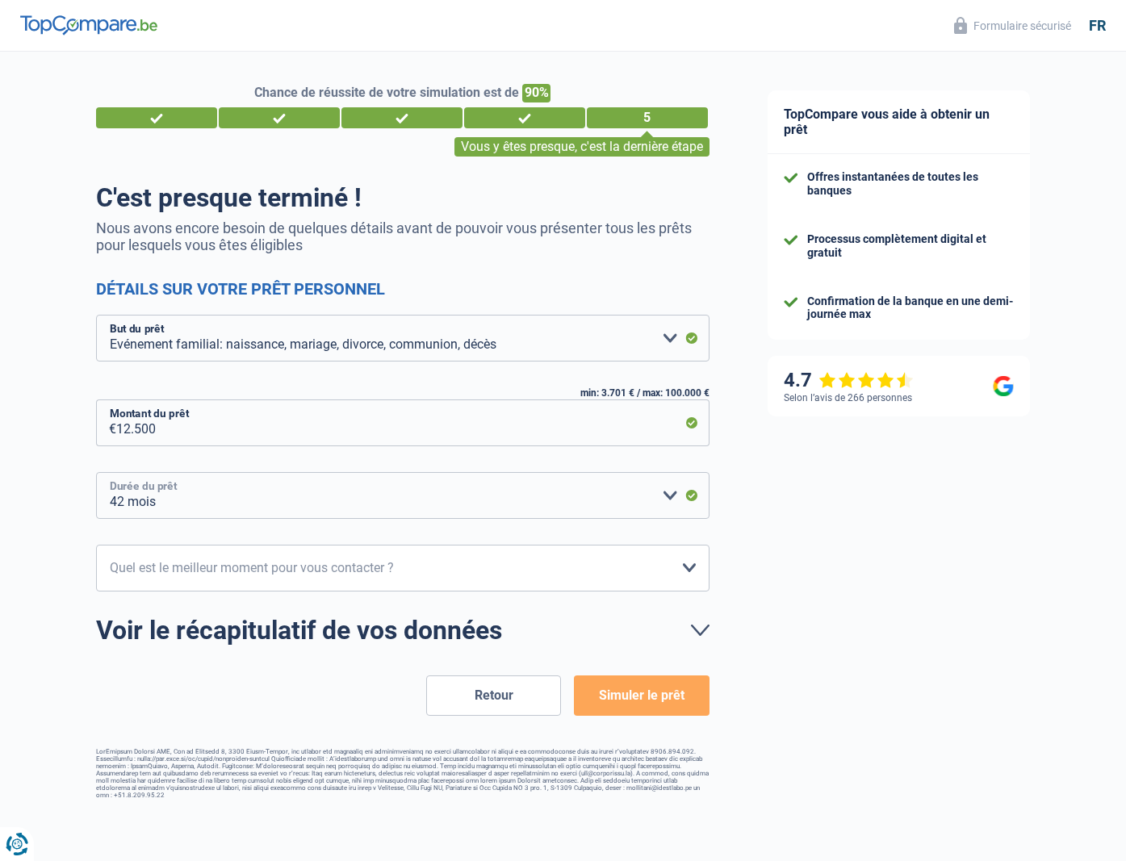
click at [329, 494] on select "12 mois 18 mois 24 mois 30 mois 36 mois 42 mois 48 mois 60 mois Veuillez sélect…" at bounding box center [403, 495] width 614 height 47
select select "36"
click at [96, 472] on select "12 mois 18 mois 24 mois 30 mois 36 mois 42 mois 48 mois 60 mois Veuillez sélect…" at bounding box center [403, 495] width 614 height 47
click at [459, 577] on select "10h-12h 12h-14h 14h-16h 16h-18h Veuillez sélectionner une option" at bounding box center [403, 568] width 614 height 47
select select "14-16"
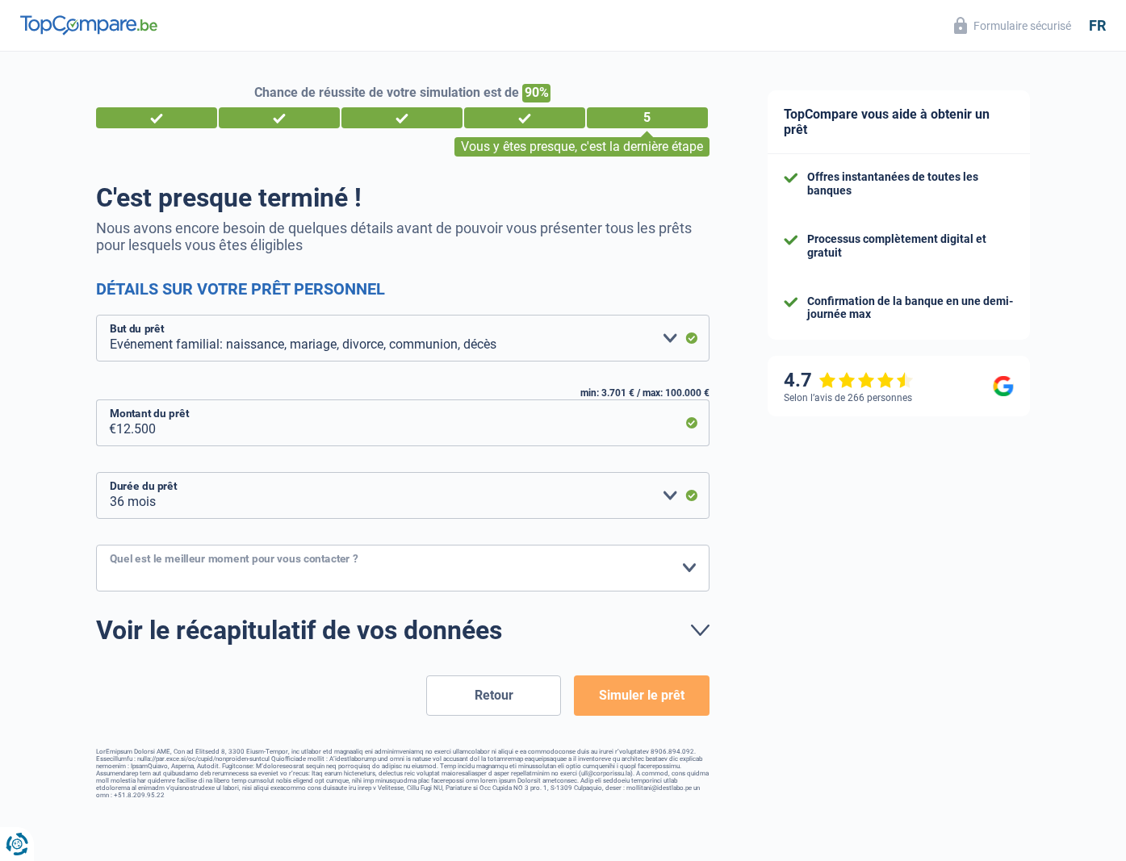
click at [96, 545] on select "10h-12h 12h-14h 14h-16h 16h-18h Veuillez sélectionner une option" at bounding box center [403, 568] width 614 height 47
click at [658, 698] on button "Simuler le prêt" at bounding box center [641, 696] width 135 height 40
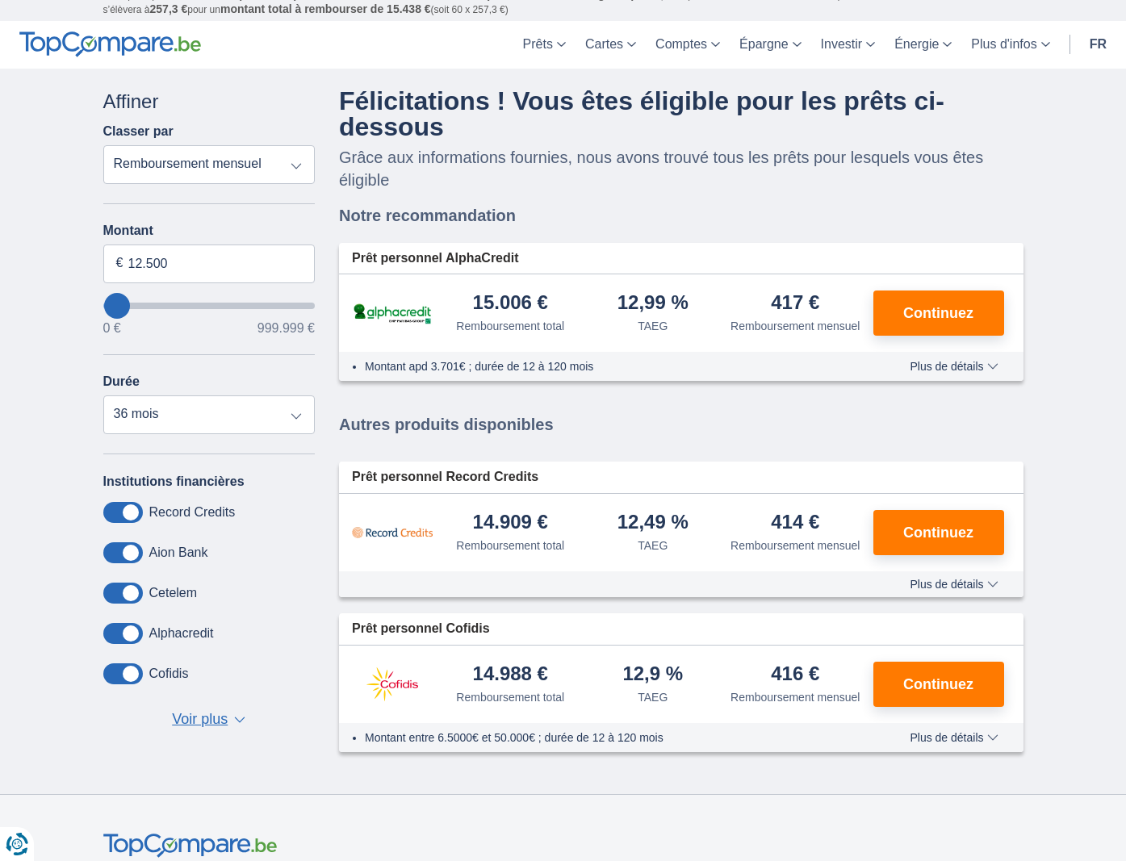
scroll to position [124, 0]
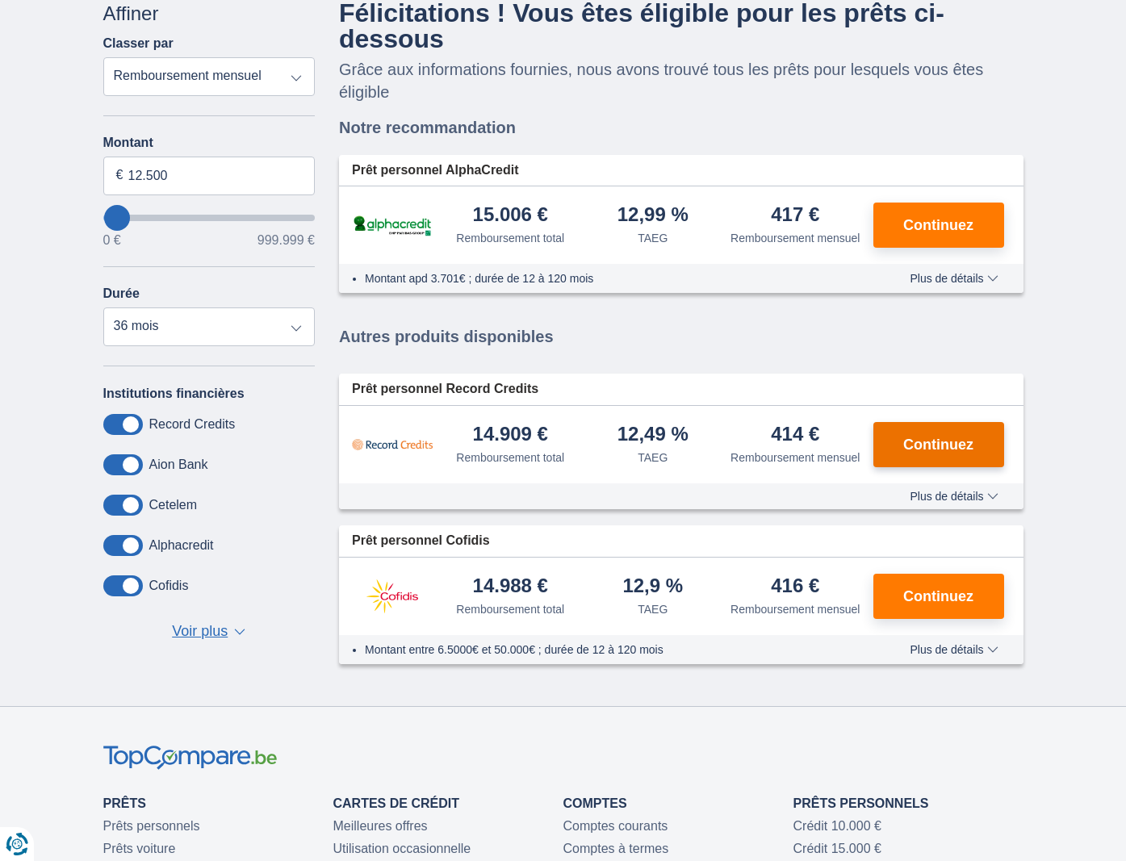
click at [941, 452] on span "Continuez" at bounding box center [938, 445] width 70 height 15
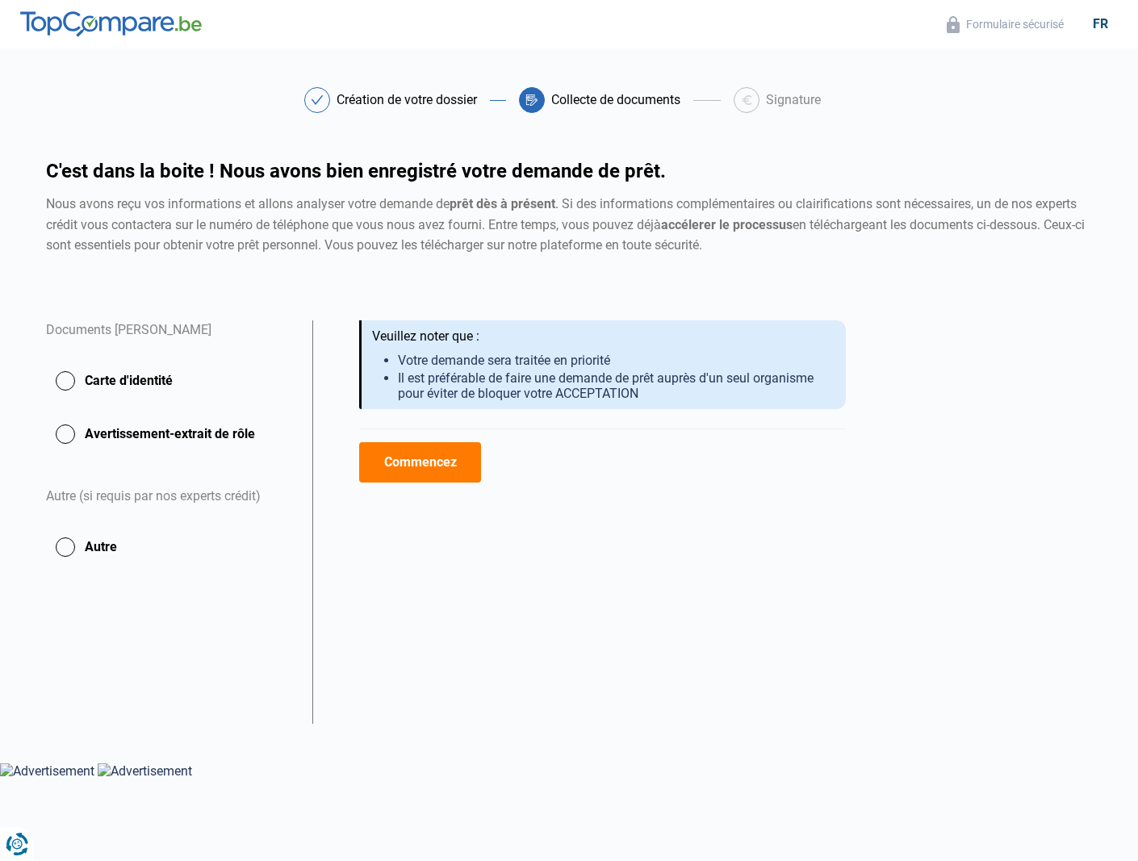
click at [69, 387] on button "Carte d'identité" at bounding box center [169, 381] width 247 height 40
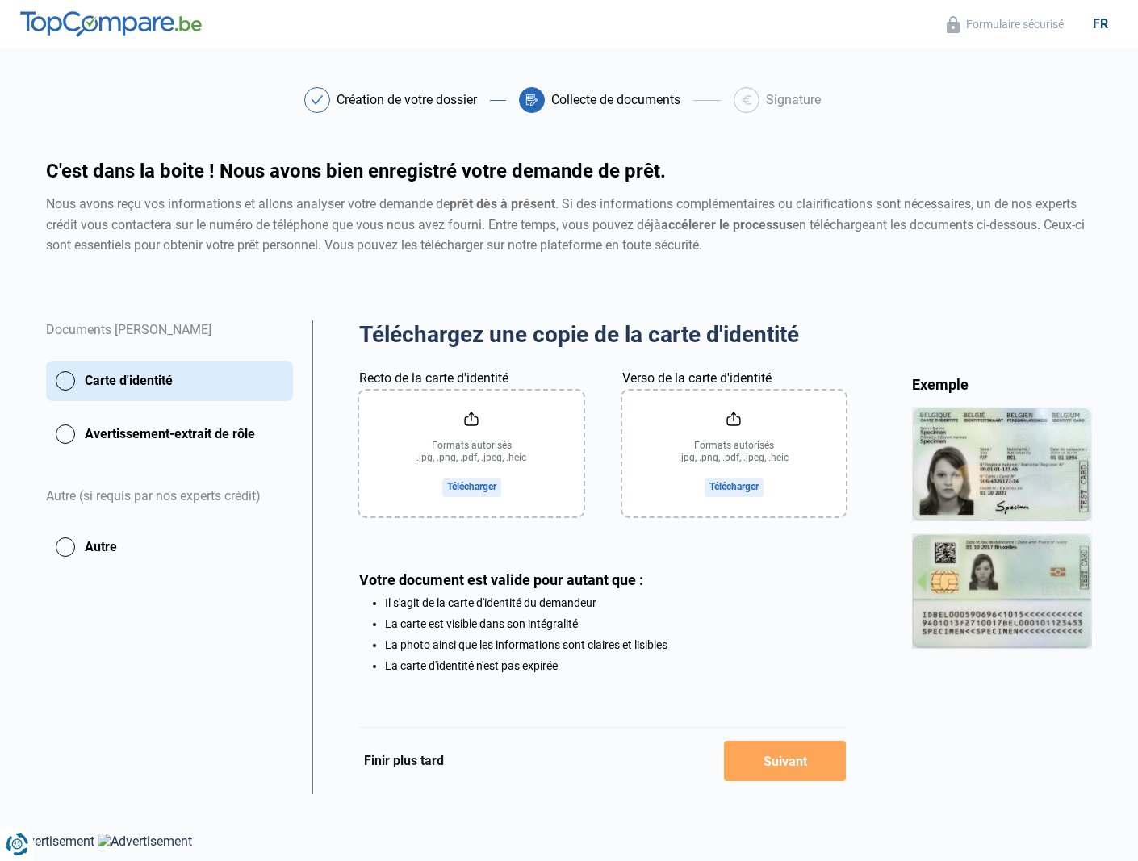
click at [470, 487] on input "Recto de la carte d'identité" at bounding box center [471, 454] width 224 height 126
click at [469, 489] on input "Recto de la carte d'identité" at bounding box center [471, 454] width 224 height 126
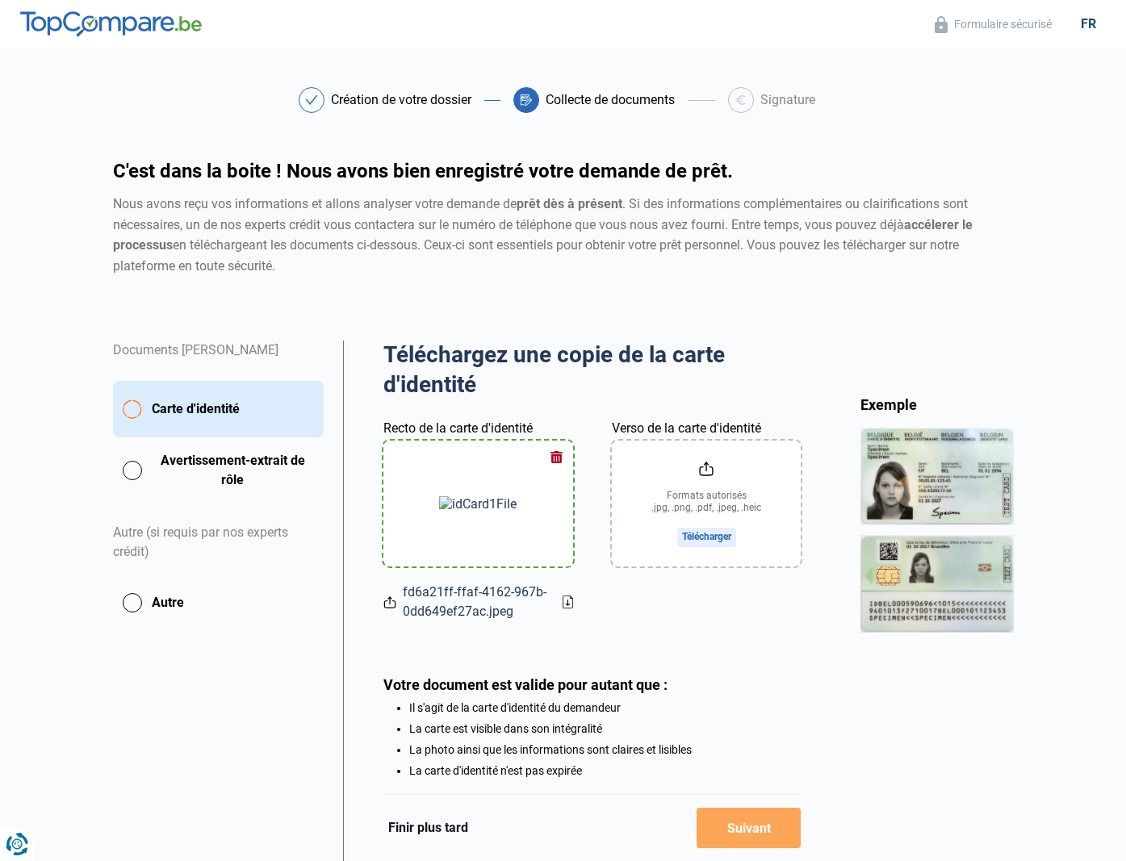
click at [733, 488] on input "Verso de la carte d'identité" at bounding box center [707, 504] width 190 height 126
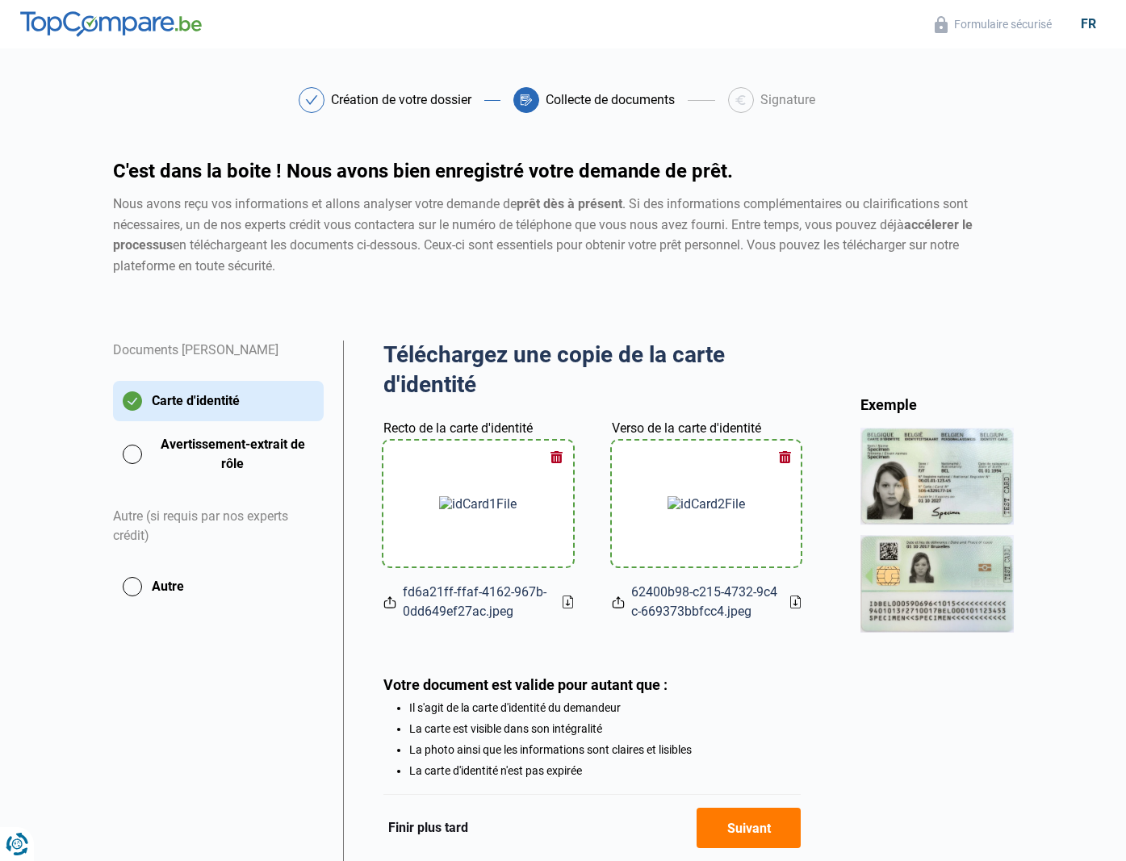
click at [113, 440] on button "Avertissement-extrait de rôle" at bounding box center [218, 454] width 211 height 40
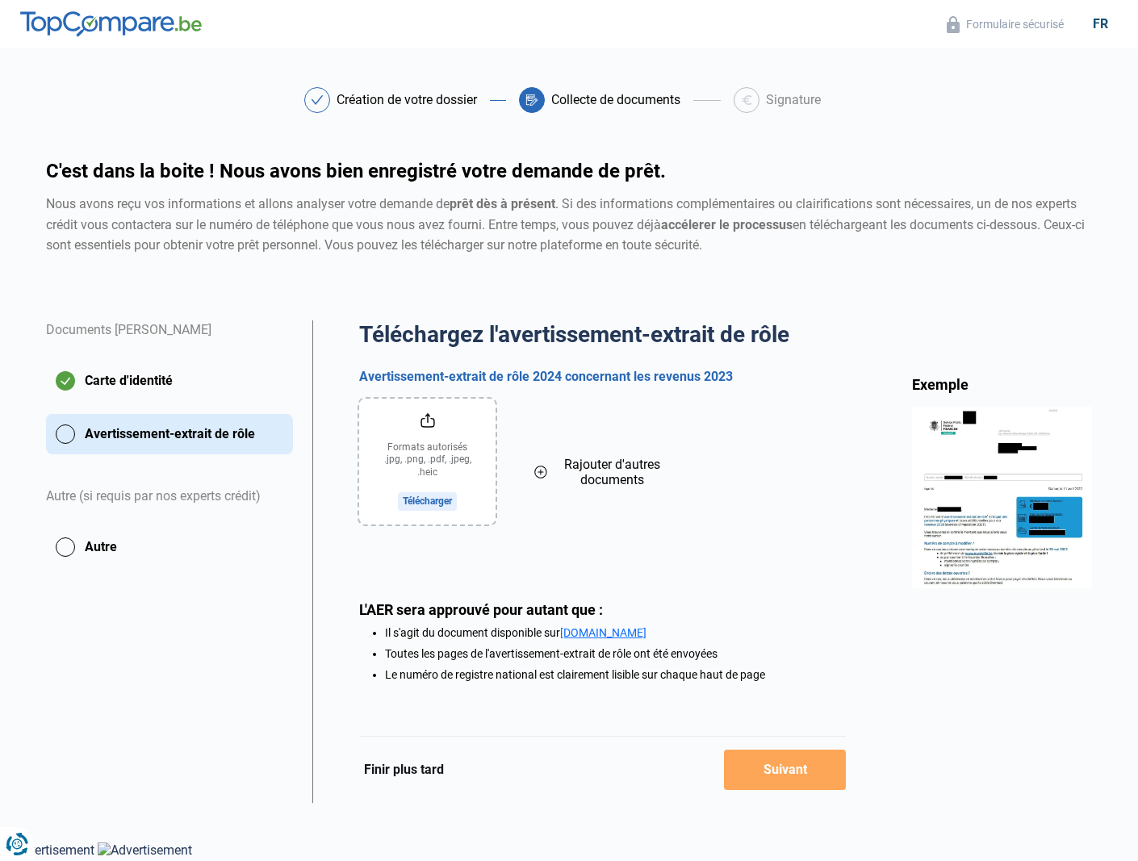
click at [436, 497] on input "file" at bounding box center [427, 462] width 136 height 126
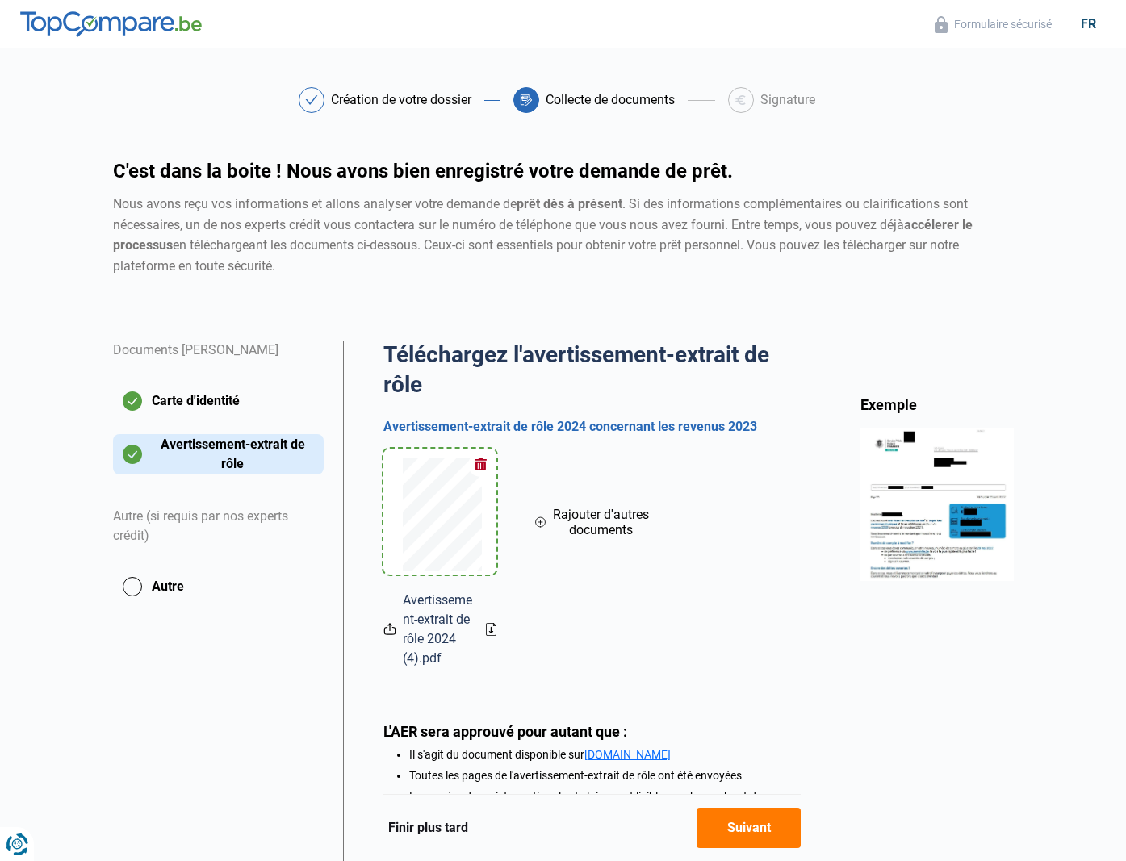
click at [538, 518] on icon at bounding box center [541, 523] width 10 height 10
click at [610, 509] on input "file" at bounding box center [591, 512] width 113 height 126
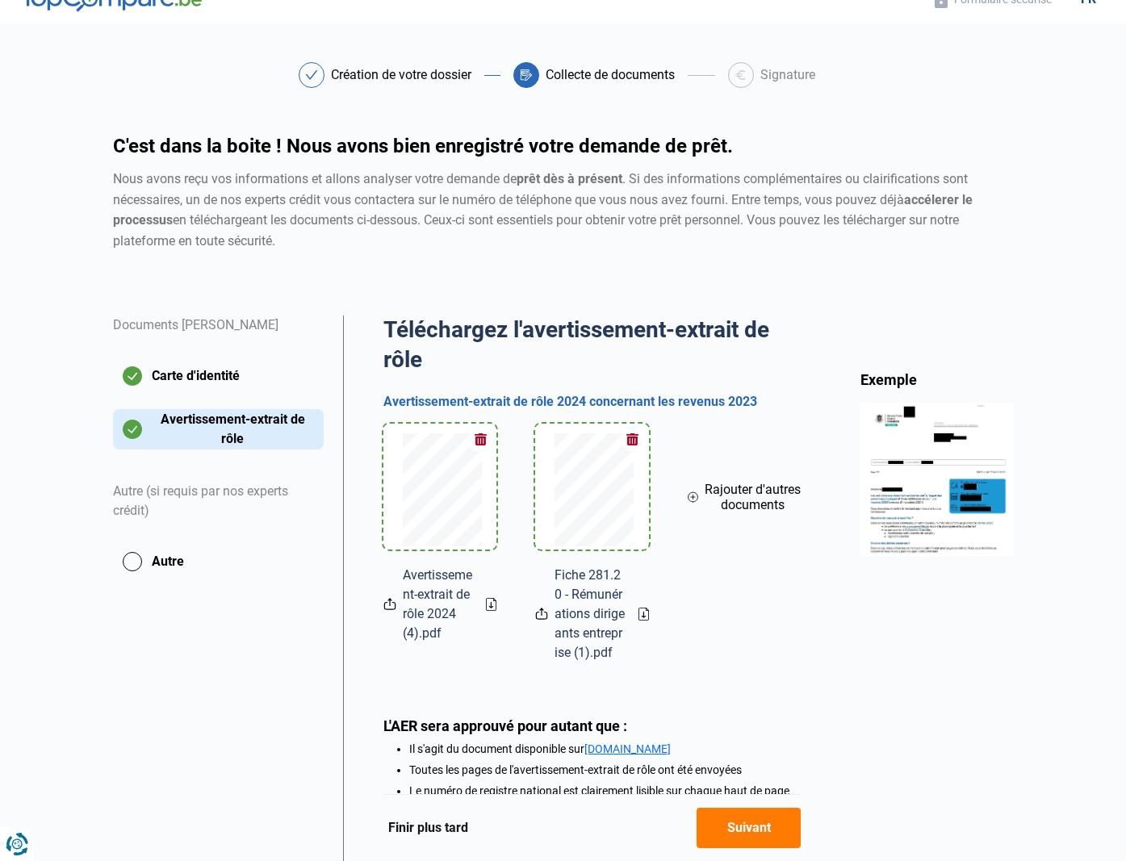
scroll to position [69, 0]
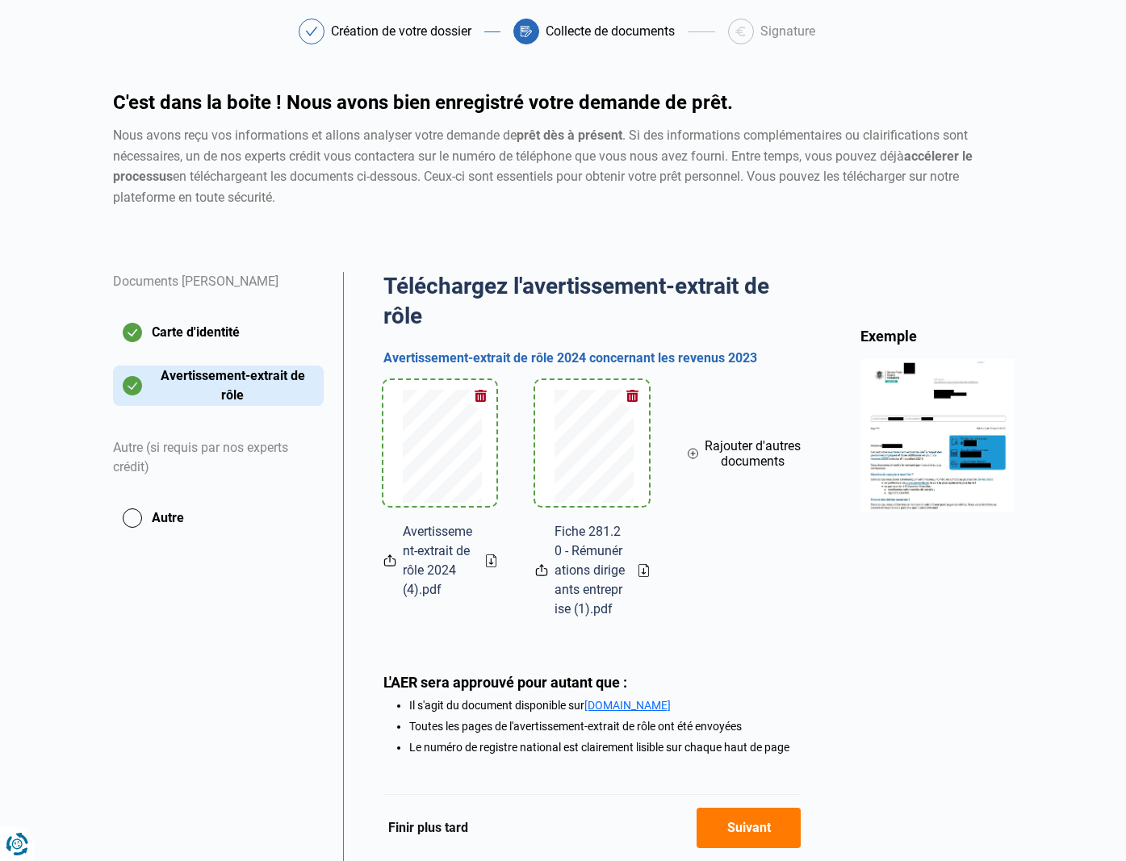
click at [801, 808] on button "Suivant" at bounding box center [749, 828] width 104 height 40
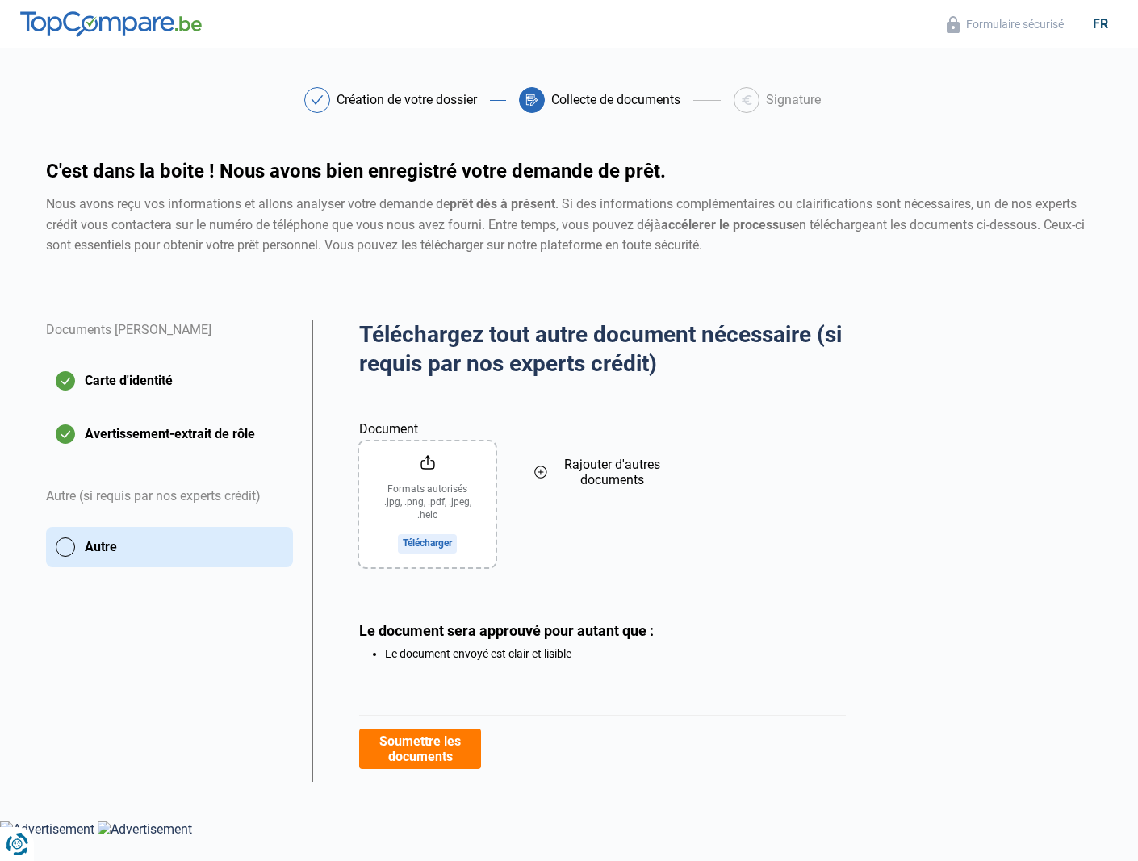
click at [433, 541] on input "Document" at bounding box center [427, 505] width 136 height 126
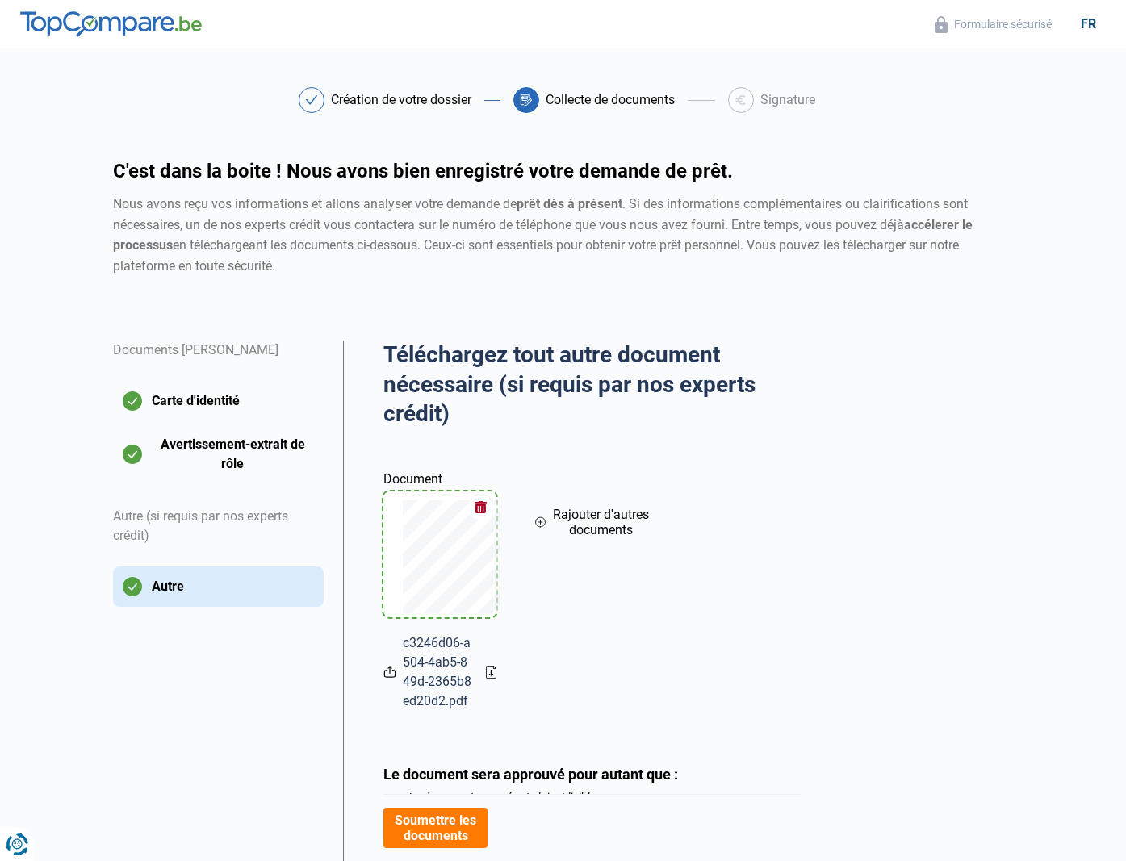
click at [442, 823] on button "Soumettre les documents" at bounding box center [435, 828] width 104 height 40
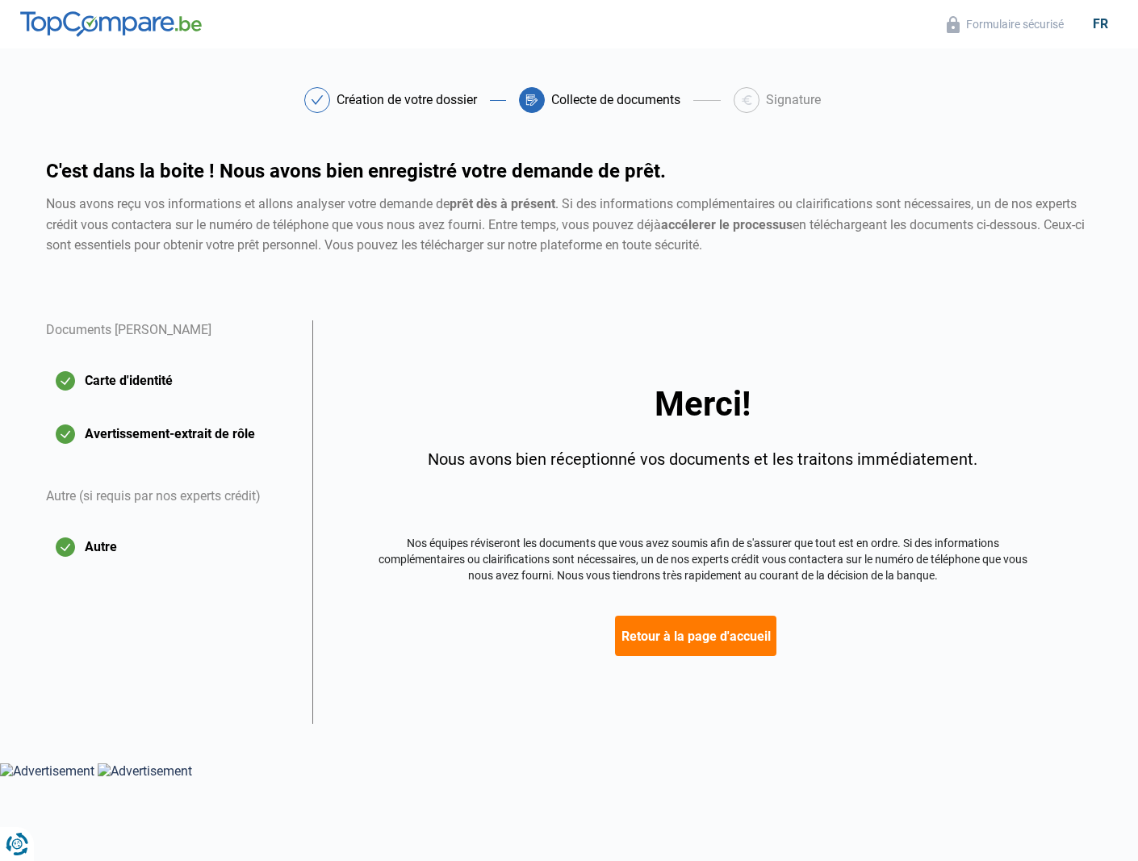
click at [735, 630] on button "Retour à la page d'accueil" at bounding box center [695, 636] width 161 height 40
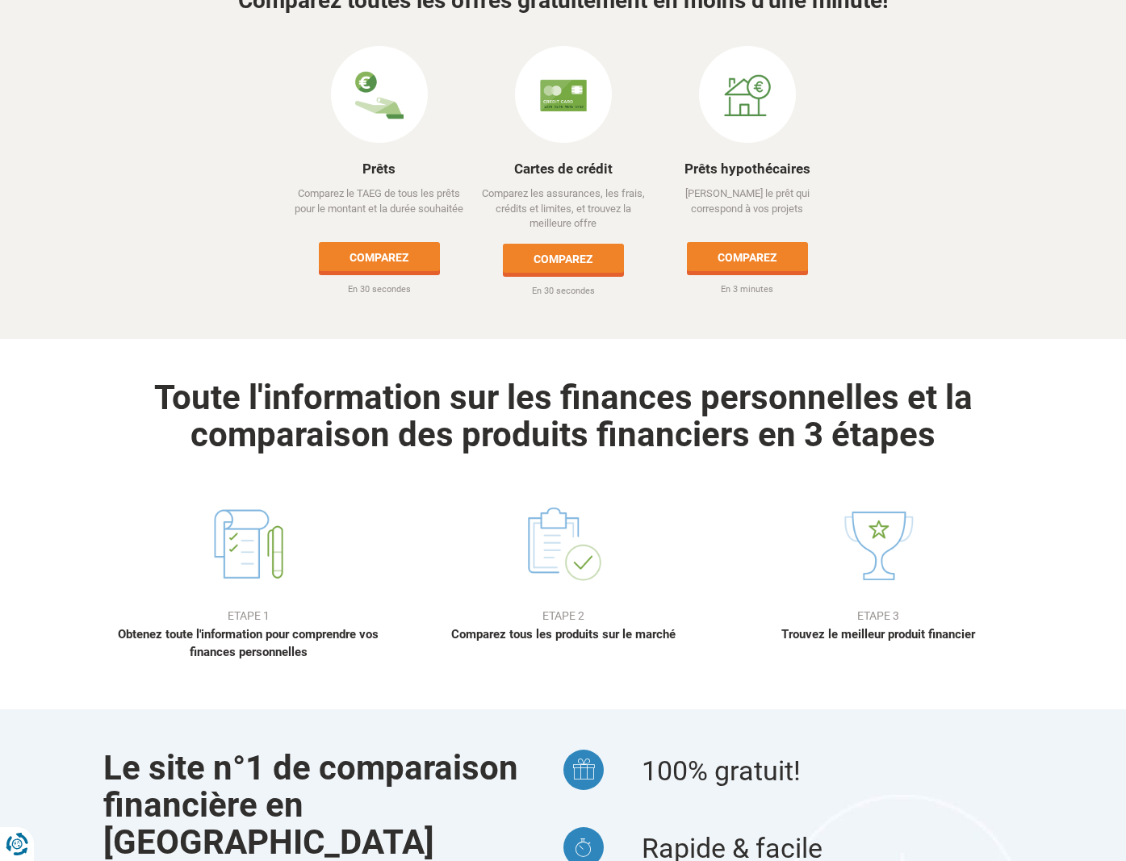
scroll to position [731, 0]
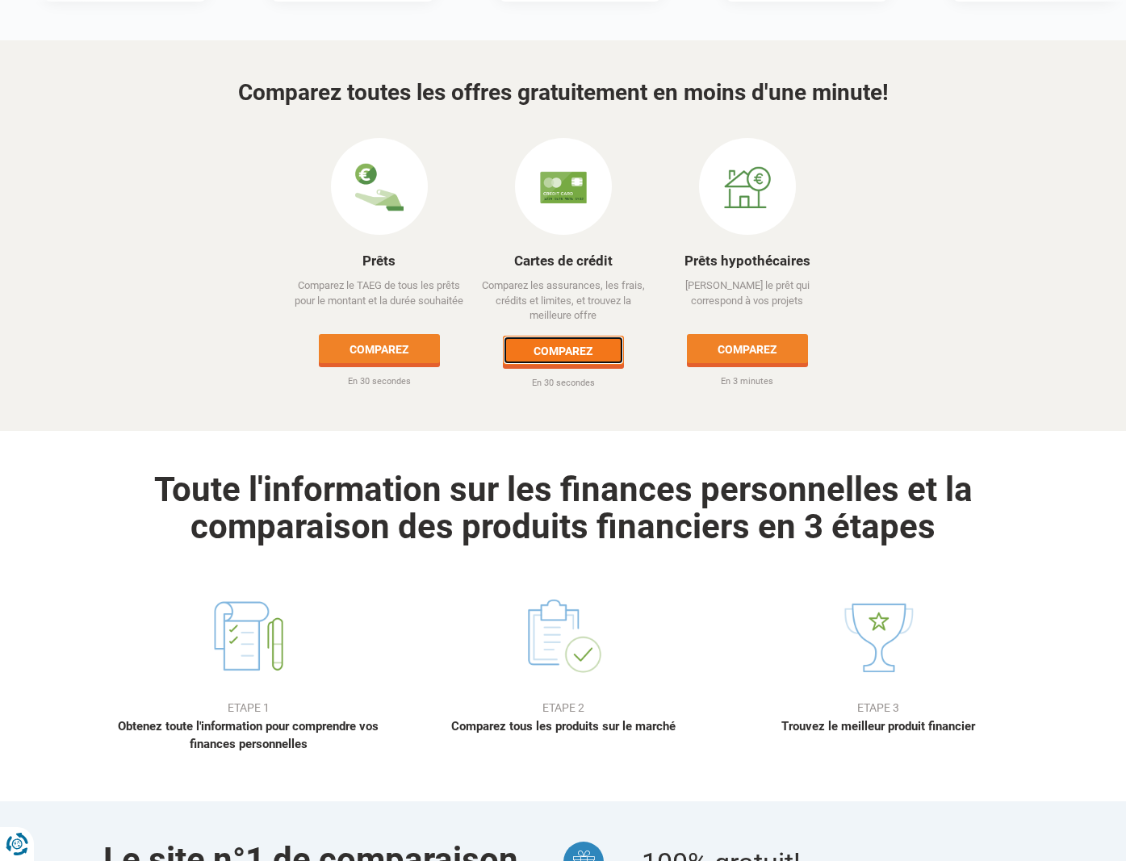
click at [597, 336] on link "Comparez" at bounding box center [563, 350] width 121 height 29
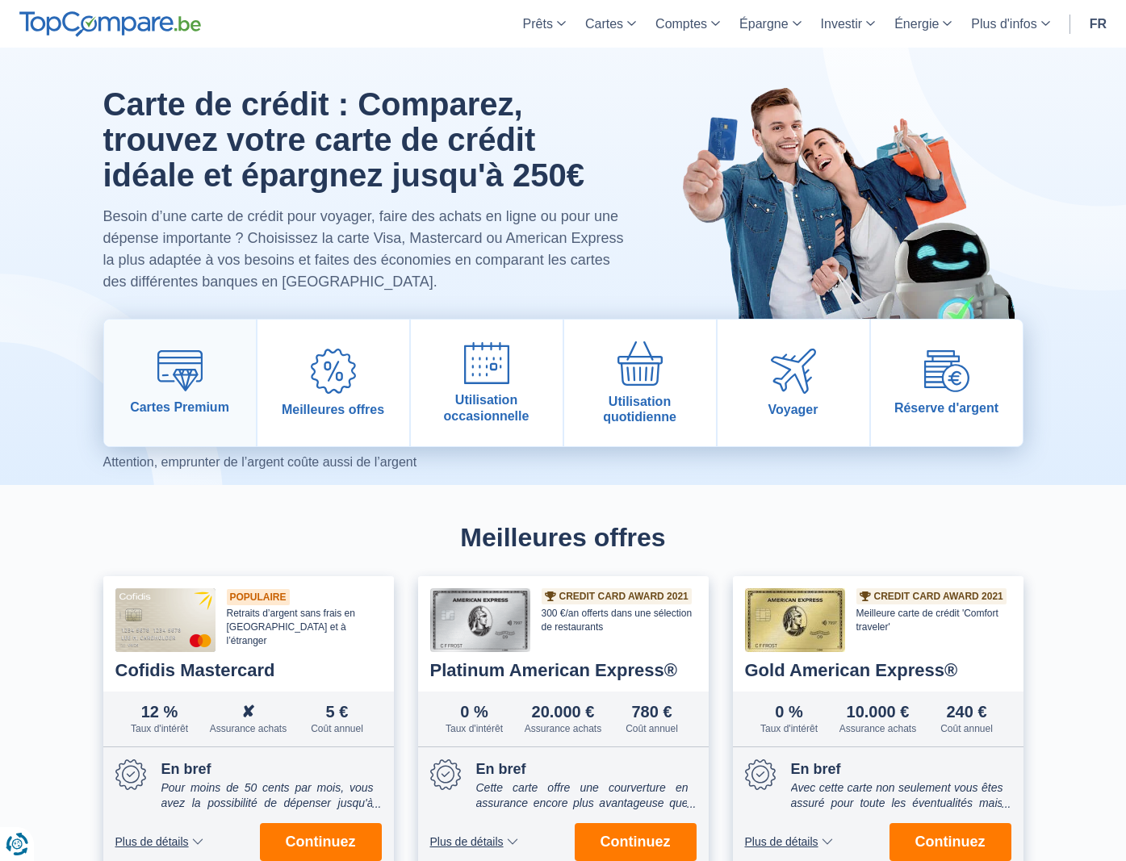
scroll to position [335, 0]
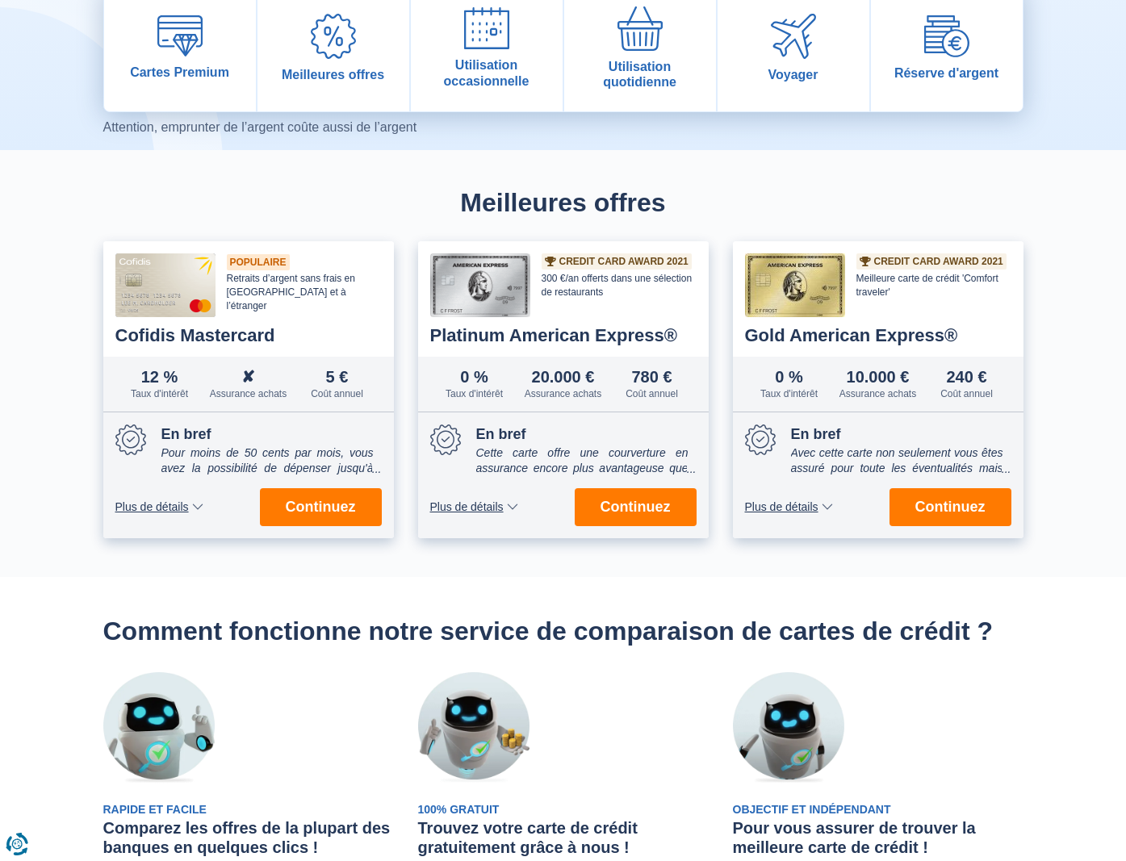
click at [488, 504] on span "Plus de détails" at bounding box center [466, 506] width 73 height 11
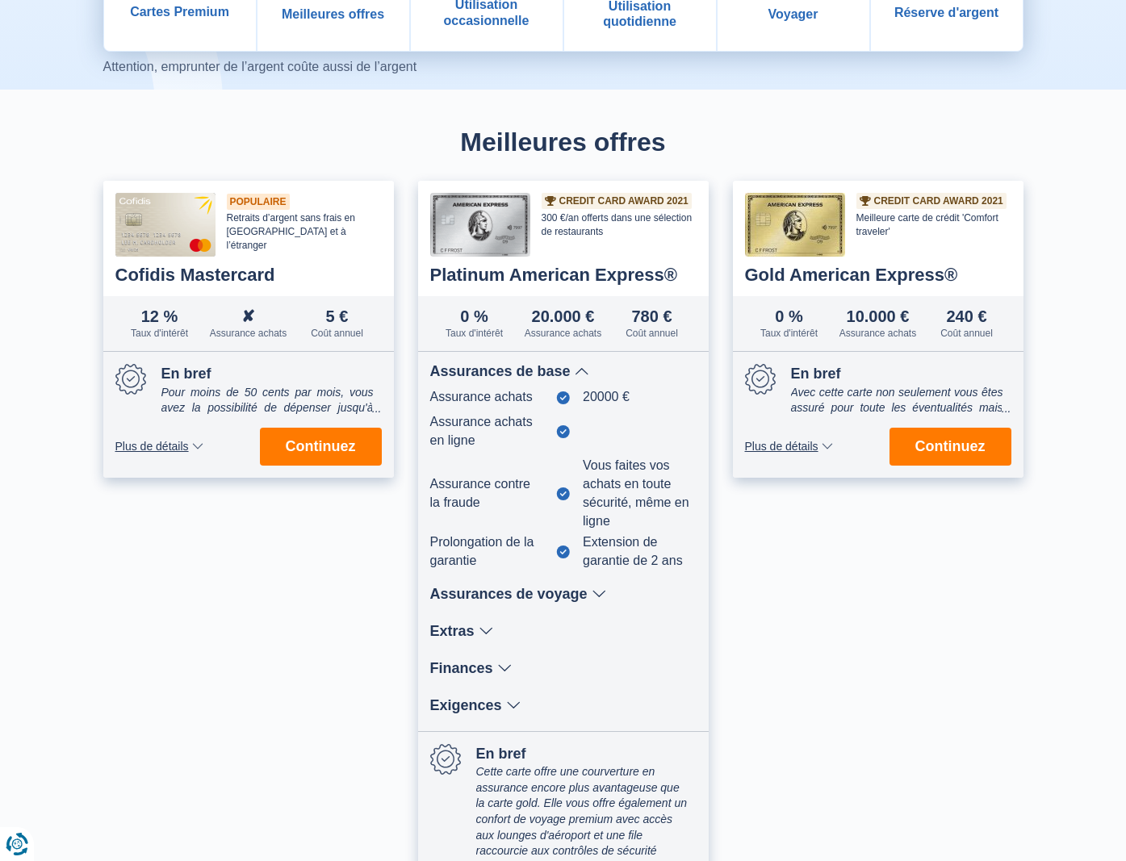
scroll to position [427, 0]
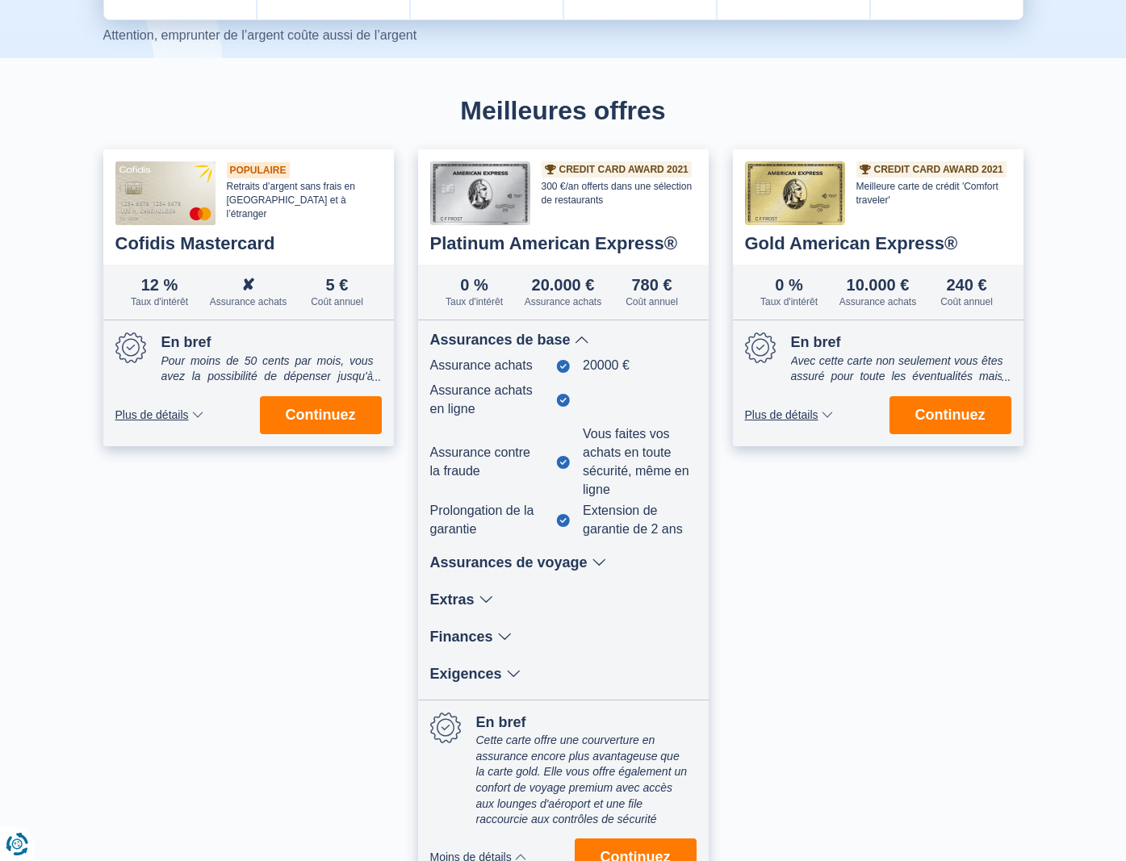
click at [565, 563] on div "Assurances de voyage" at bounding box center [563, 562] width 266 height 15
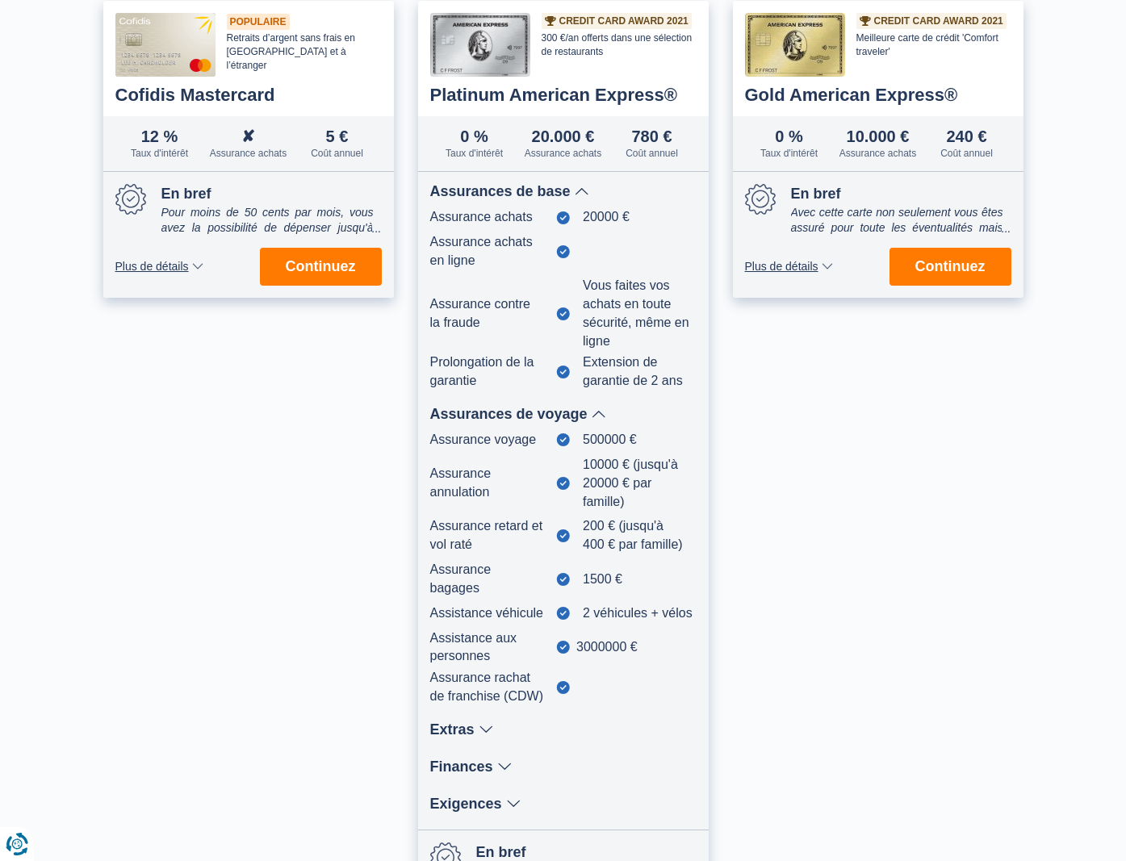
scroll to position [576, 0]
click at [802, 262] on span "Plus de détails" at bounding box center [781, 265] width 73 height 11
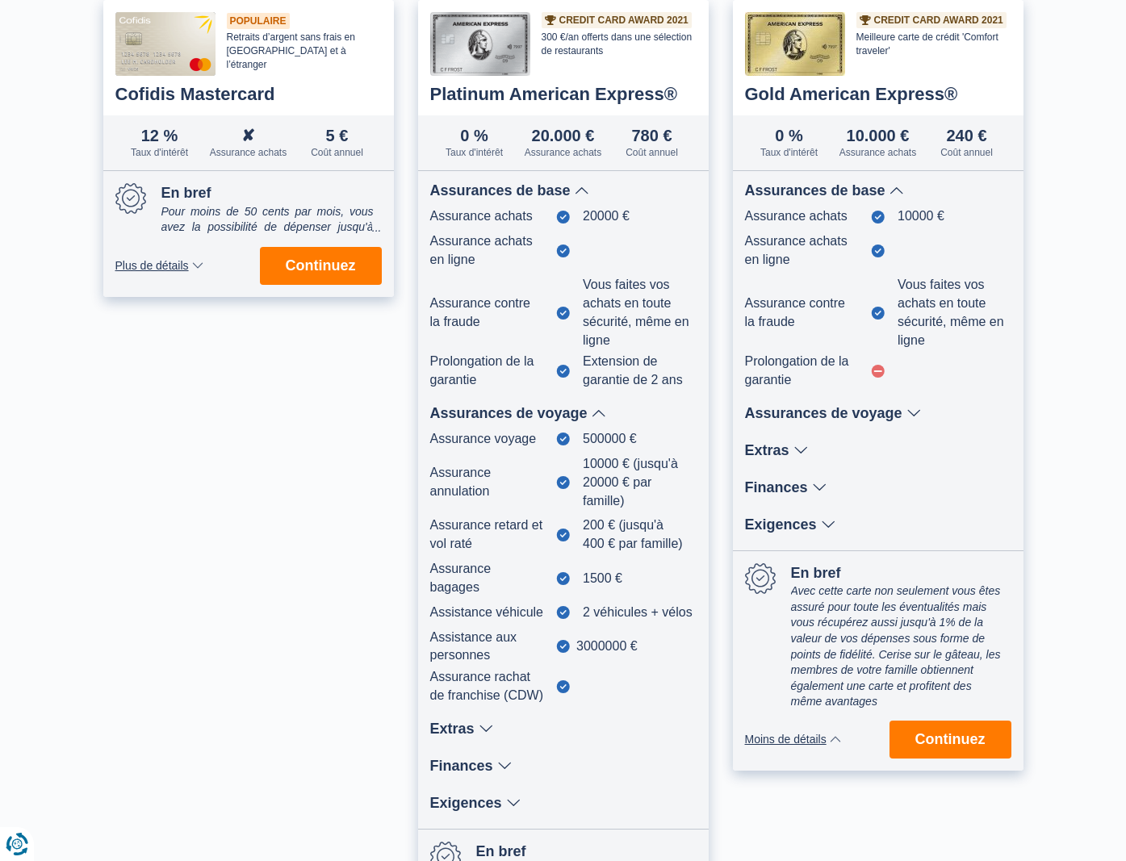
click at [825, 415] on div "Assurances de voyage" at bounding box center [878, 413] width 266 height 15
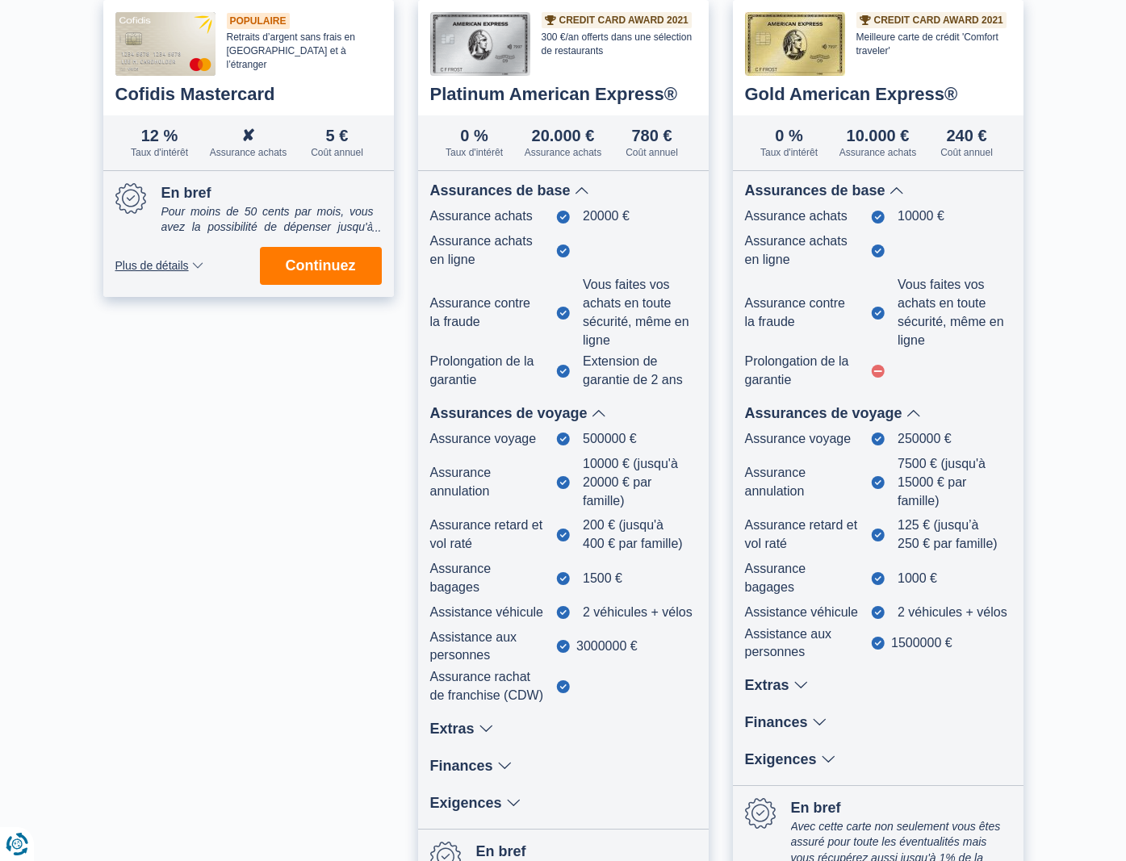
scroll to position [817, 0]
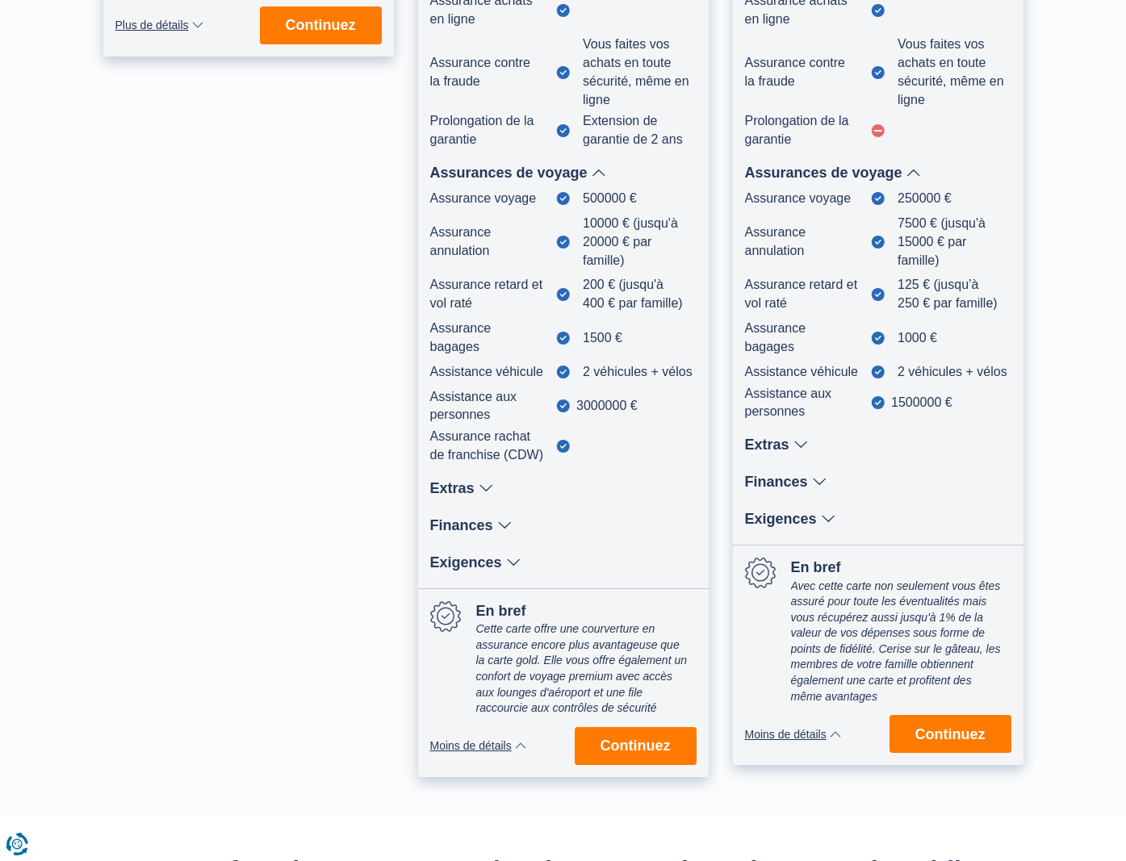
click at [788, 442] on div "Extras" at bounding box center [878, 445] width 266 height 15
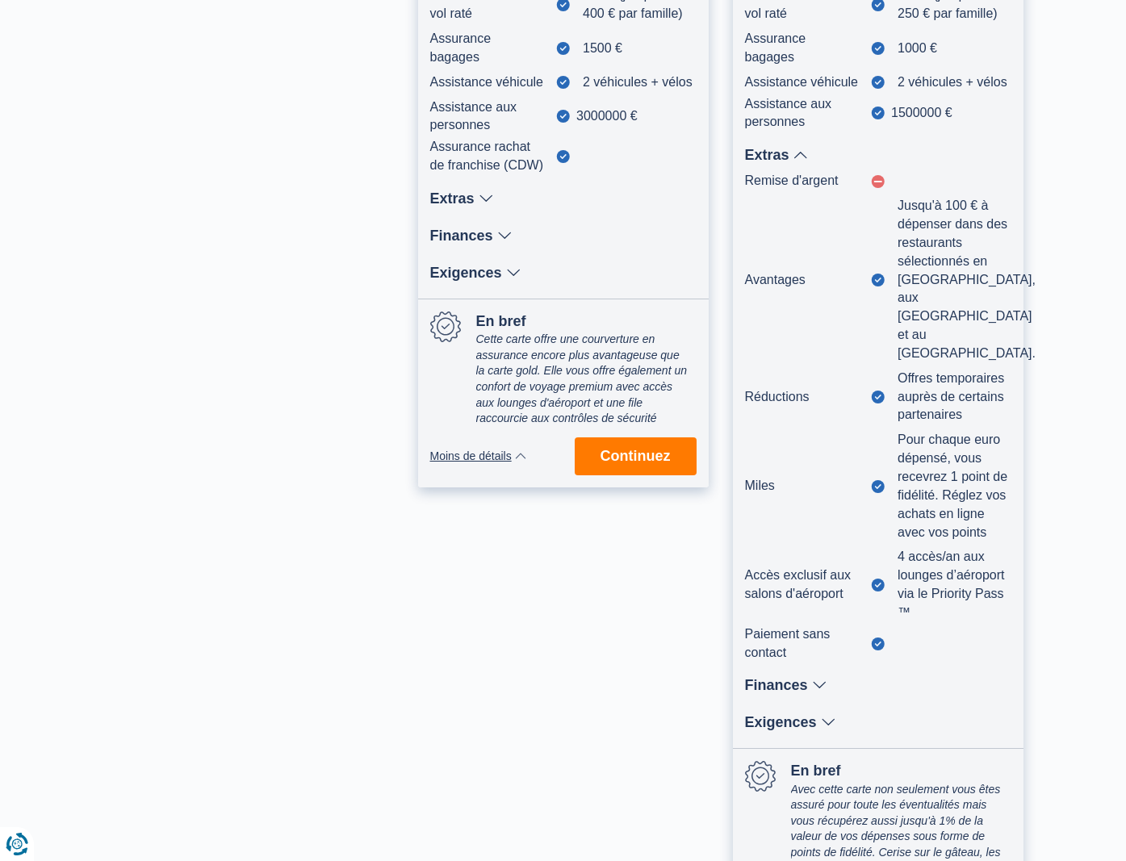
scroll to position [1151, 0]
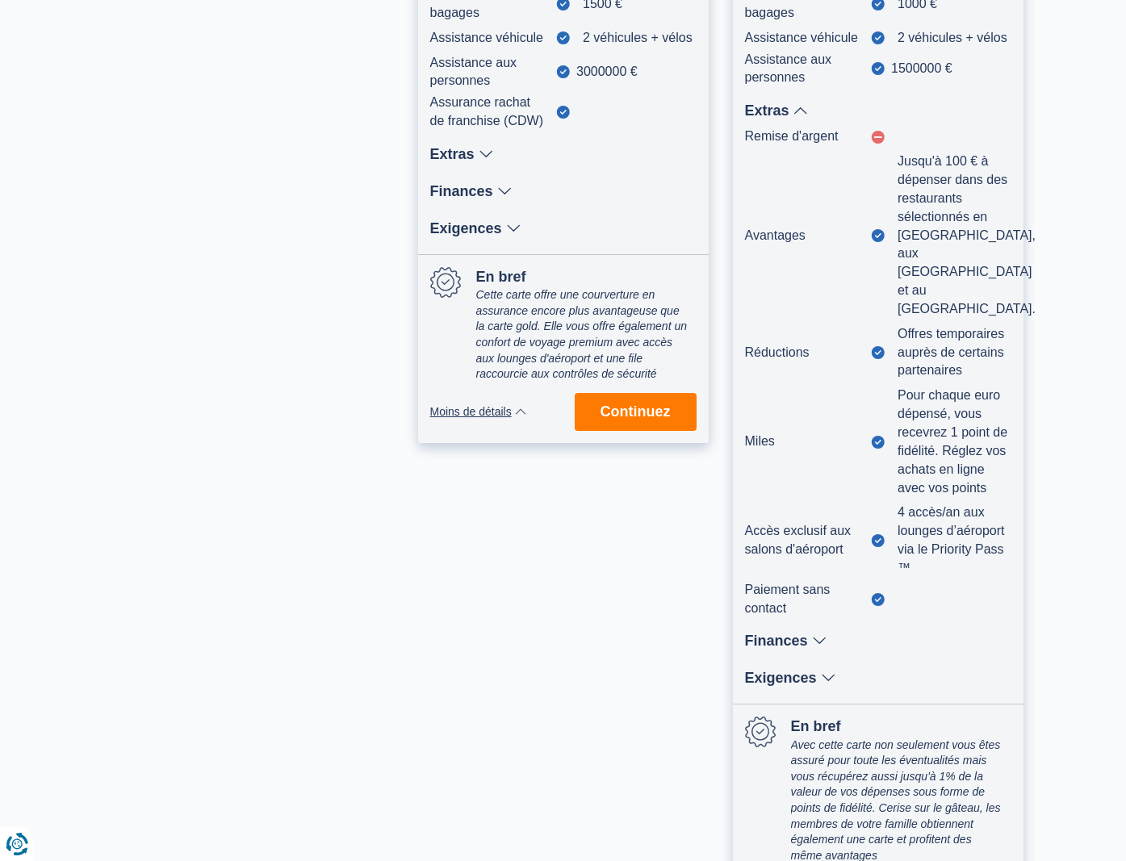
click at [780, 634] on div "Finances" at bounding box center [878, 641] width 266 height 15
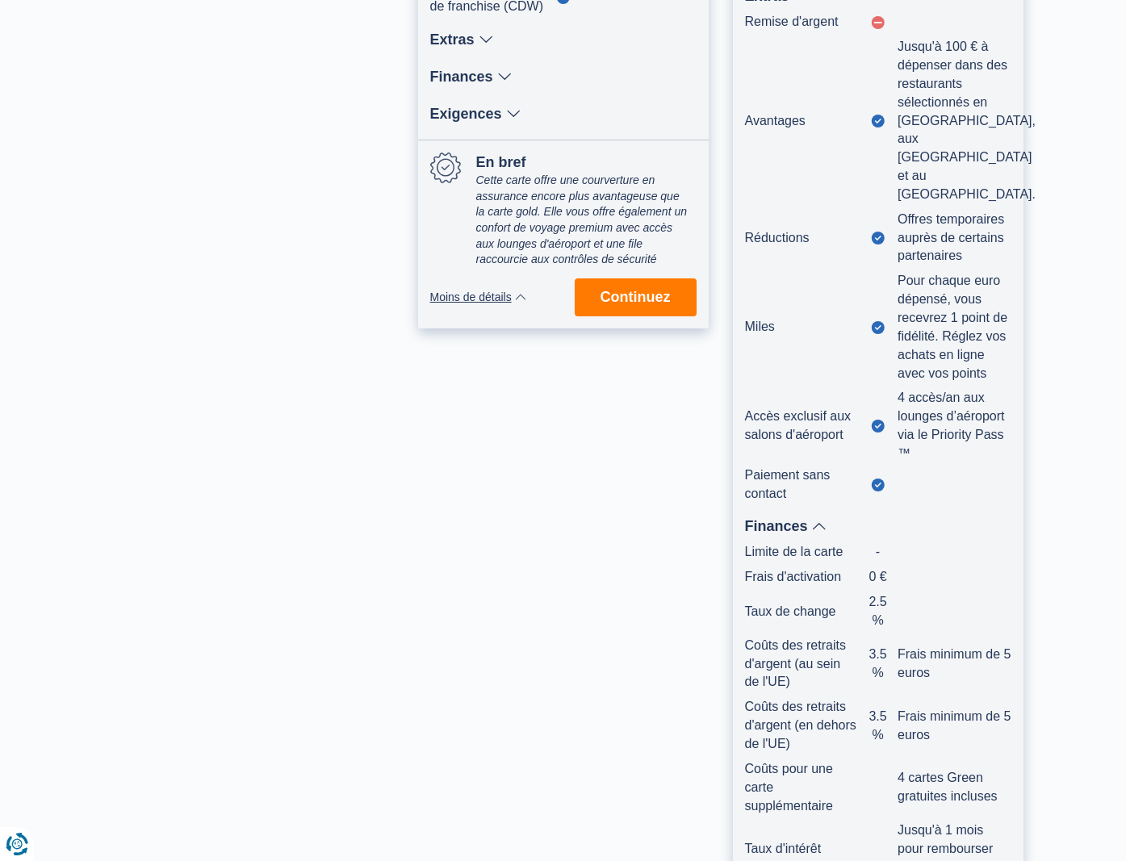
scroll to position [1477, 0]
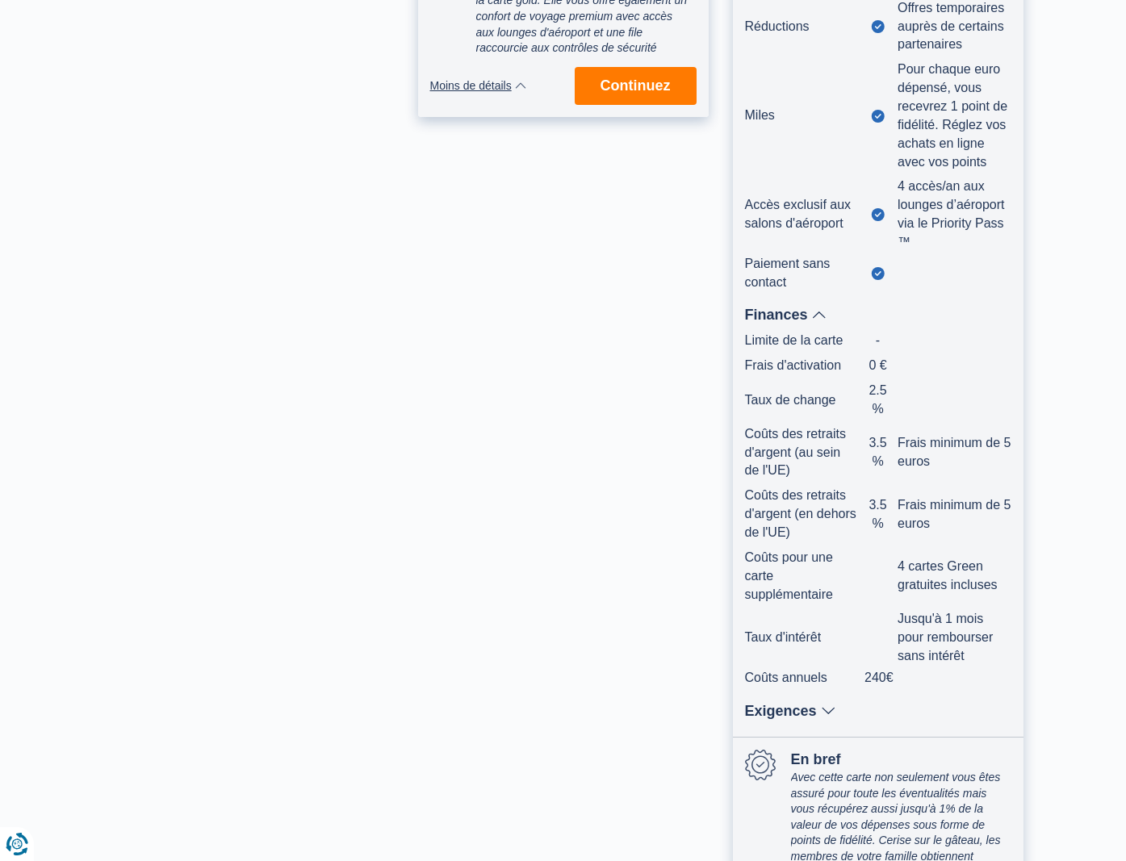
click at [802, 704] on div "Exigences" at bounding box center [878, 711] width 266 height 15
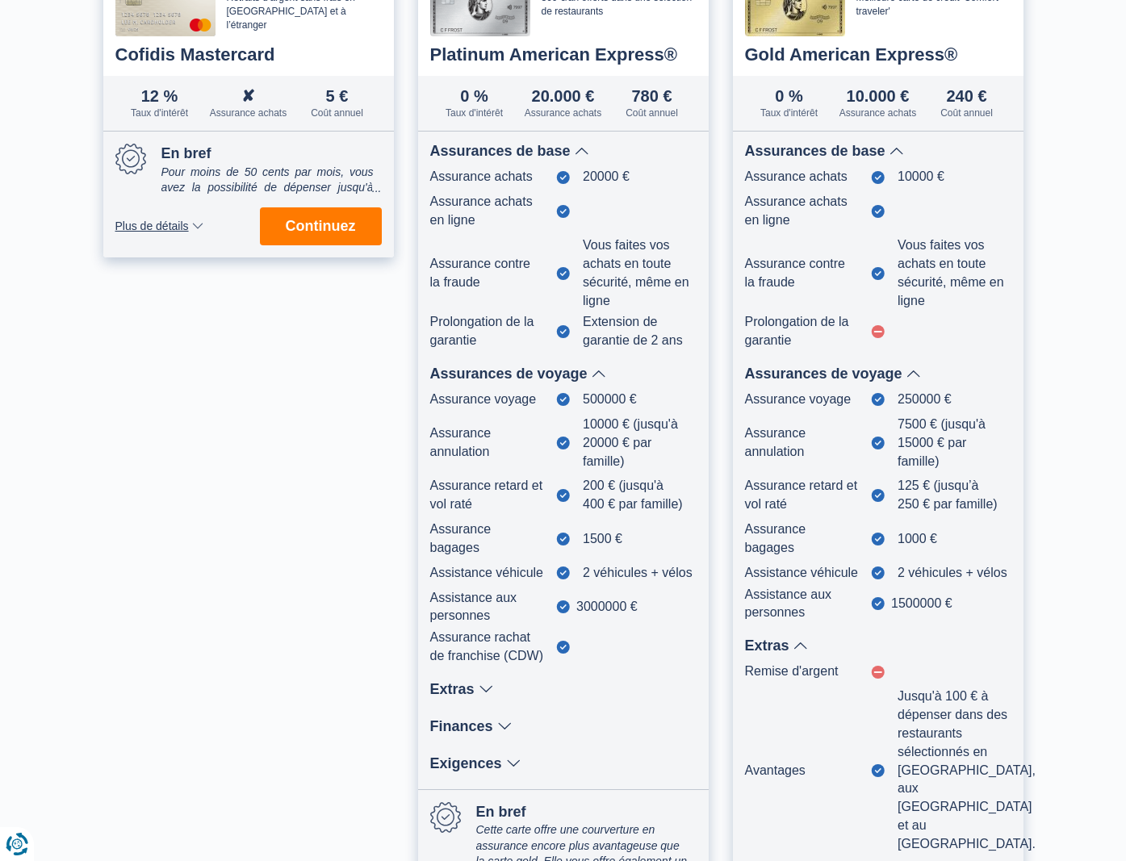
scroll to position [128, 0]
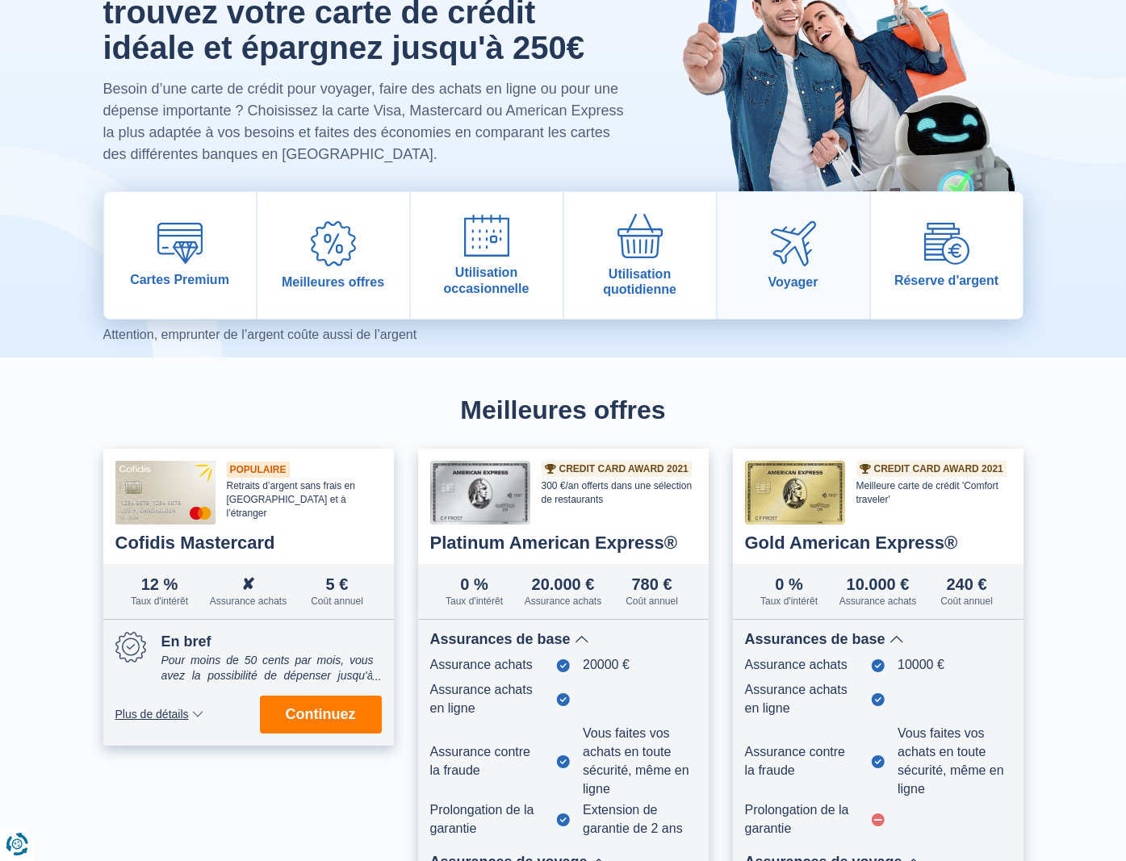
click at [807, 243] on img at bounding box center [793, 243] width 45 height 45
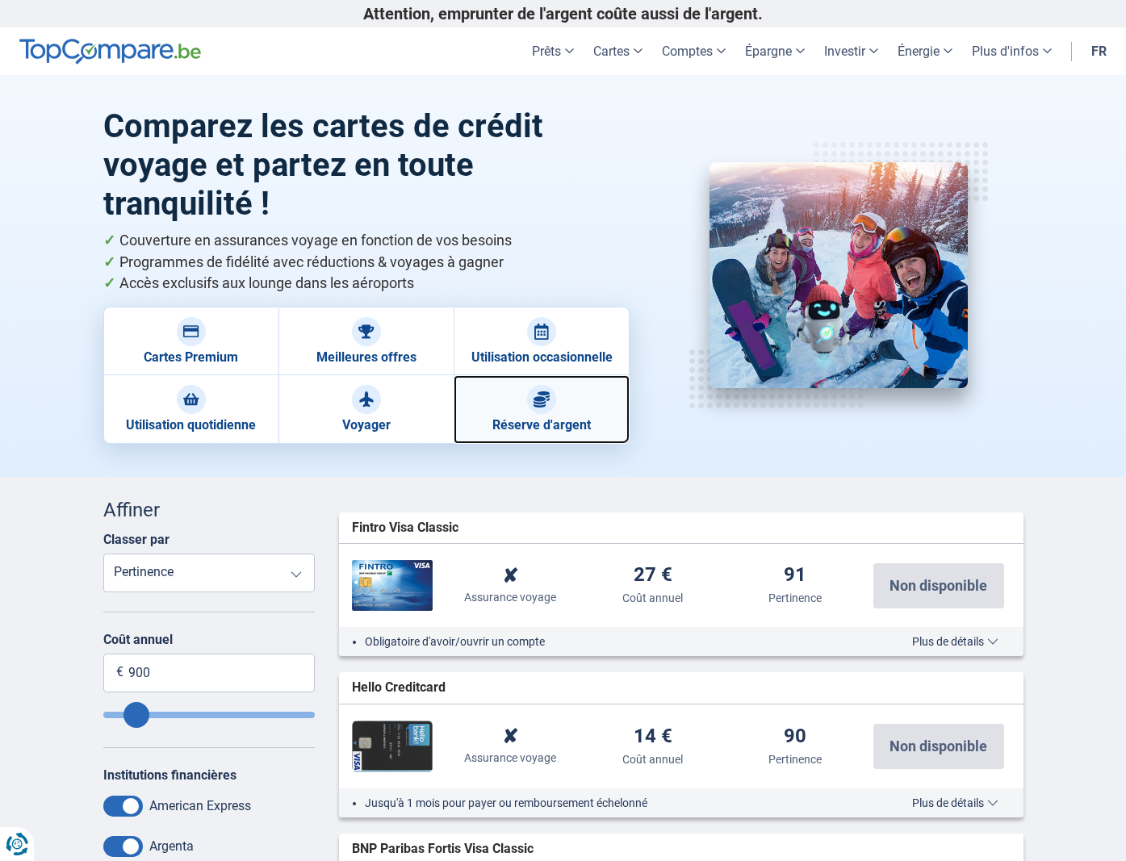
click at [596, 375] on link "Réserve d'argent" at bounding box center [541, 409] width 175 height 68
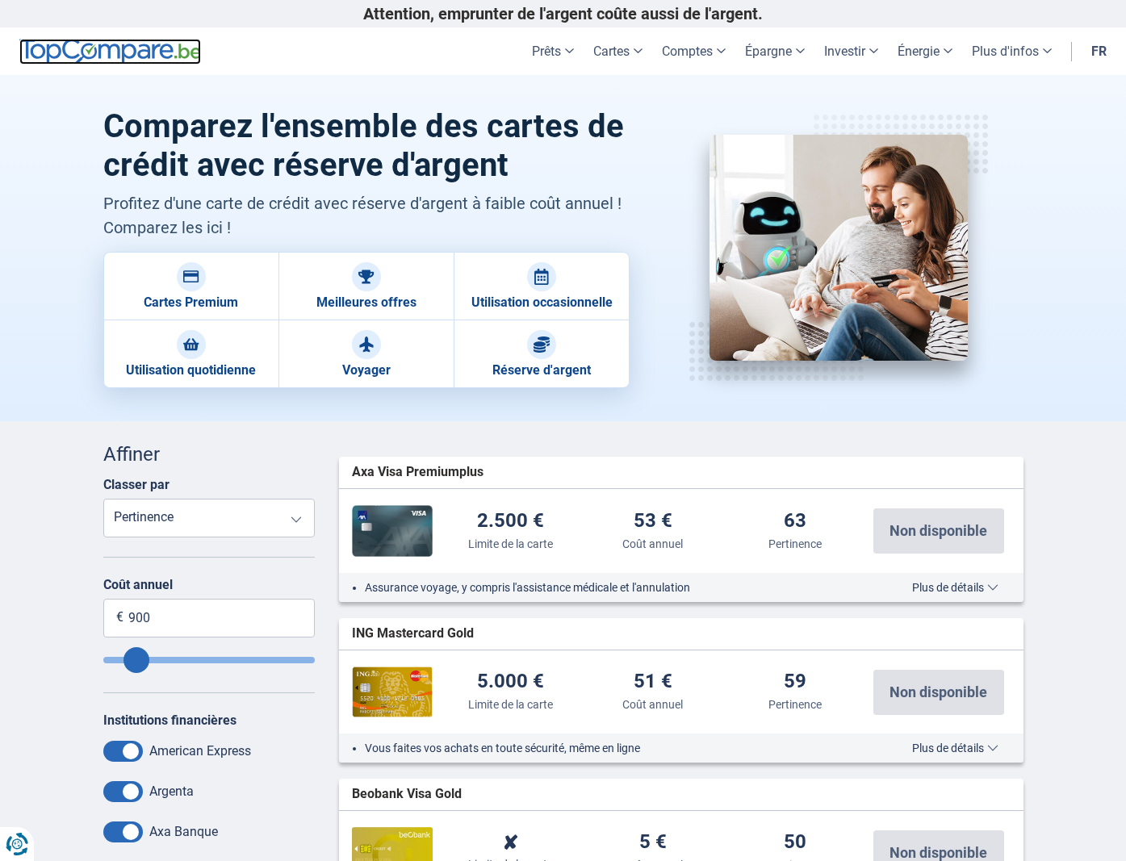
click at [160, 53] on img at bounding box center [110, 52] width 182 height 26
